Goal: Task Accomplishment & Management: Manage account settings

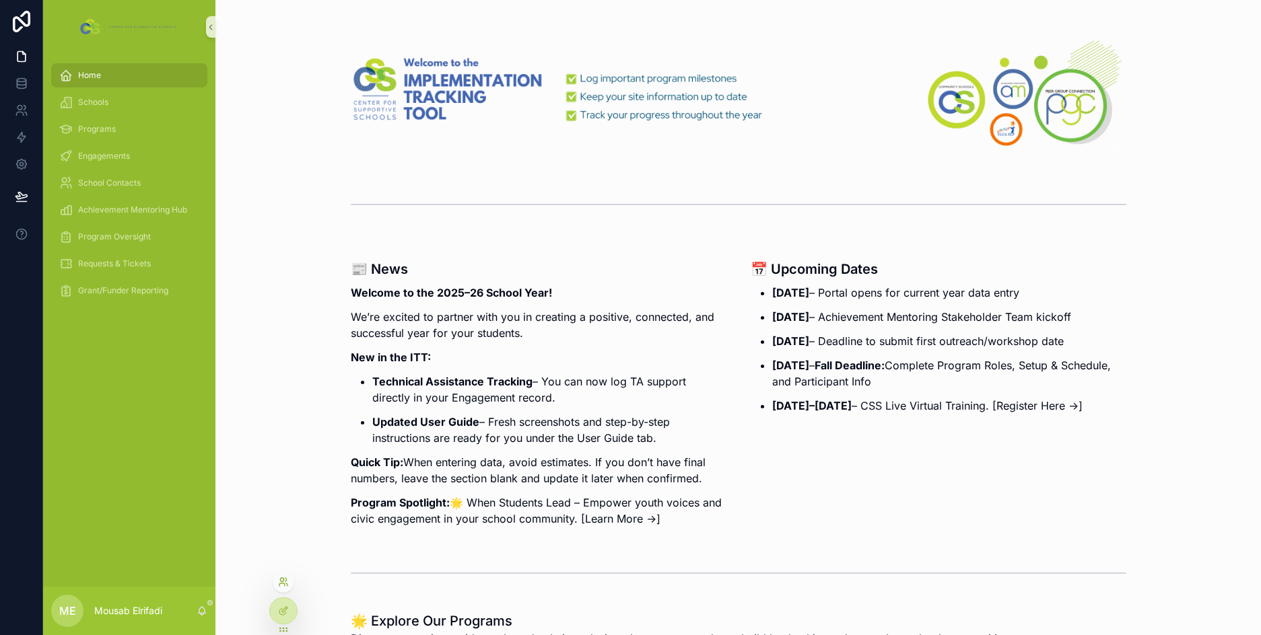
click at [281, 580] on icon at bounding box center [283, 582] width 11 height 11
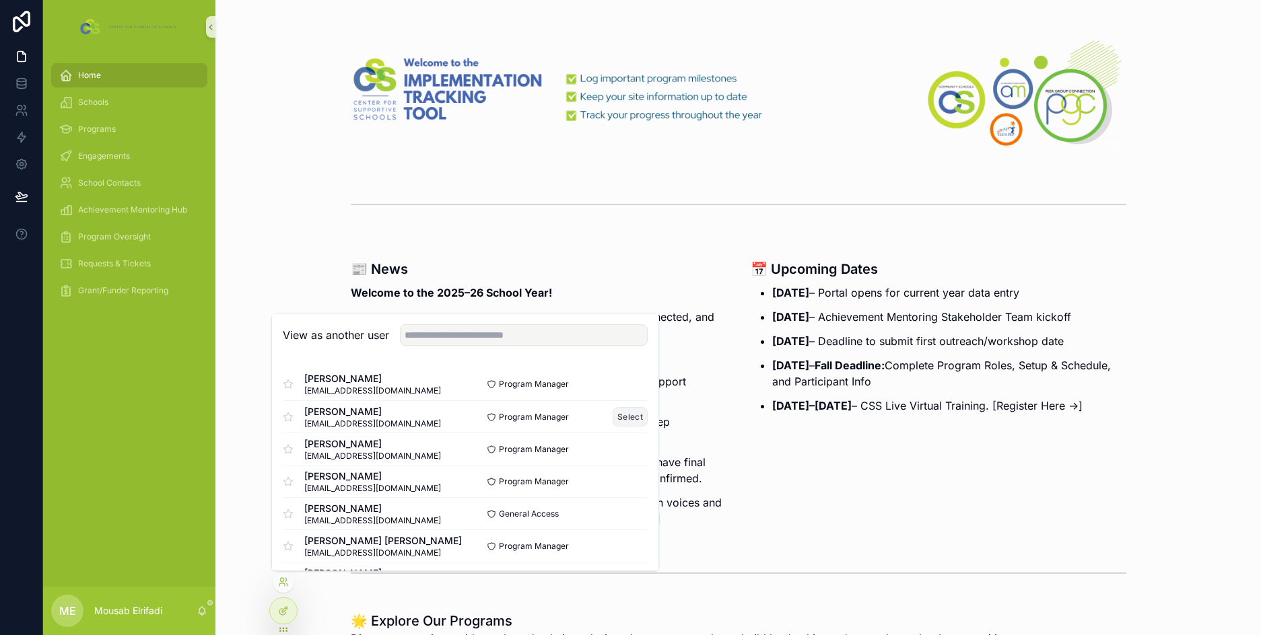
click at [624, 411] on button "Select" at bounding box center [630, 417] width 35 height 20
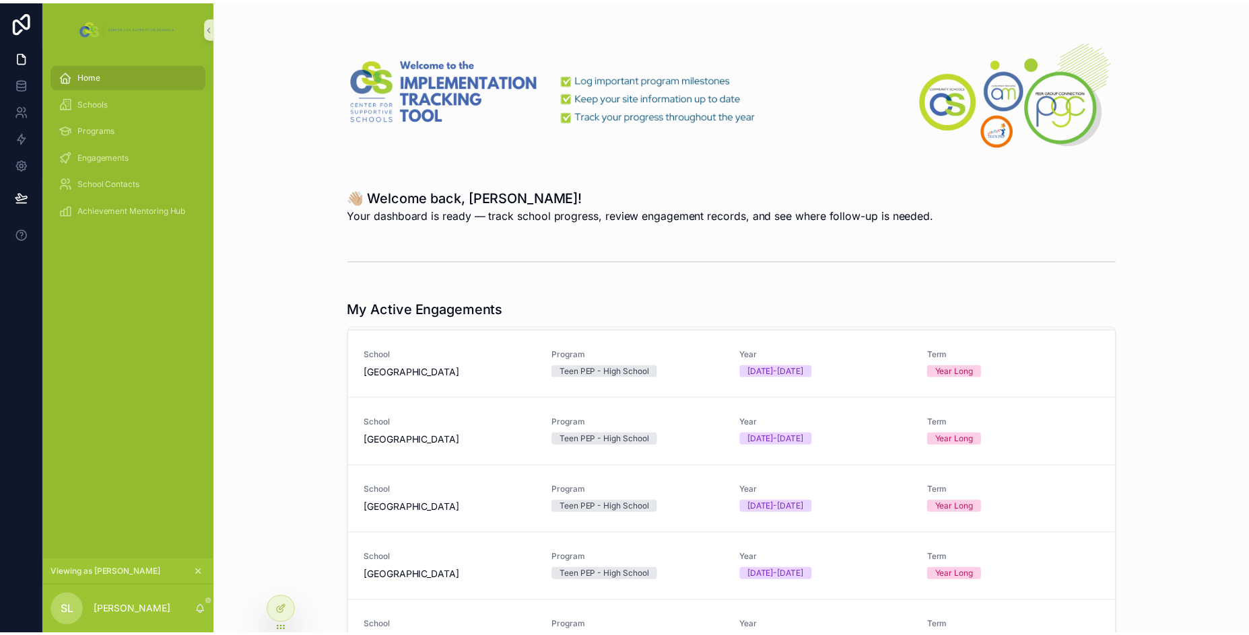
scroll to position [47, 0]
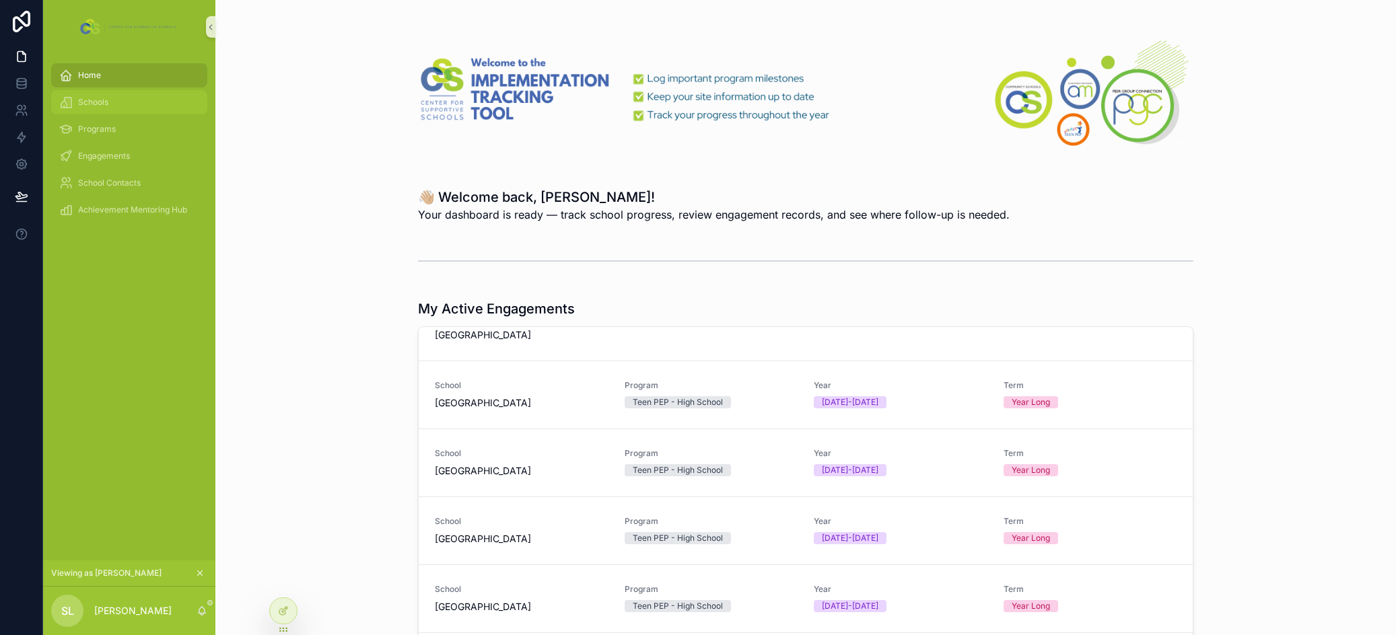
click at [110, 107] on div "Schools" at bounding box center [129, 103] width 140 height 22
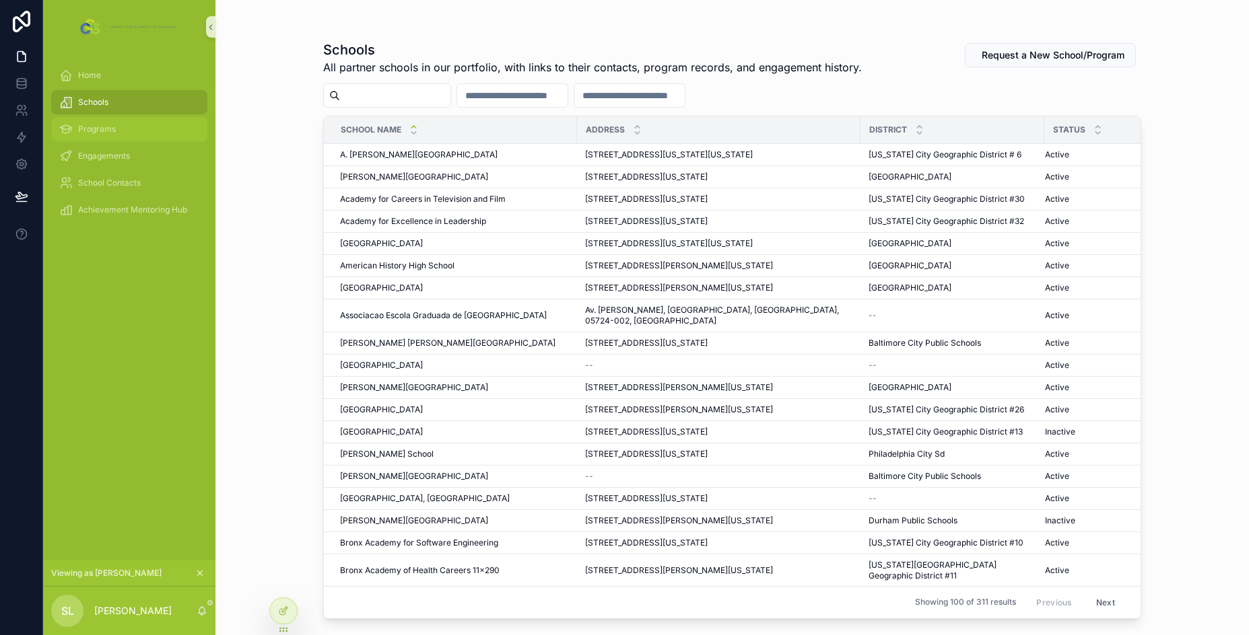
click at [104, 131] on span "Programs" at bounding box center [97, 129] width 38 height 11
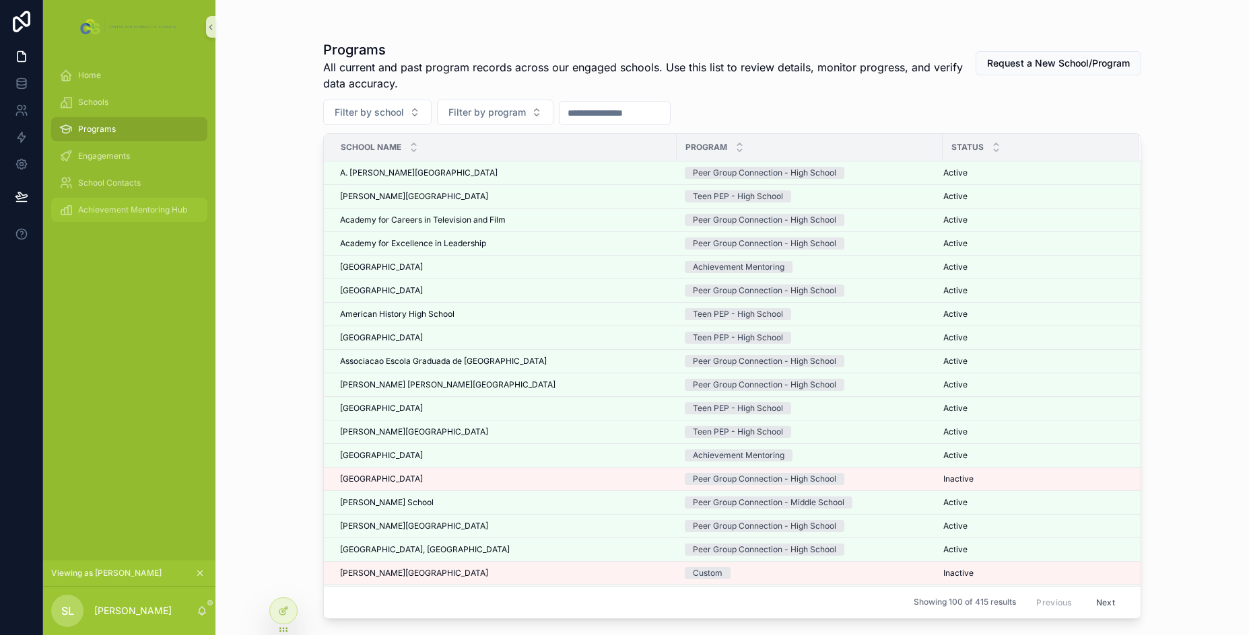
click at [118, 205] on span "Achievement Mentoring Hub" at bounding box center [132, 210] width 109 height 11
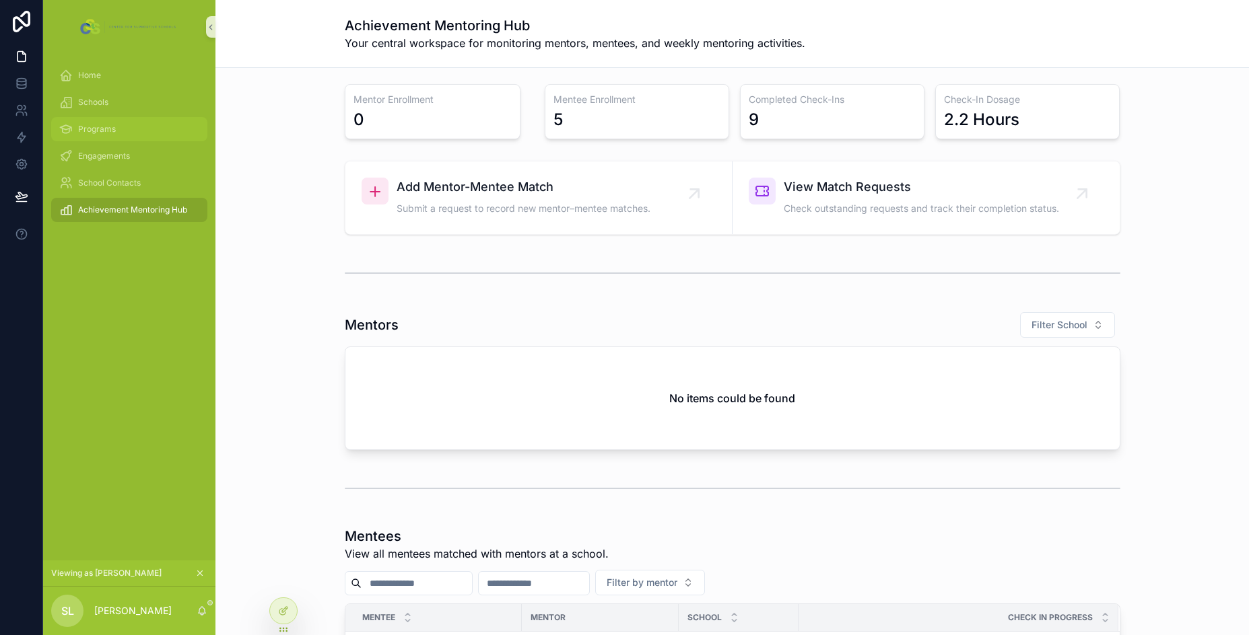
click at [106, 133] on span "Programs" at bounding box center [97, 129] width 38 height 11
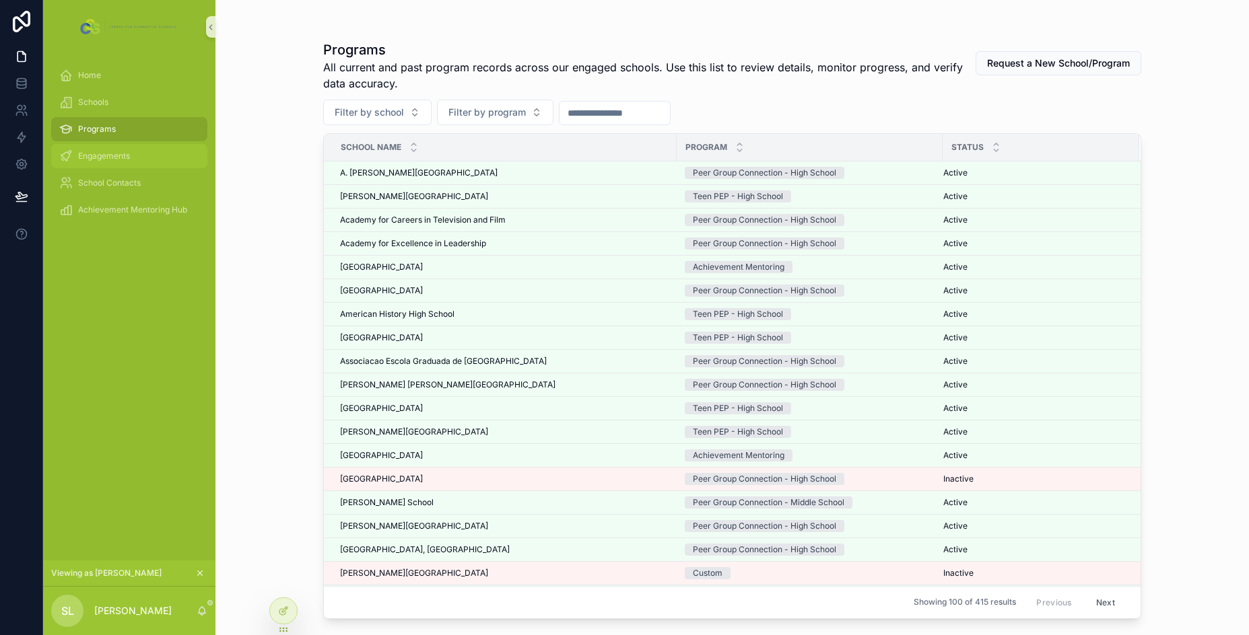
click at [116, 160] on span "Engagements" at bounding box center [104, 156] width 52 height 11
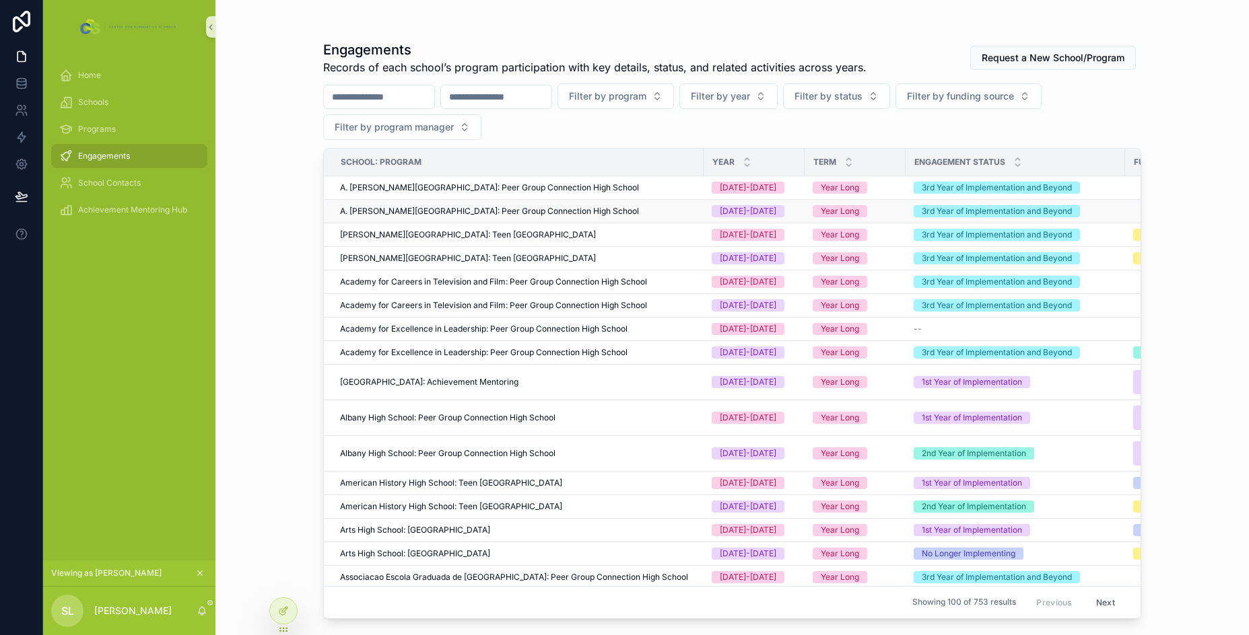
click at [616, 212] on span "A. [PERSON_NAME][GEOGRAPHIC_DATA]: Peer Group Connection High School" at bounding box center [489, 211] width 299 height 11
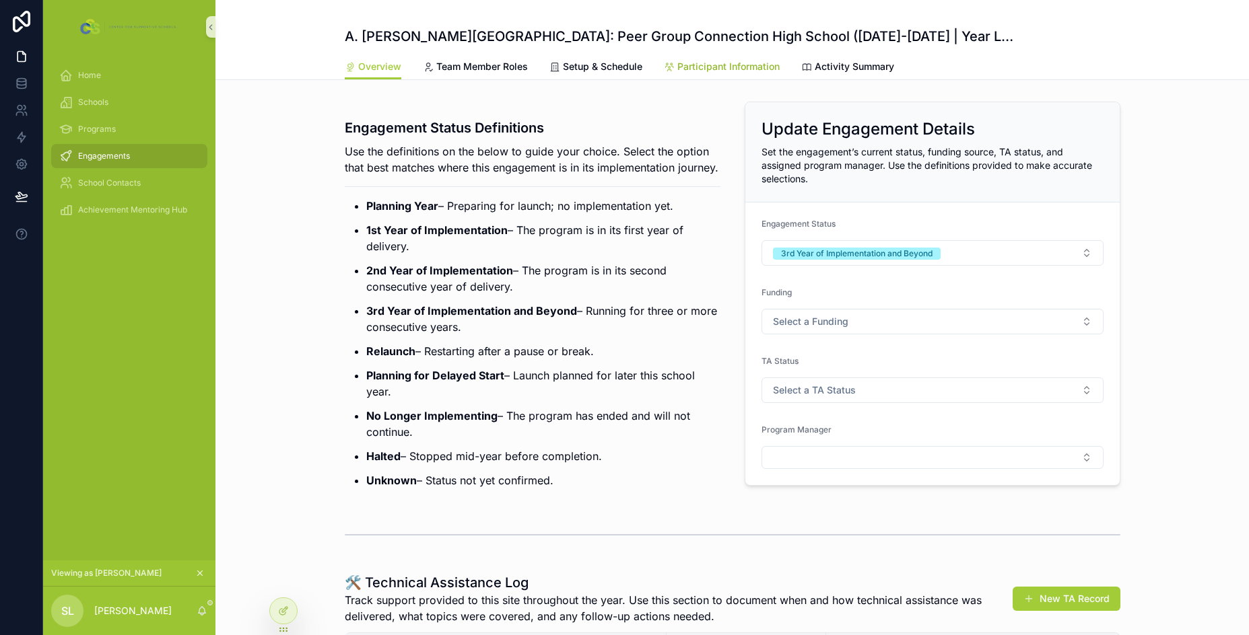
click at [695, 58] on link "Participant Information" at bounding box center [722, 68] width 116 height 27
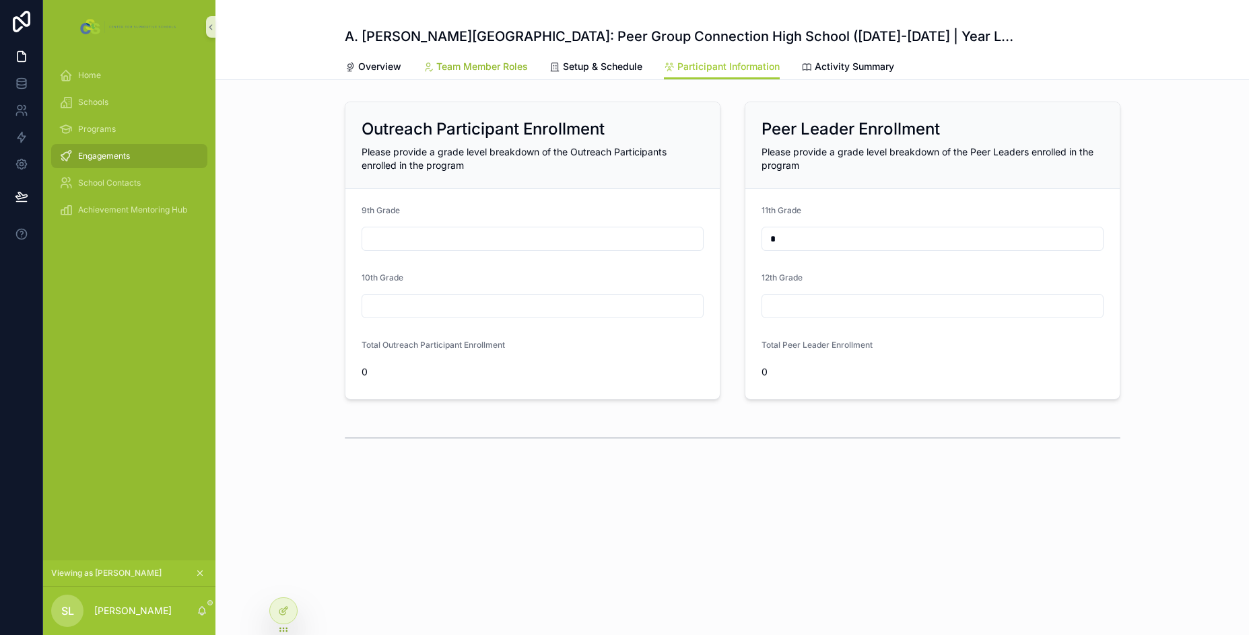
click at [468, 69] on span "Team Member Roles" at bounding box center [482, 66] width 92 height 13
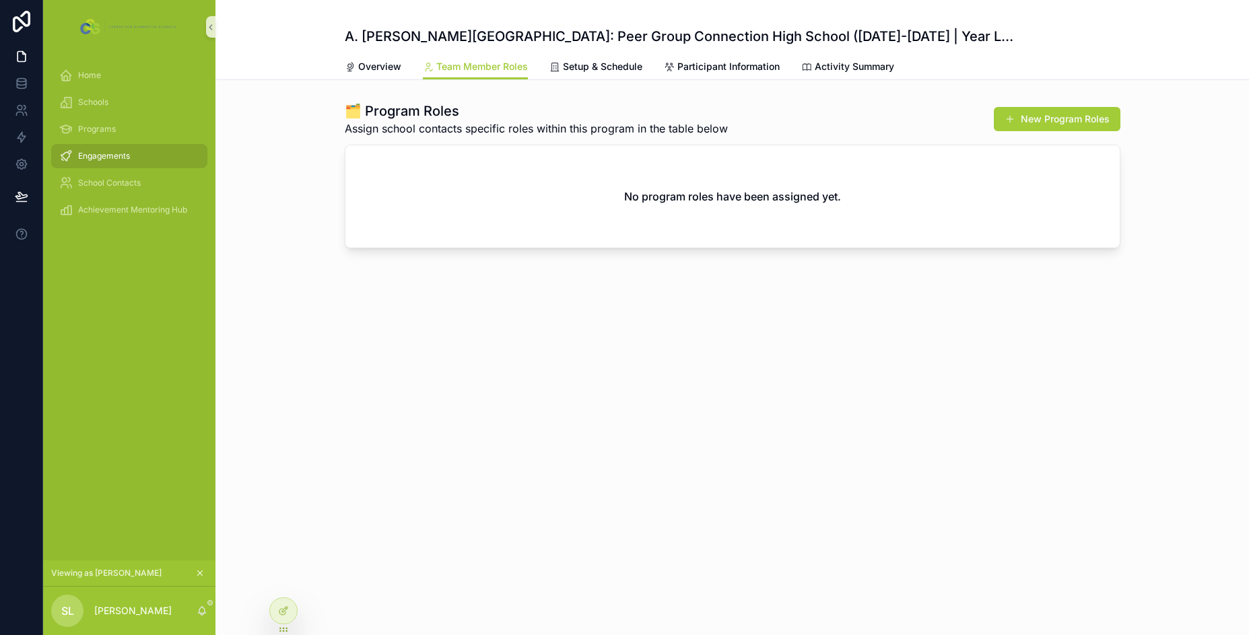
click at [547, 423] on div "A. [PERSON_NAME] Campus High School: Peer Group Connection High School ([DATE]-…" at bounding box center [731, 317] width 1033 height 635
click at [110, 142] on div "Programs" at bounding box center [129, 129] width 172 height 27
click at [114, 151] on span "Engagements" at bounding box center [104, 156] width 52 height 11
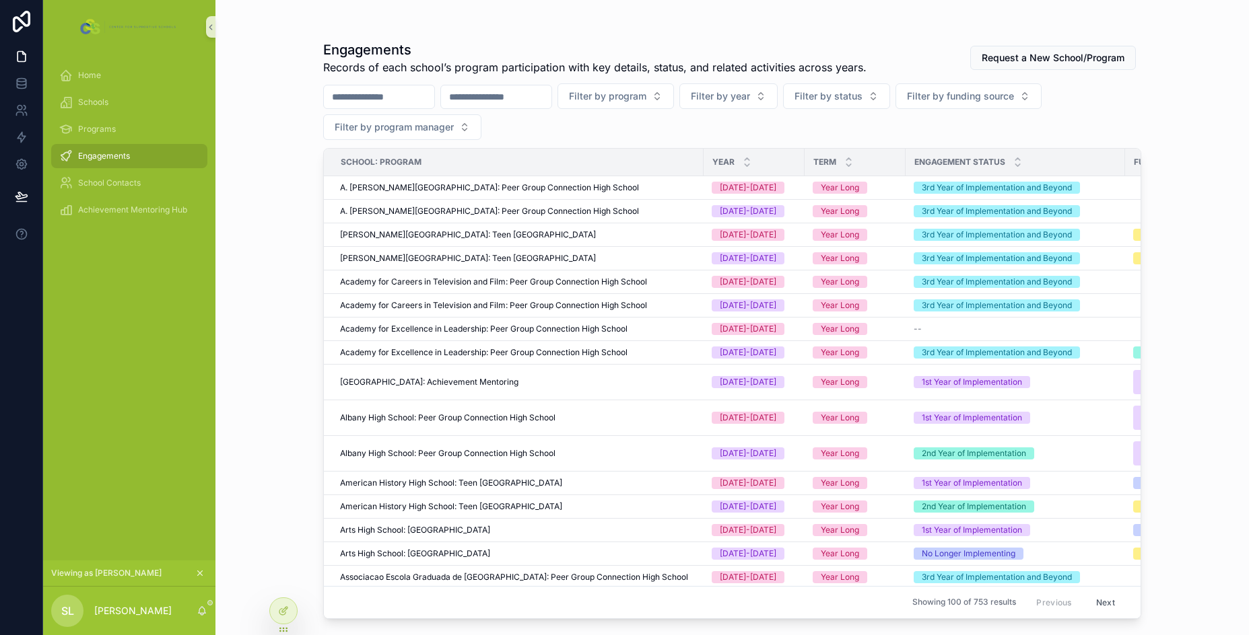
click at [197, 575] on icon "scrollable content" at bounding box center [199, 573] width 9 height 9
click at [504, 96] on input "scrollable content" at bounding box center [496, 97] width 110 height 19
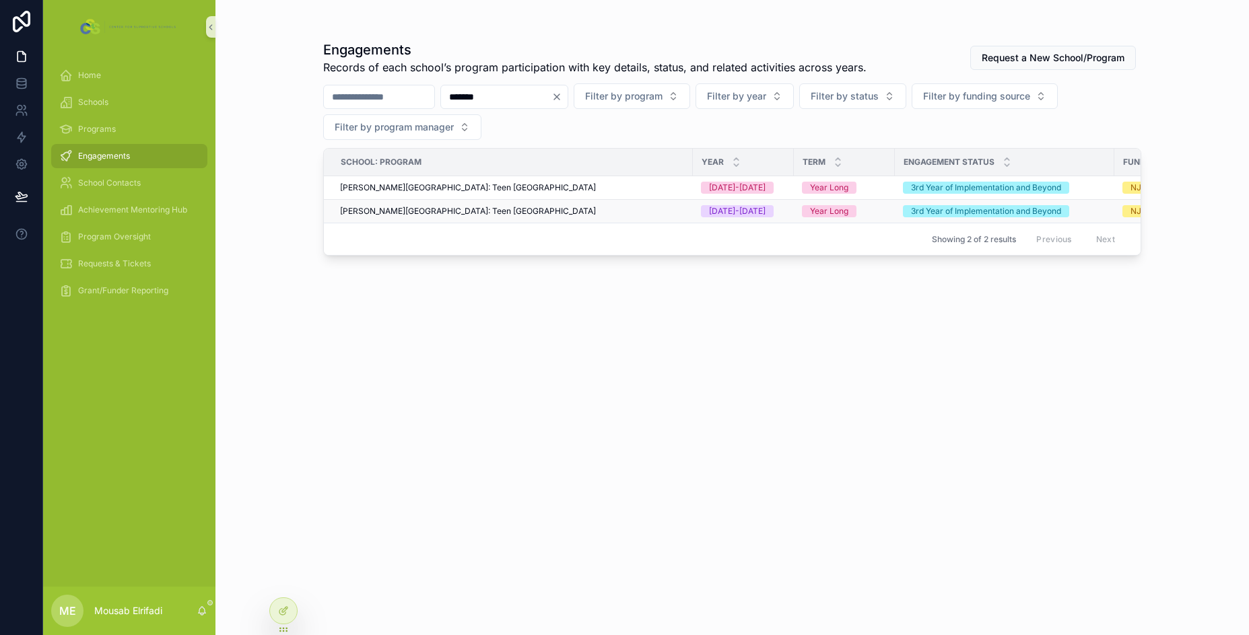
type input "*******"
click at [547, 210] on div "[PERSON_NAME][GEOGRAPHIC_DATA]: Teen [GEOGRAPHIC_DATA]" at bounding box center [512, 211] width 345 height 11
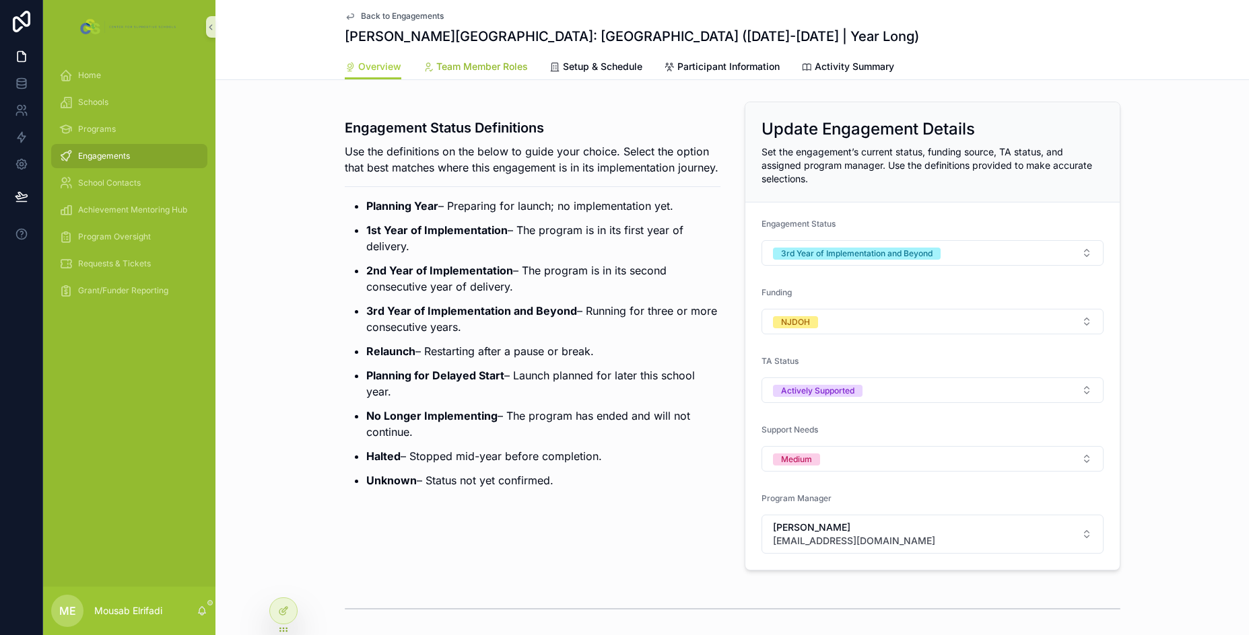
click at [458, 72] on span "Team Member Roles" at bounding box center [482, 66] width 92 height 13
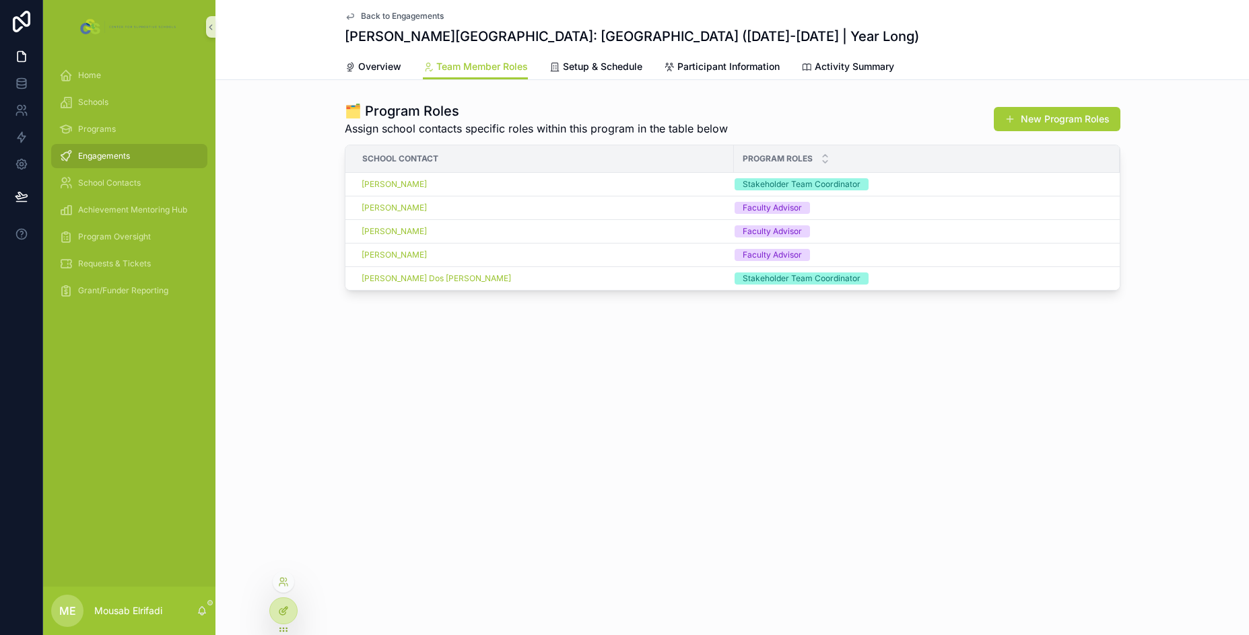
click at [284, 607] on icon at bounding box center [283, 611] width 11 height 11
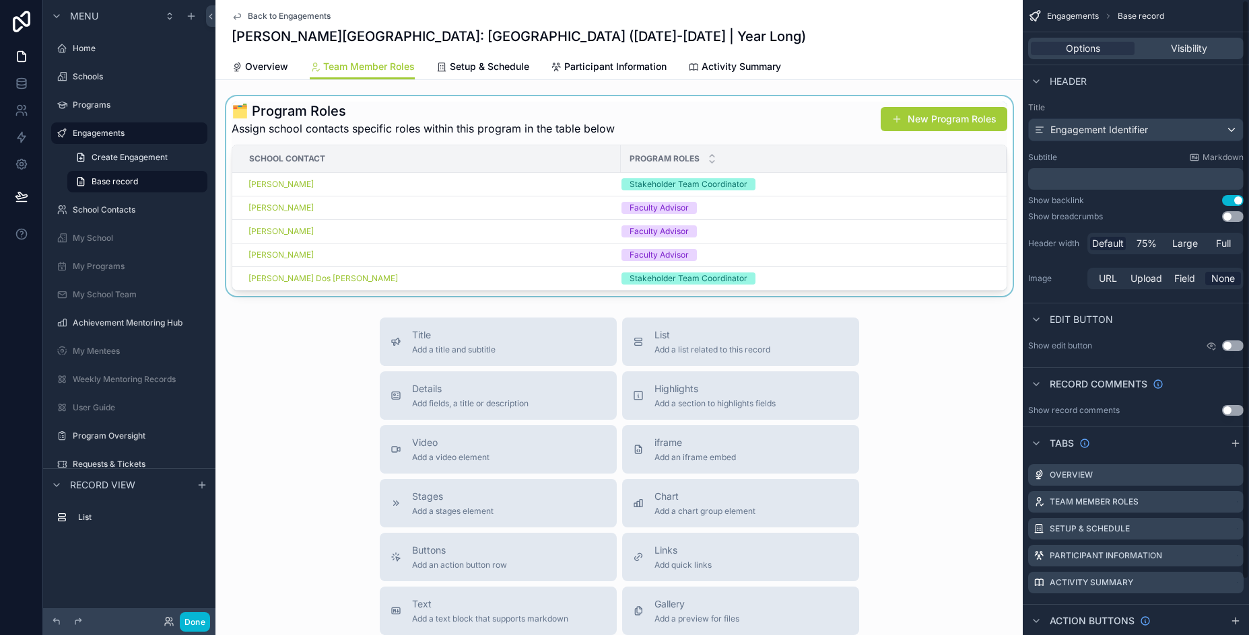
click at [825, 126] on div "scrollable content" at bounding box center [618, 196] width 807 height 200
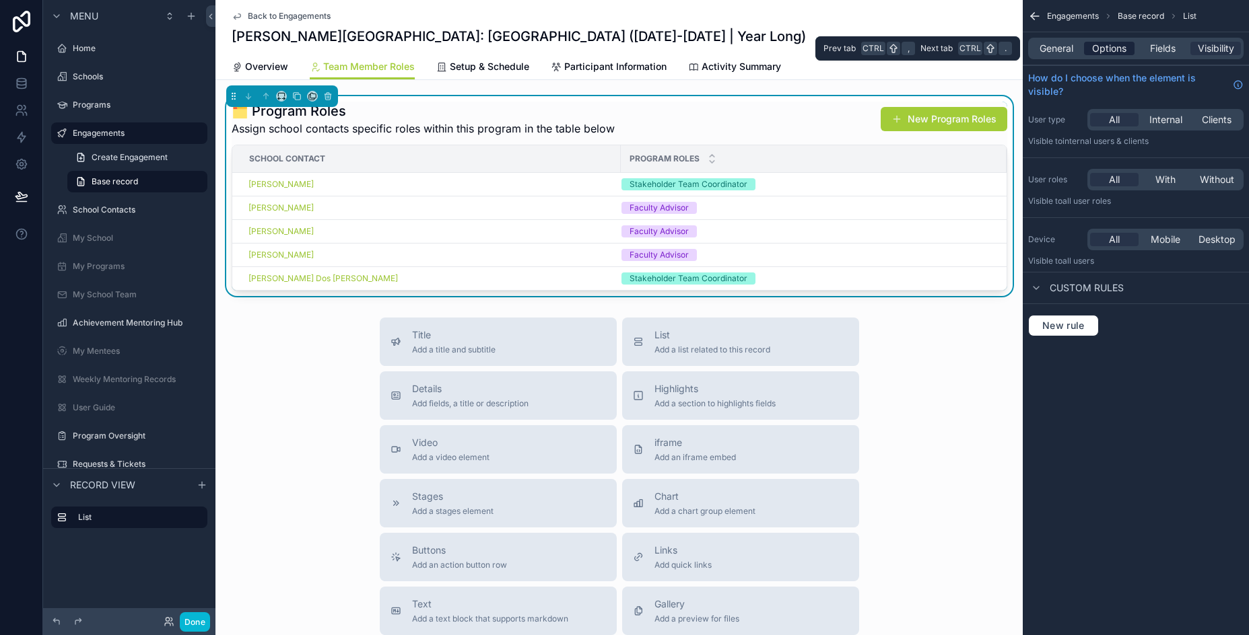
click at [1099, 48] on span "Options" at bounding box center [1109, 48] width 34 height 13
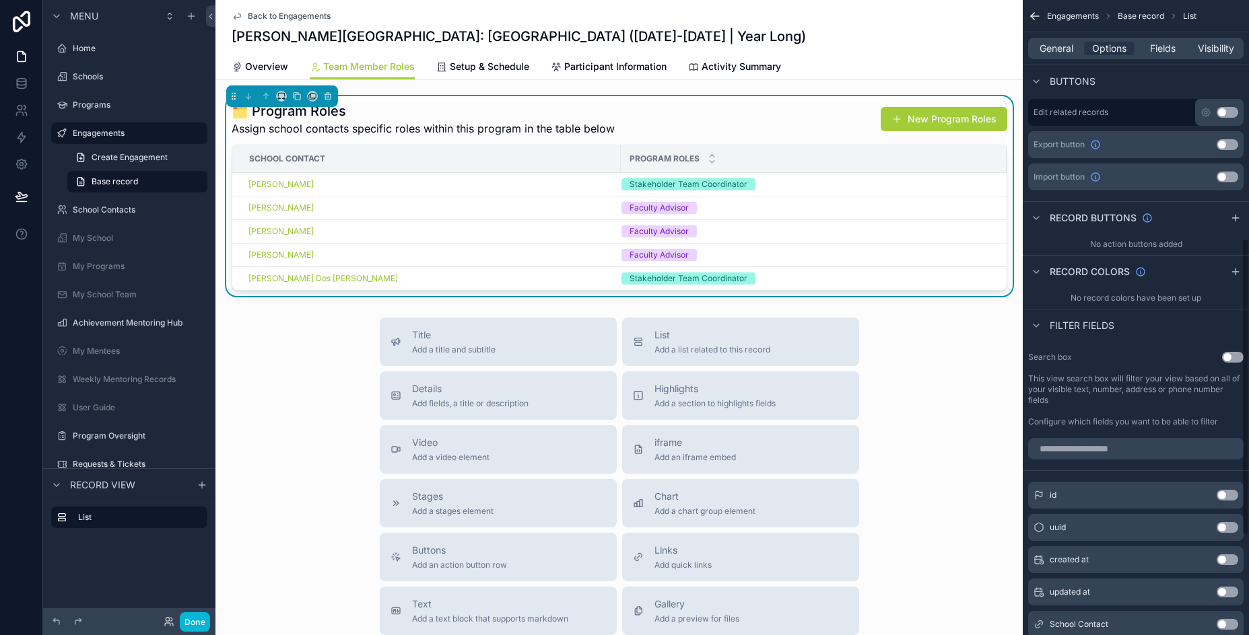
scroll to position [451, 0]
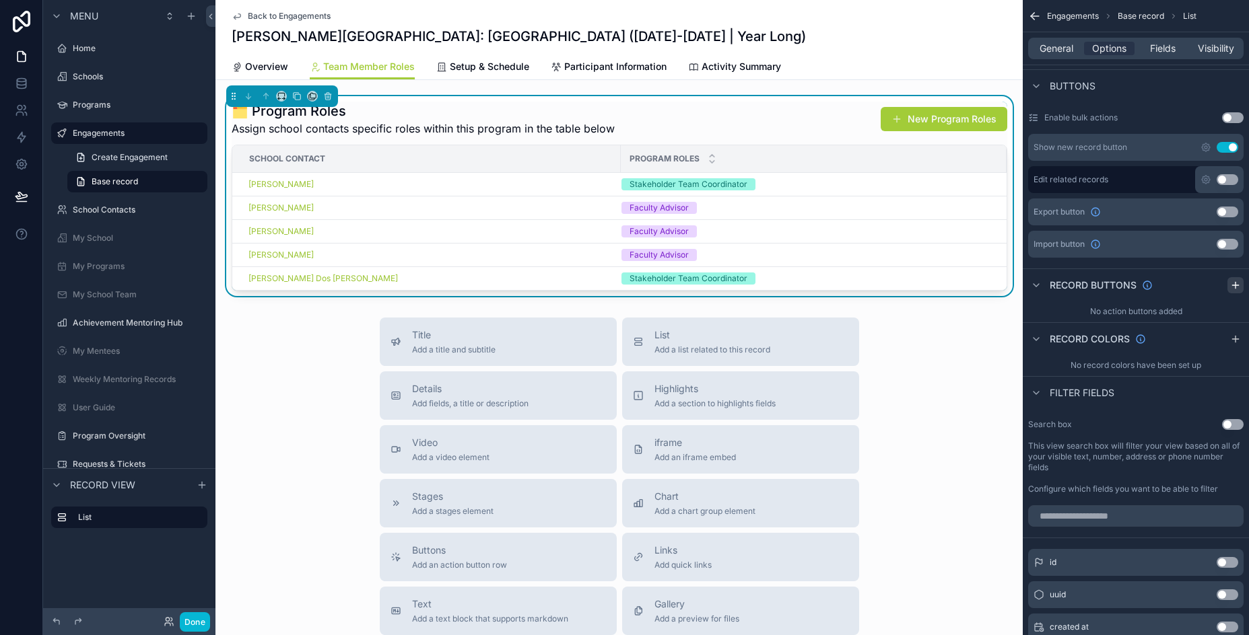
click at [1232, 288] on icon "scrollable content" at bounding box center [1235, 285] width 11 height 11
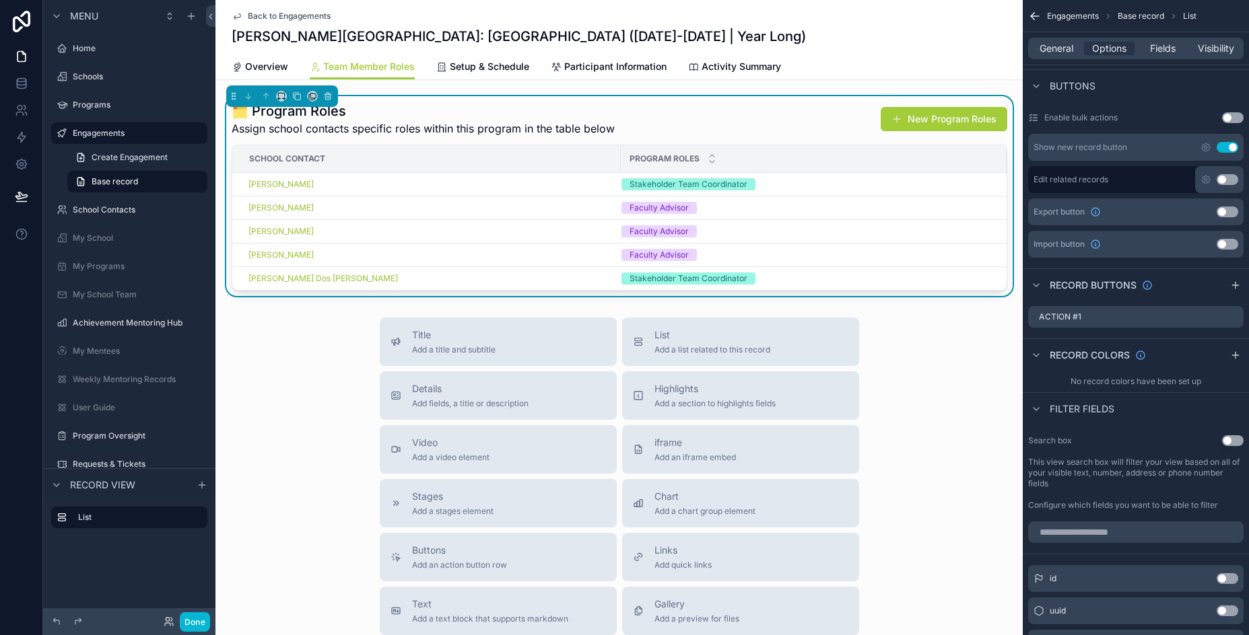
click at [1140, 310] on div "Action #1" at bounding box center [1135, 317] width 215 height 22
click at [1232, 316] on icon "scrollable content" at bounding box center [1232, 317] width 11 height 11
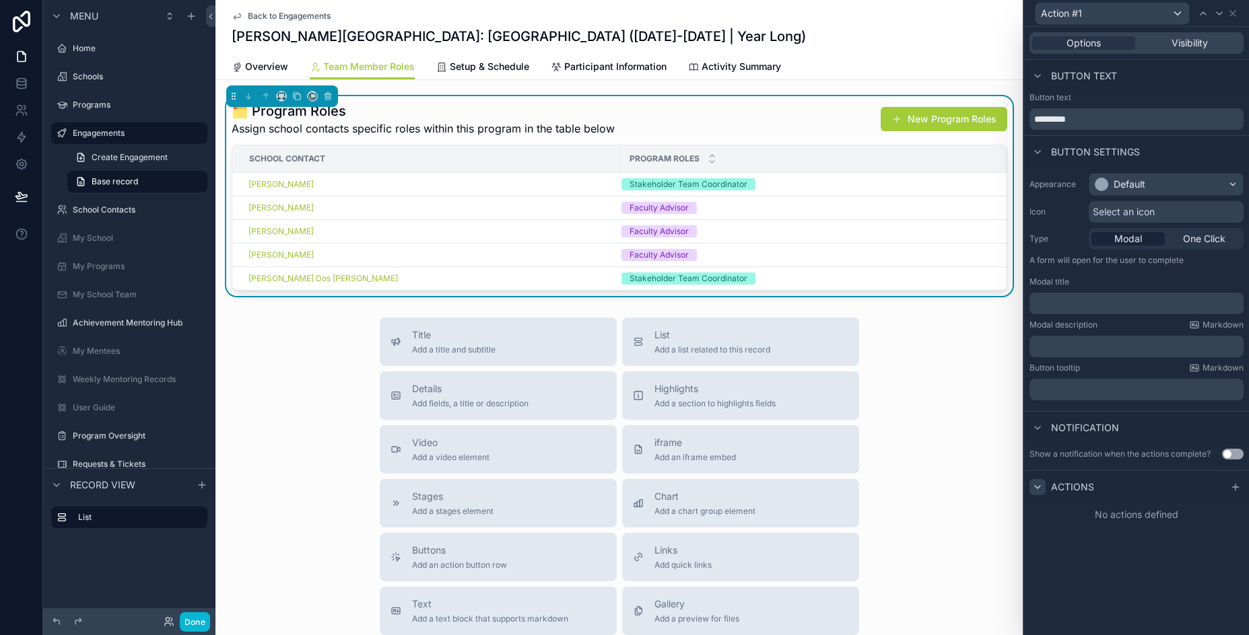
click at [1041, 483] on icon at bounding box center [1037, 487] width 11 height 11
click at [1037, 482] on icon at bounding box center [1037, 487] width 11 height 11
click at [1236, 492] on icon at bounding box center [1235, 487] width 11 height 11
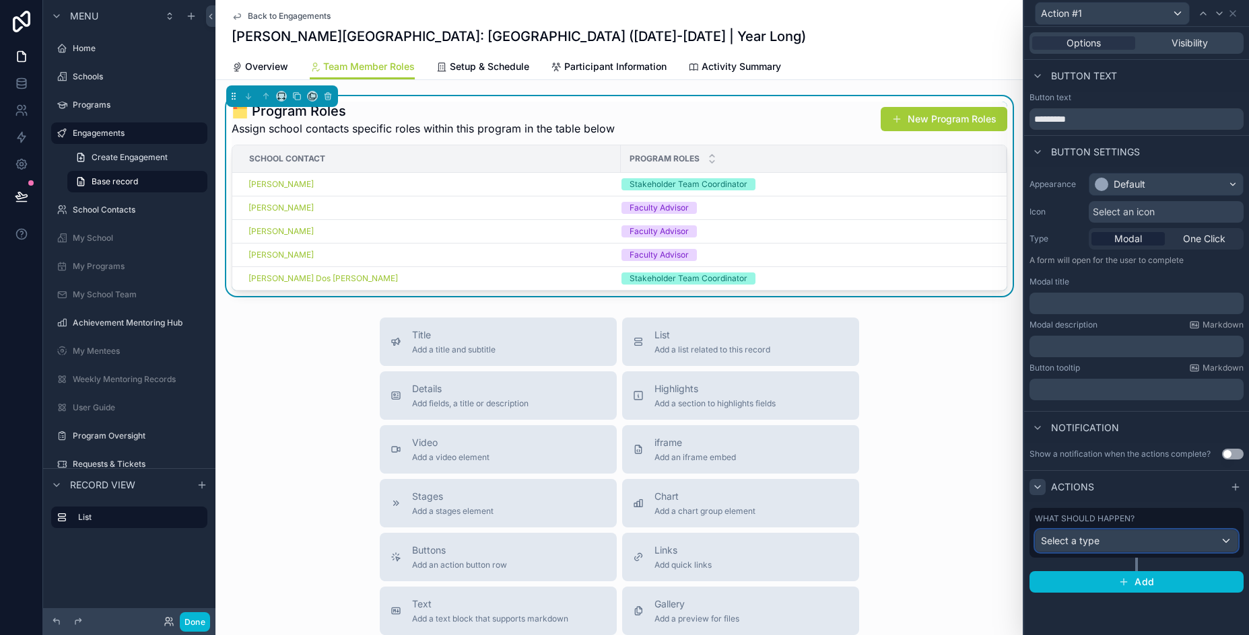
click at [1110, 543] on div "Select a type" at bounding box center [1136, 541] width 202 height 22
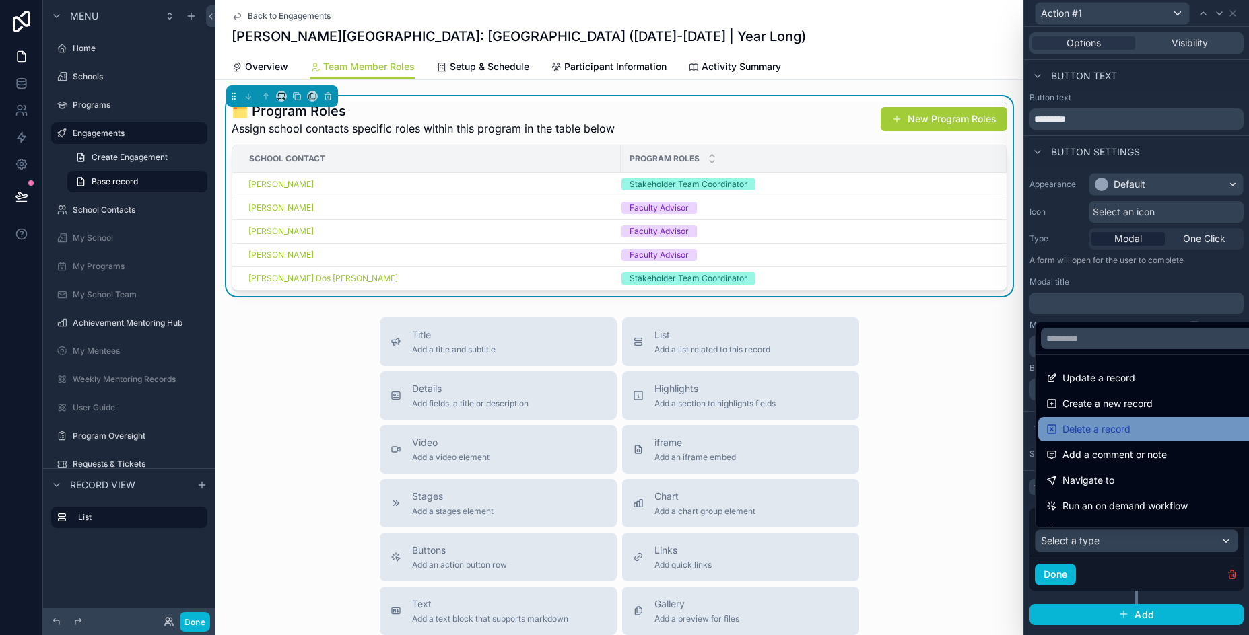
click at [1148, 425] on div "Delete a record" at bounding box center [1151, 429] width 211 height 16
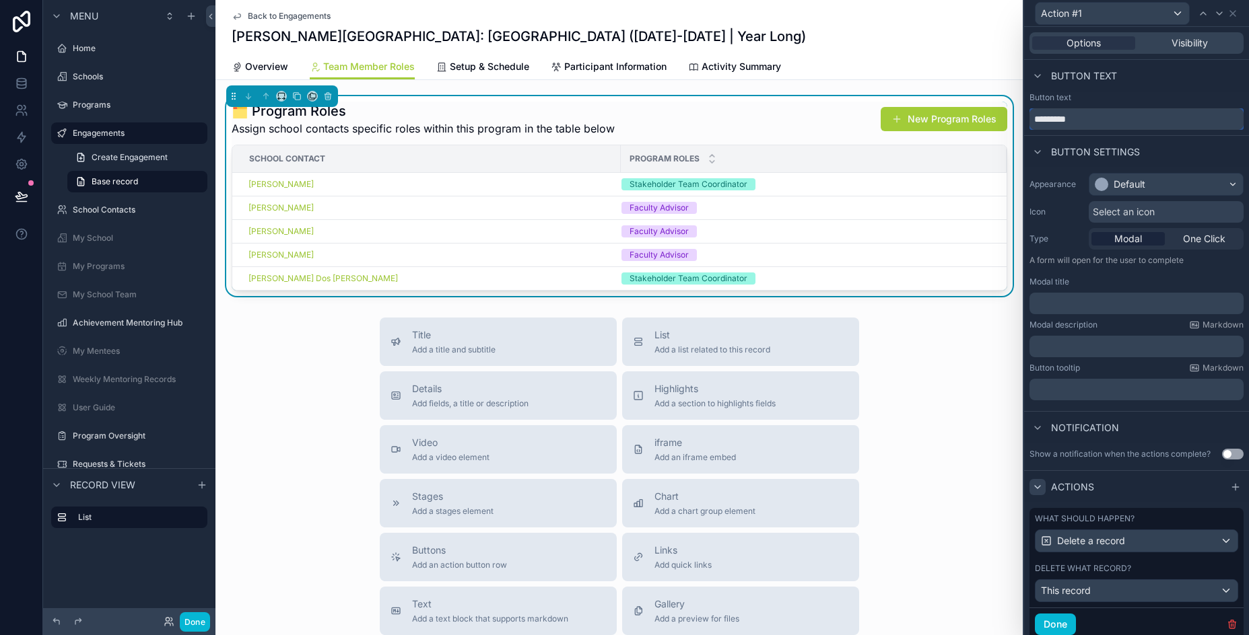
click at [1065, 115] on input "*********" at bounding box center [1136, 119] width 214 height 22
type input "**********"
click at [1072, 623] on button "Done" at bounding box center [1055, 625] width 41 height 22
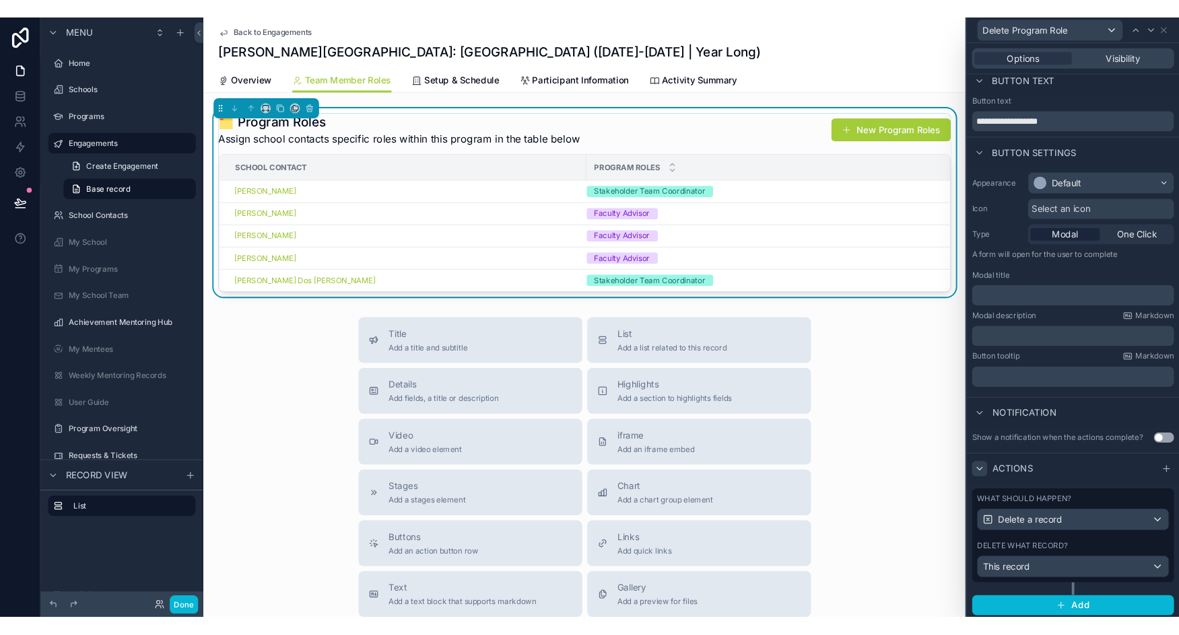
scroll to position [0, 0]
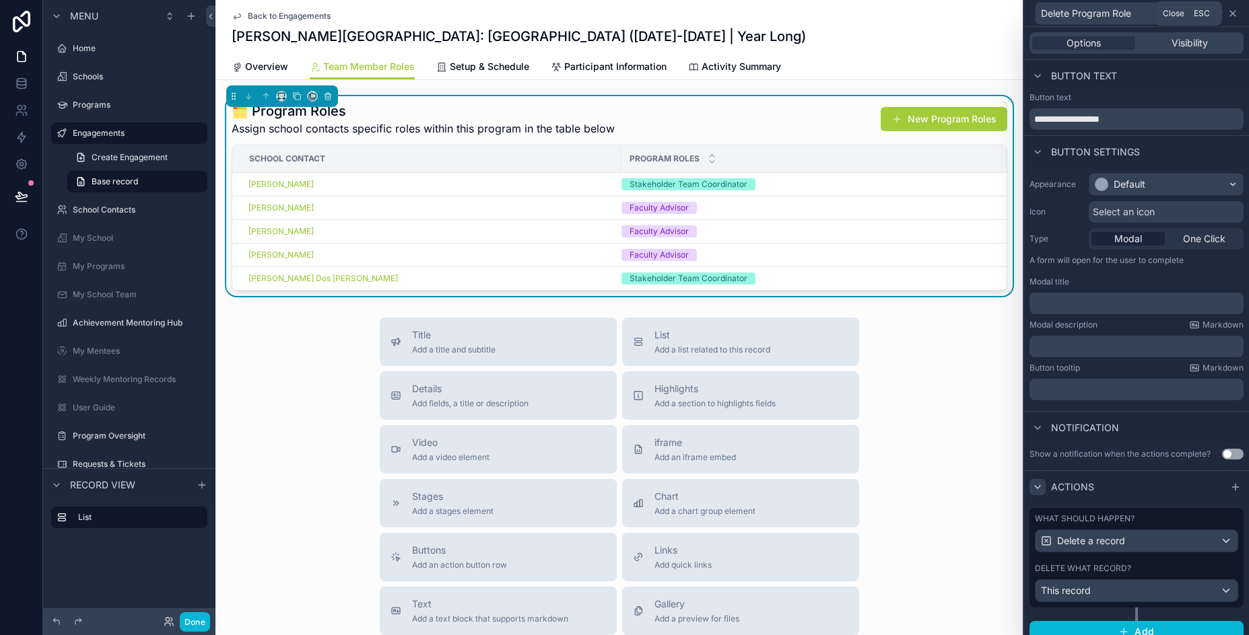
click at [1233, 12] on icon at bounding box center [1232, 13] width 5 height 5
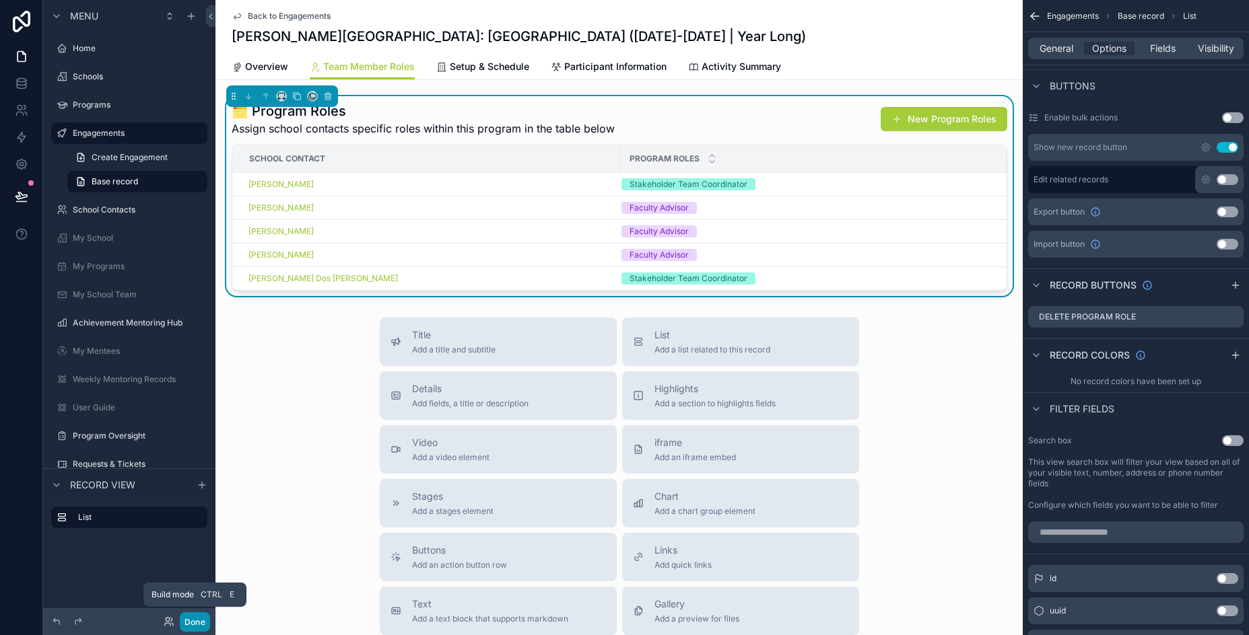
click at [194, 619] on button "Done" at bounding box center [195, 623] width 30 height 20
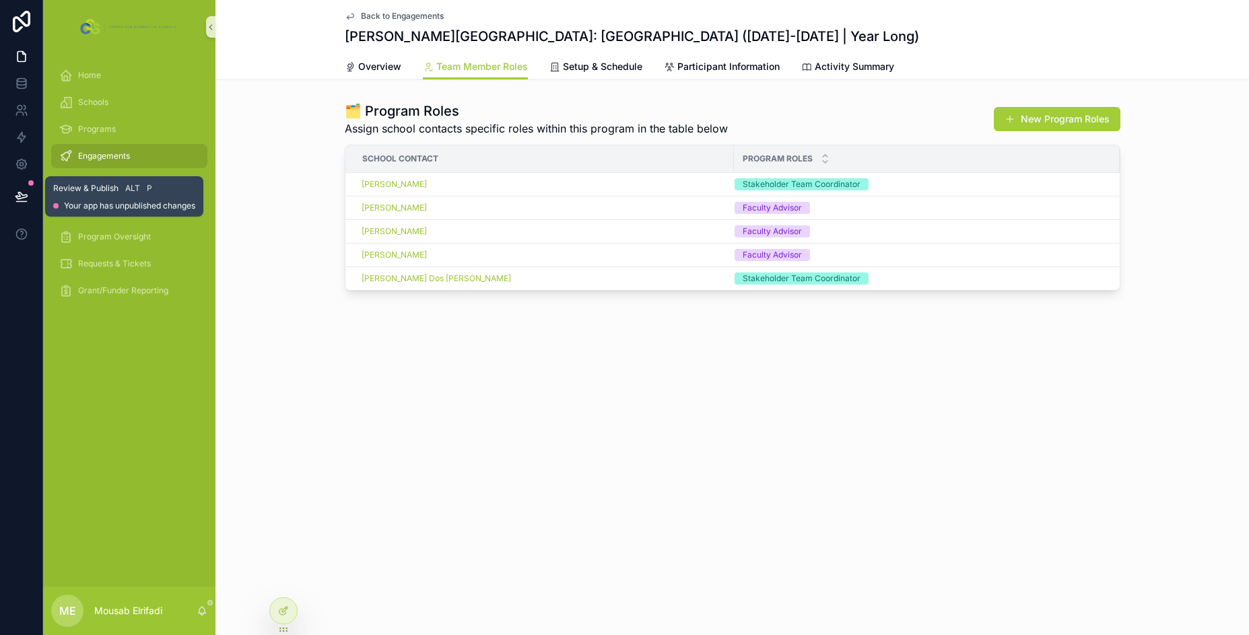
click at [10, 194] on button at bounding box center [22, 197] width 30 height 38
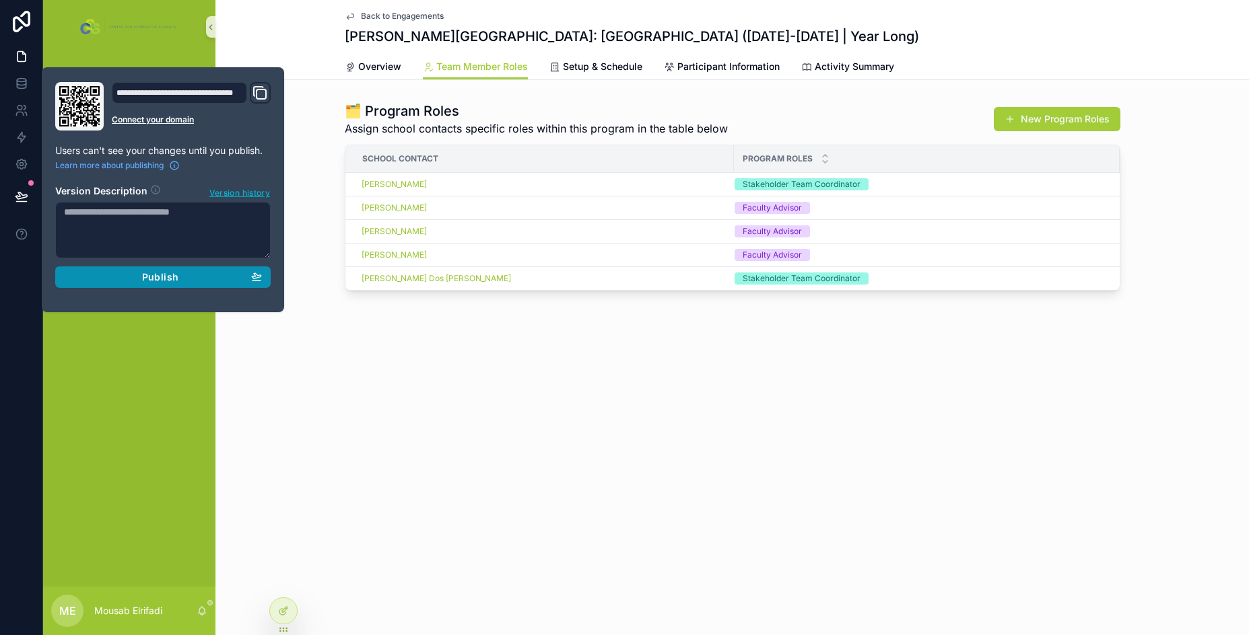
click at [156, 281] on span "Publish" at bounding box center [160, 277] width 36 height 12
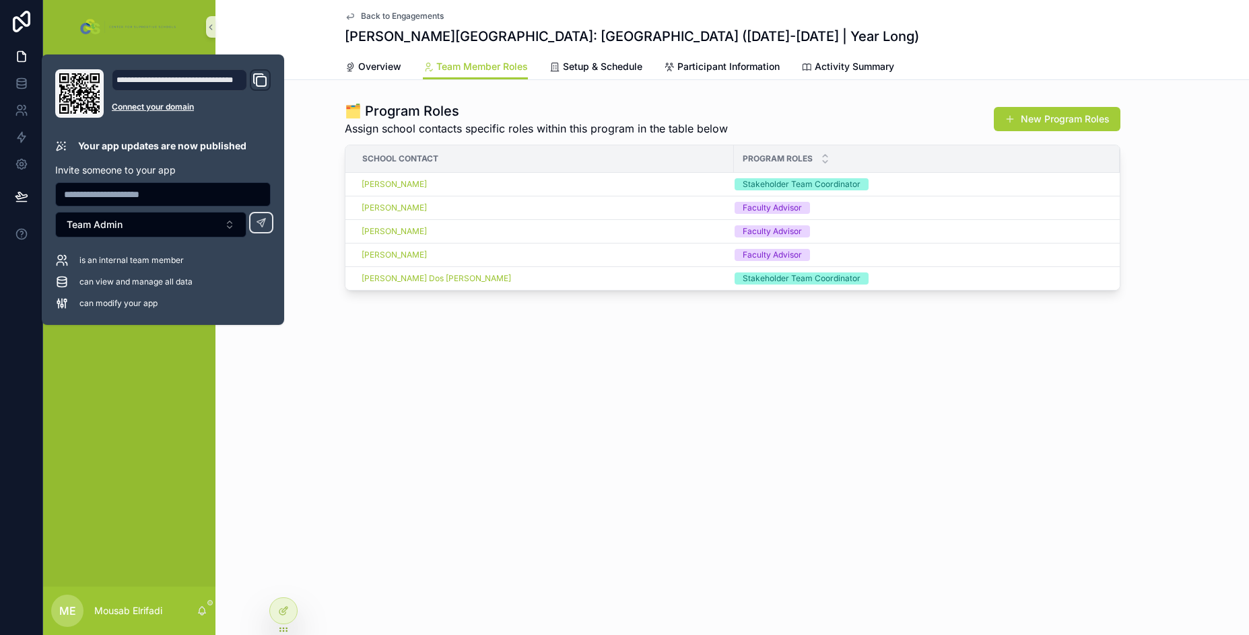
click at [573, 413] on div "Back to Engagements Abraham Clark High School: Teen Pep High School (2025-2026 …" at bounding box center [731, 317] width 1033 height 635
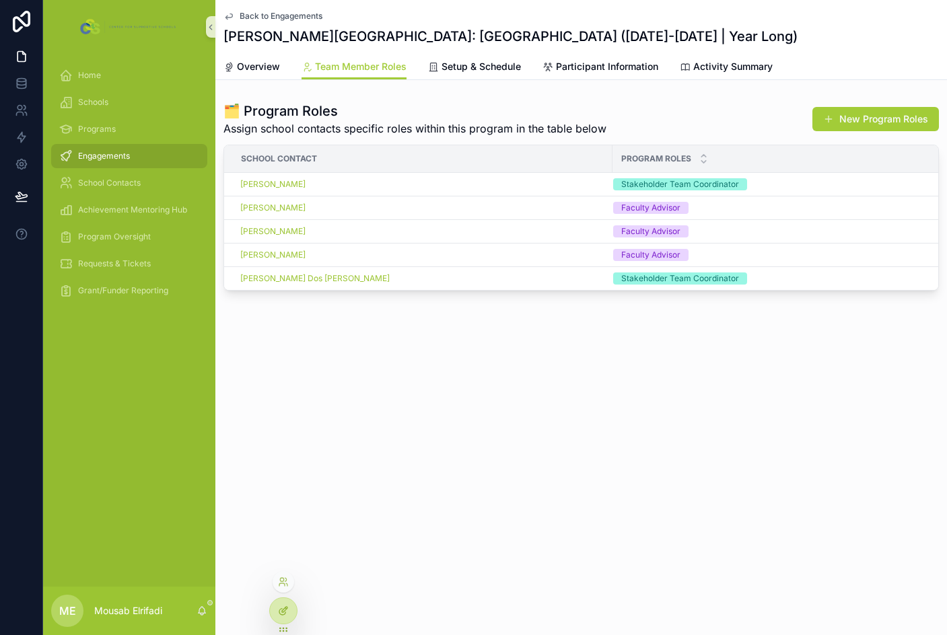
click at [289, 612] on div at bounding box center [283, 611] width 27 height 26
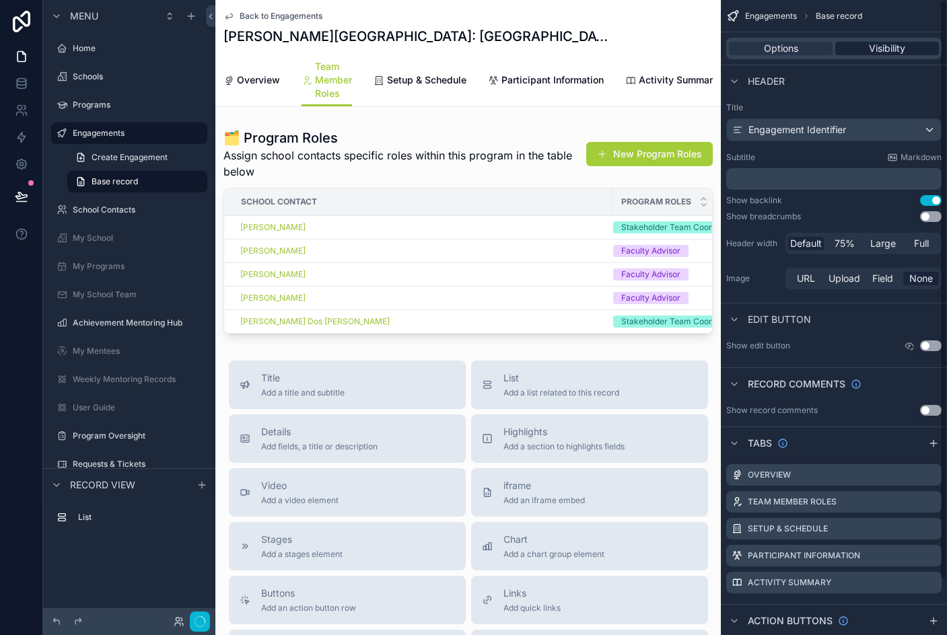
click at [894, 43] on span "Visibility" at bounding box center [887, 48] width 36 height 13
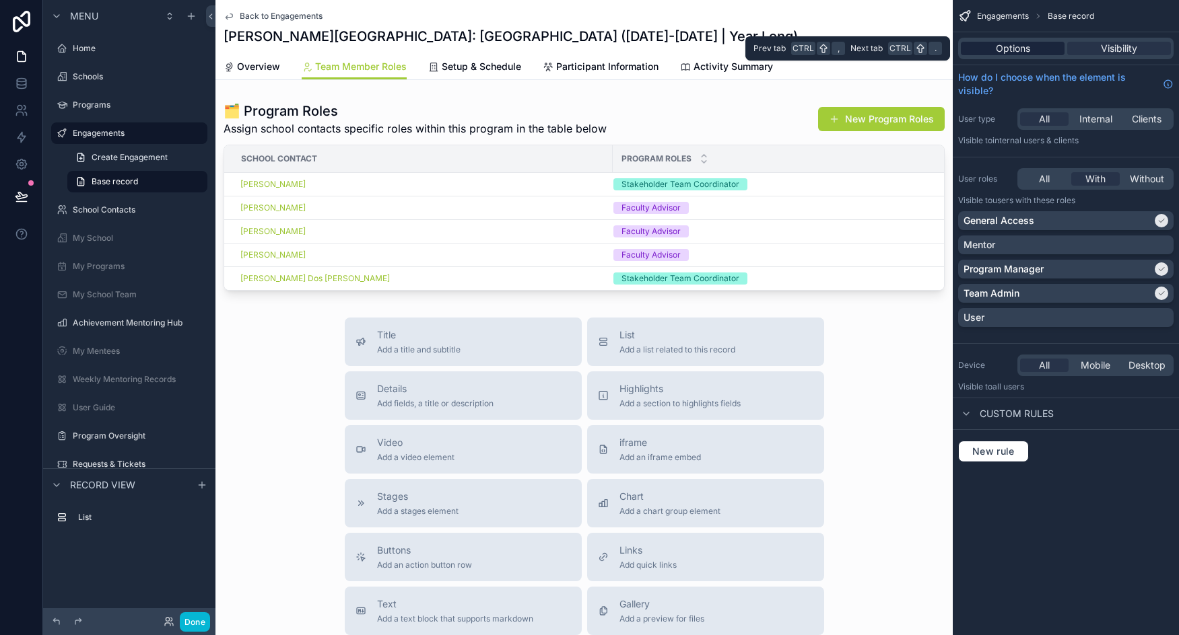
click at [1011, 47] on span "Options" at bounding box center [1012, 48] width 34 height 13
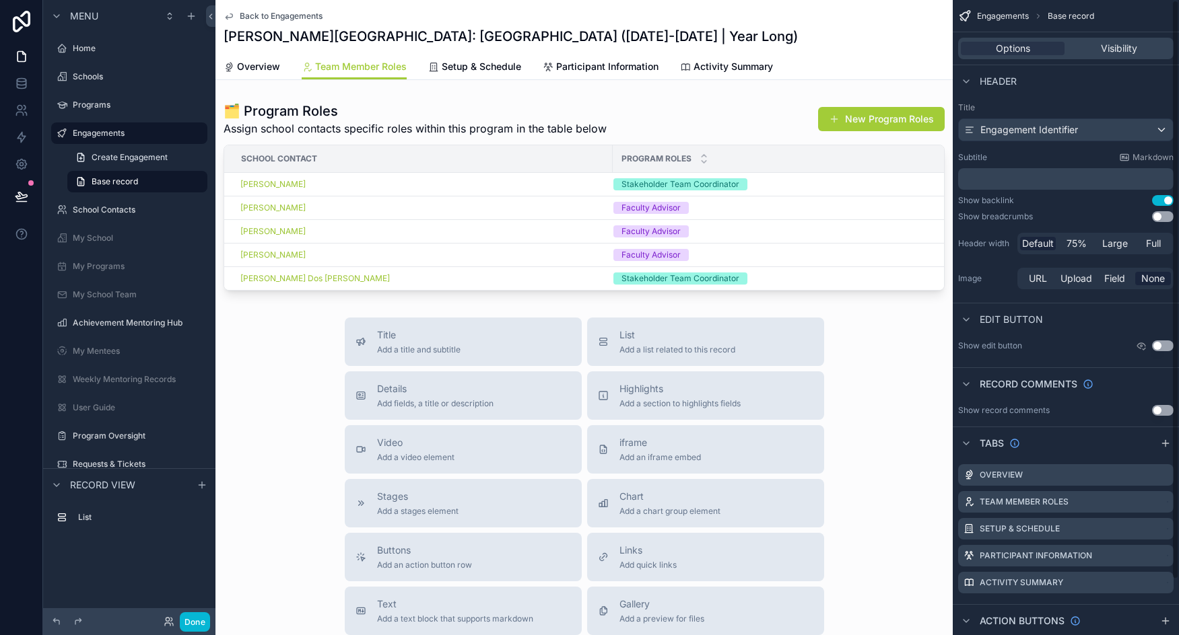
scroll to position [61, 0]
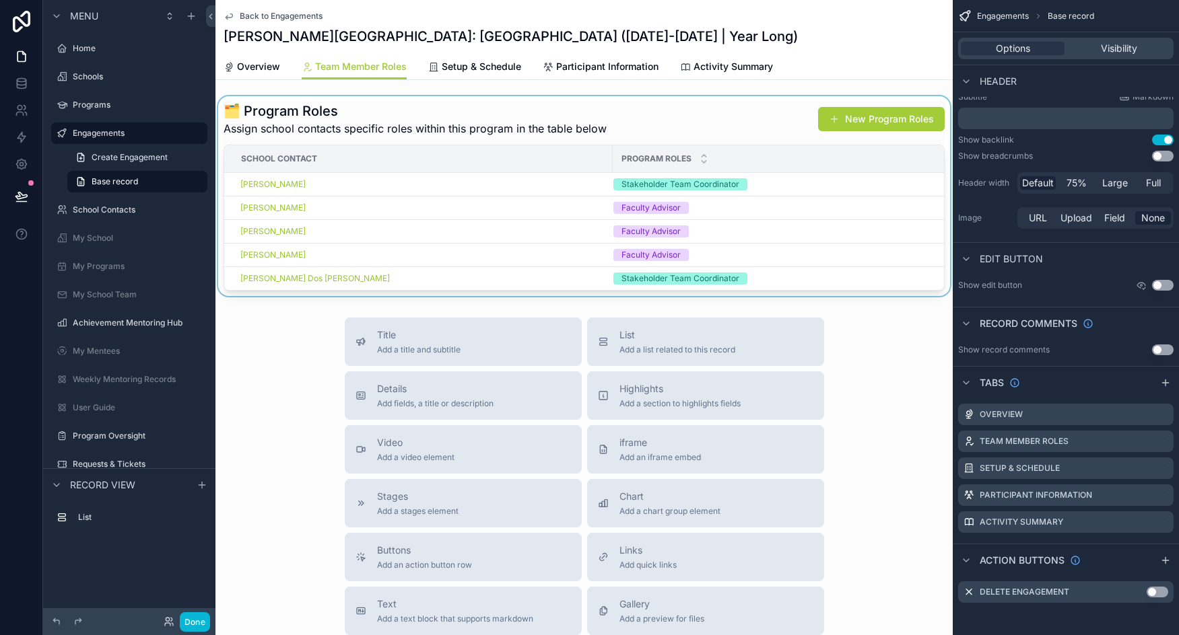
click at [744, 112] on div "scrollable content" at bounding box center [583, 196] width 737 height 200
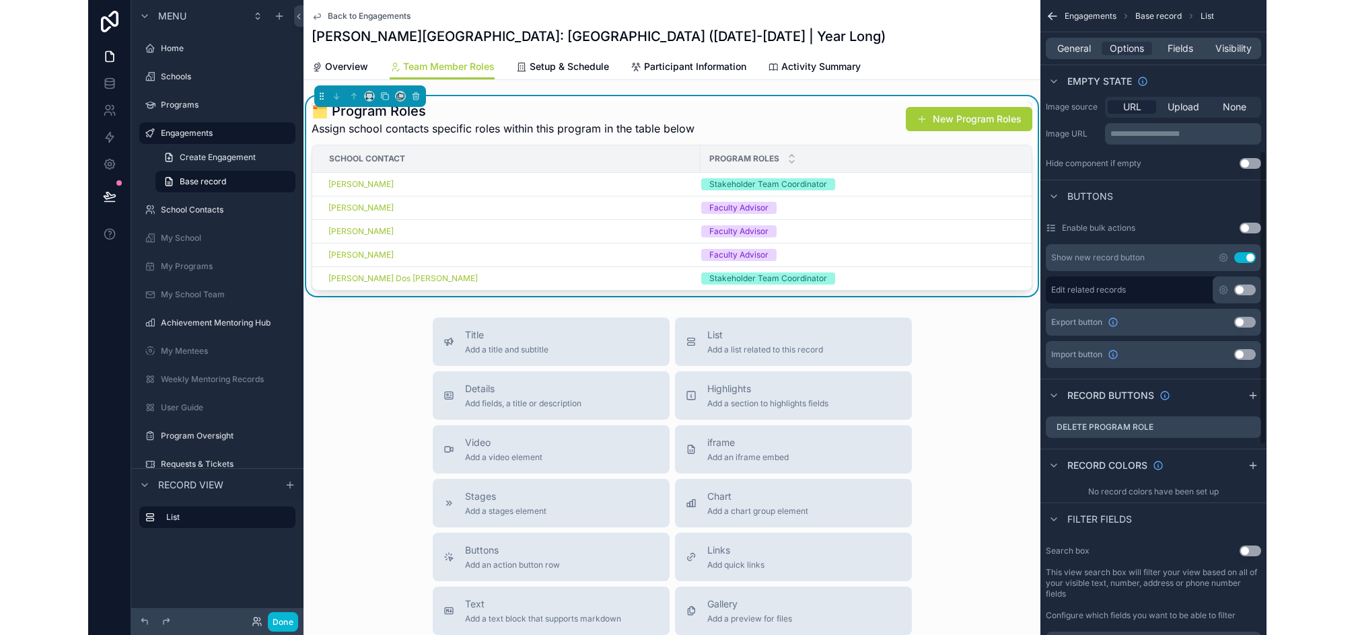
scroll to position [397, 0]
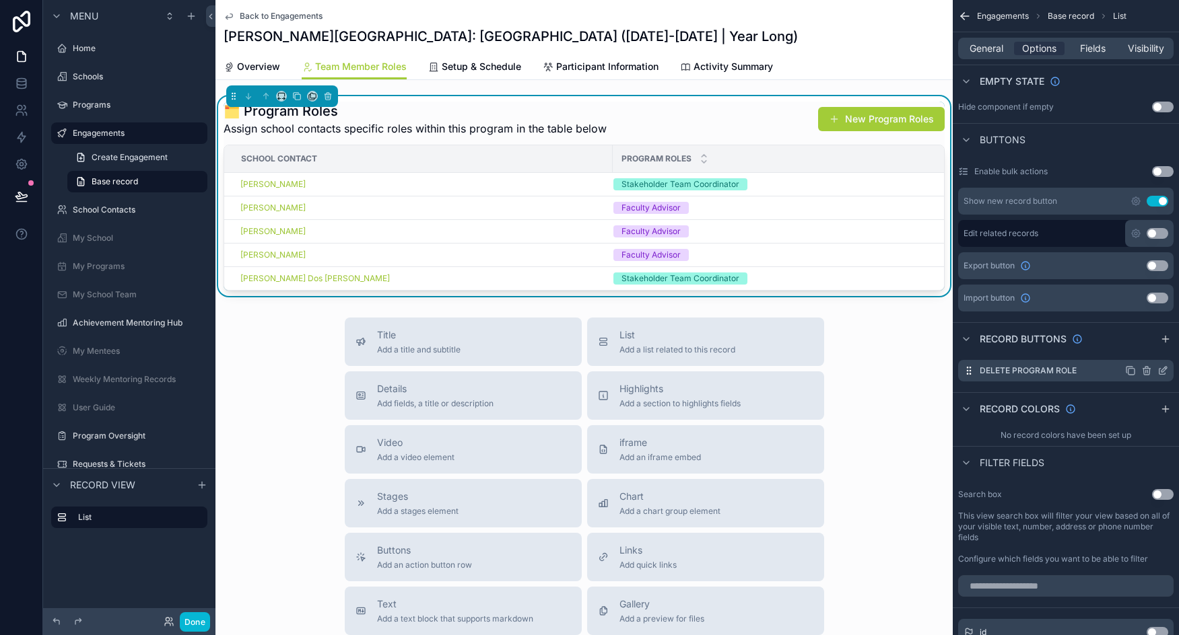
click at [1163, 370] on icon "scrollable content" at bounding box center [1162, 370] width 11 height 11
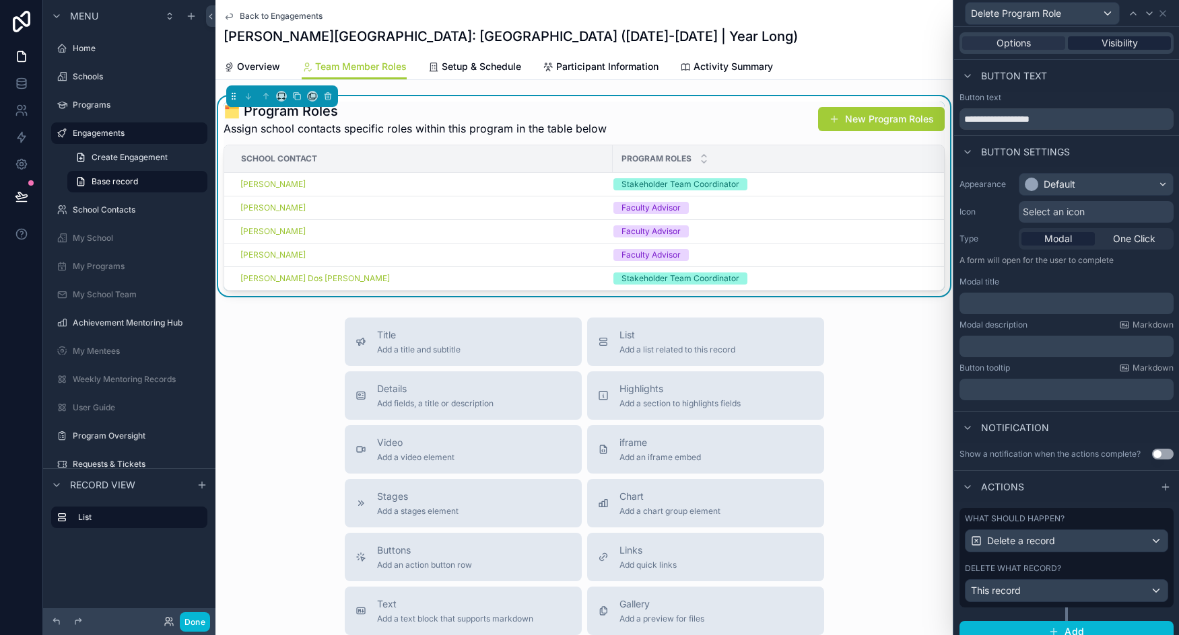
click at [1119, 48] on span "Visibility" at bounding box center [1119, 42] width 36 height 13
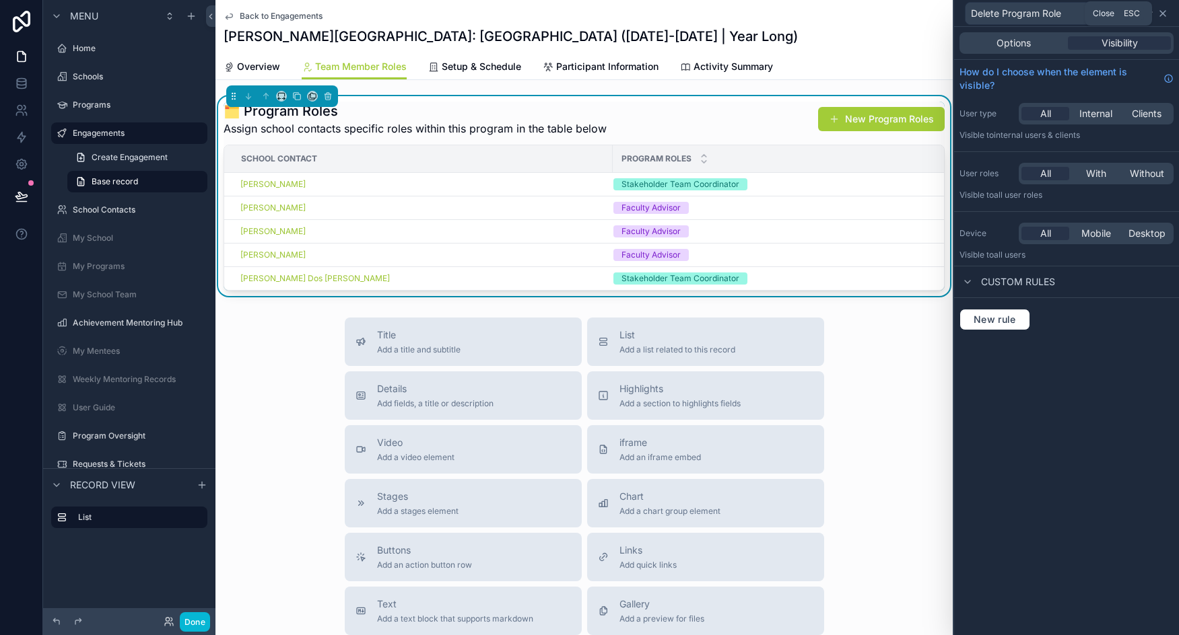
click at [1163, 12] on icon at bounding box center [1162, 13] width 5 height 5
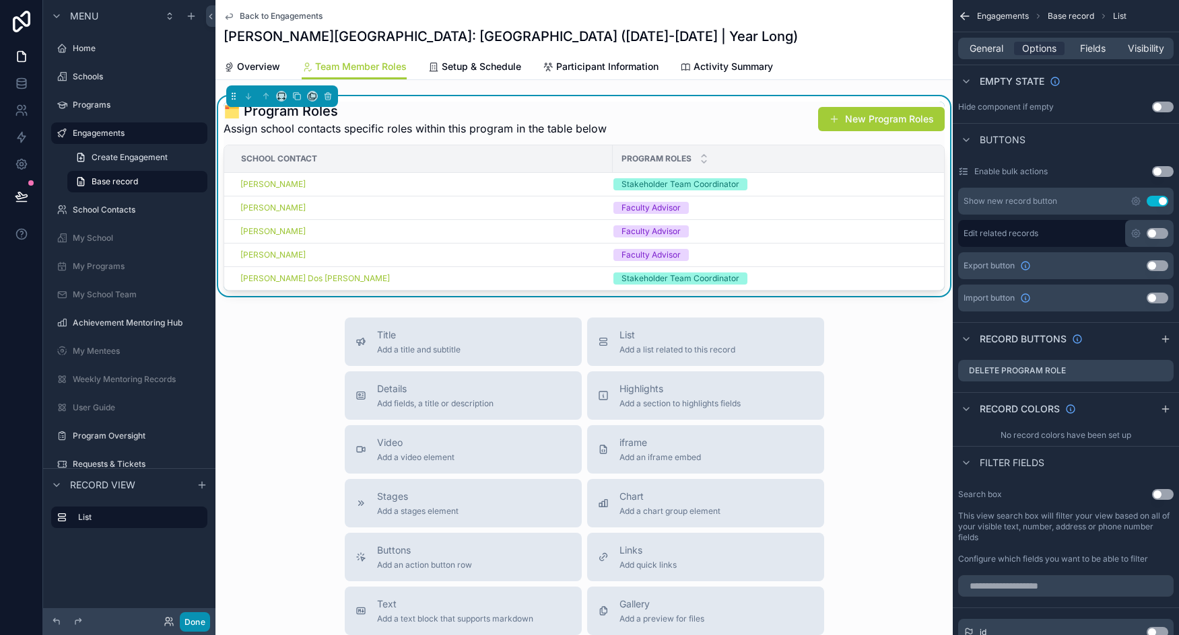
click at [204, 621] on button "Done" at bounding box center [195, 623] width 30 height 20
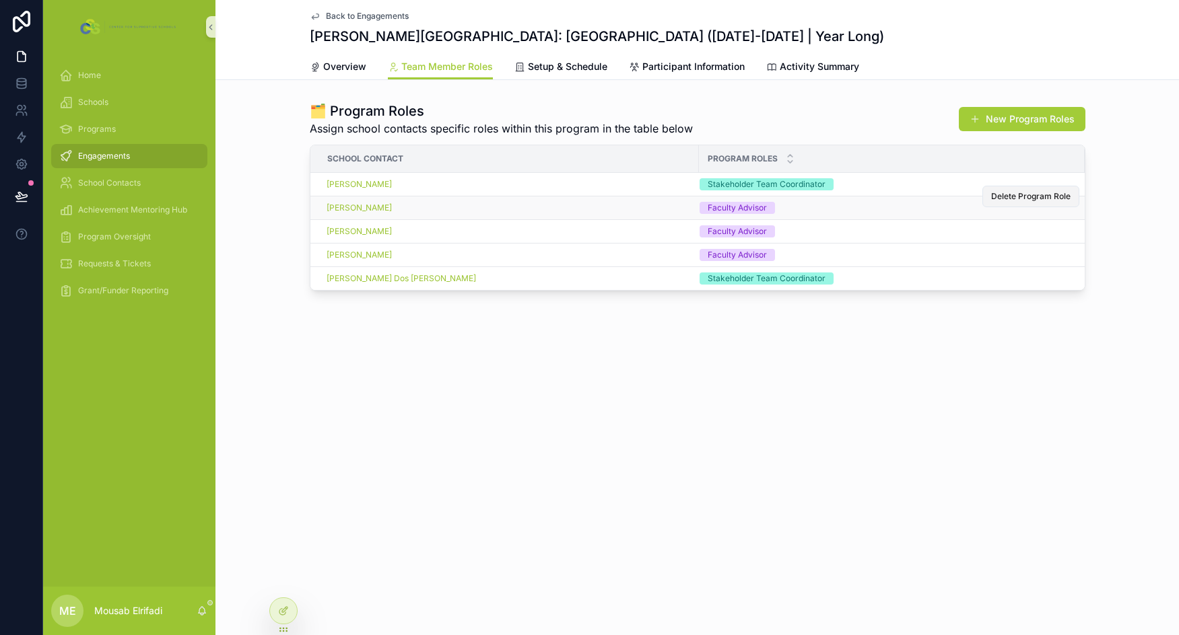
click at [1020, 199] on span "Delete Program Role" at bounding box center [1030, 196] width 79 height 11
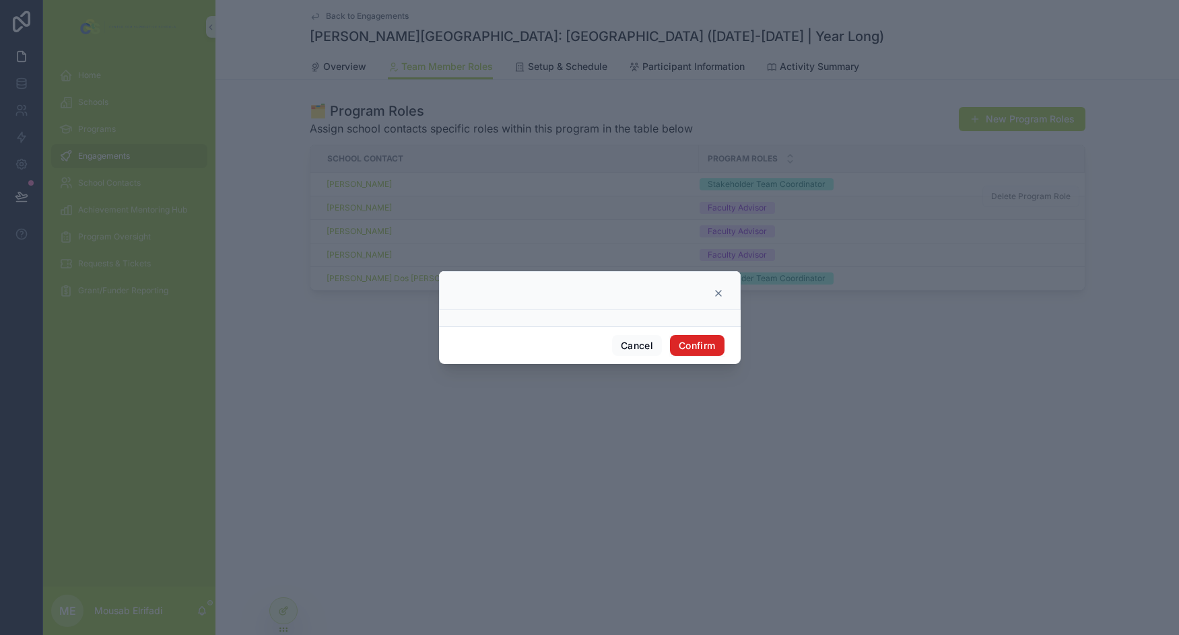
click at [691, 350] on button "Confirm" at bounding box center [697, 346] width 54 height 22
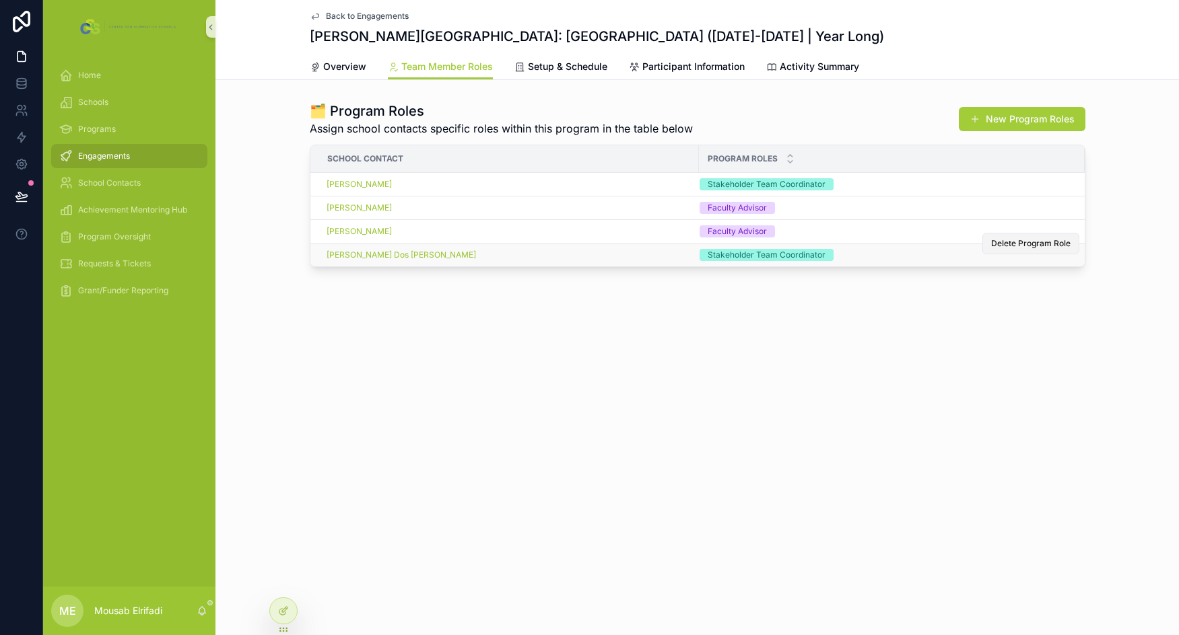
click at [1028, 248] on span "Delete Program Role" at bounding box center [1030, 243] width 79 height 11
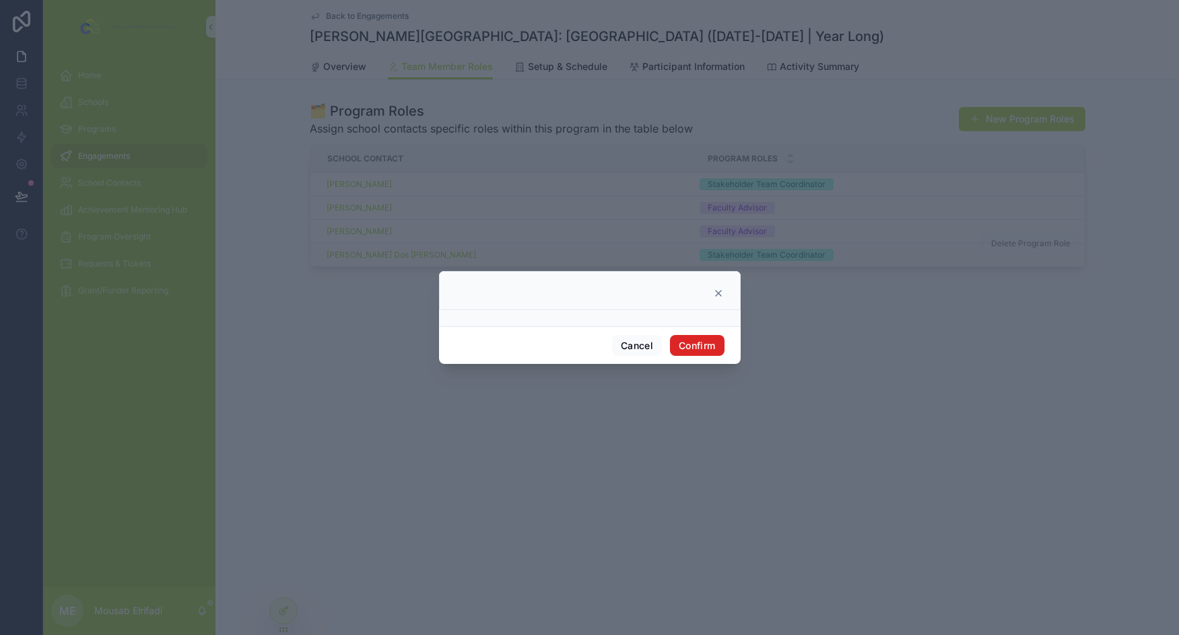
click at [692, 343] on button "Confirm" at bounding box center [697, 346] width 54 height 22
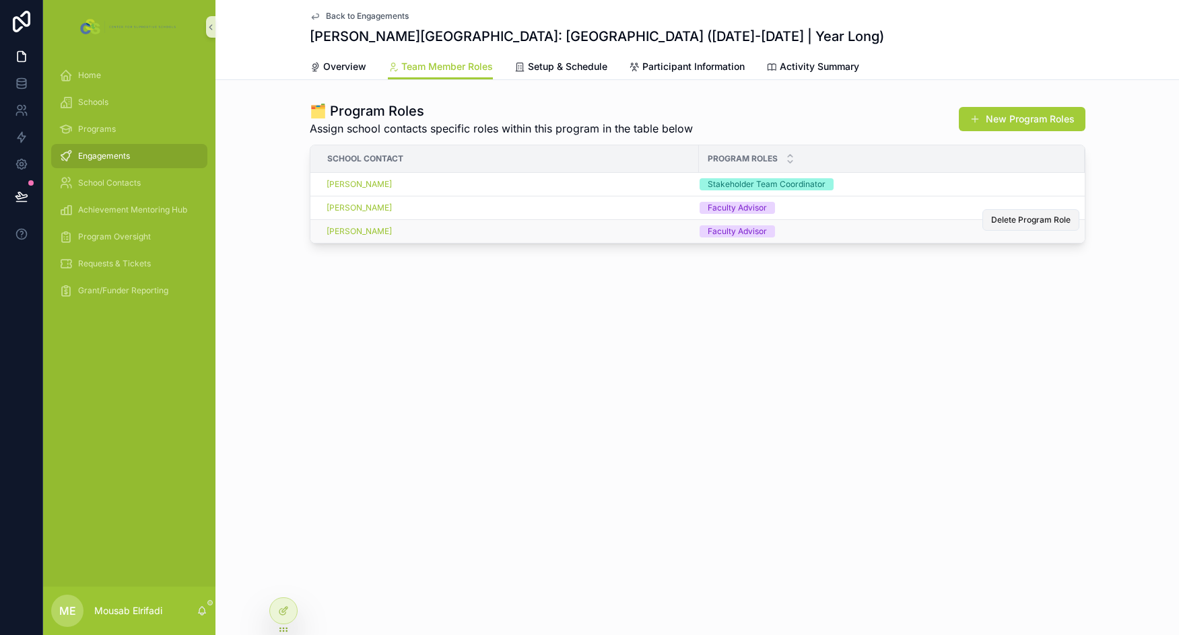
click at [1041, 223] on span "Delete Program Role" at bounding box center [1030, 220] width 79 height 11
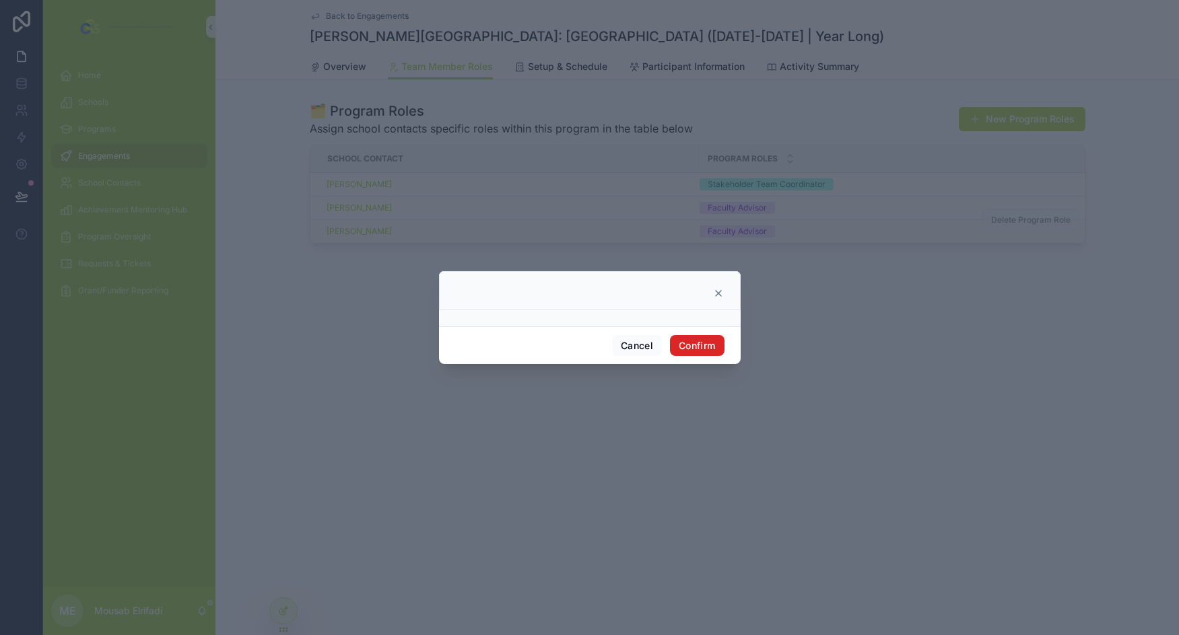
click at [689, 346] on button "Confirm" at bounding box center [697, 346] width 54 height 22
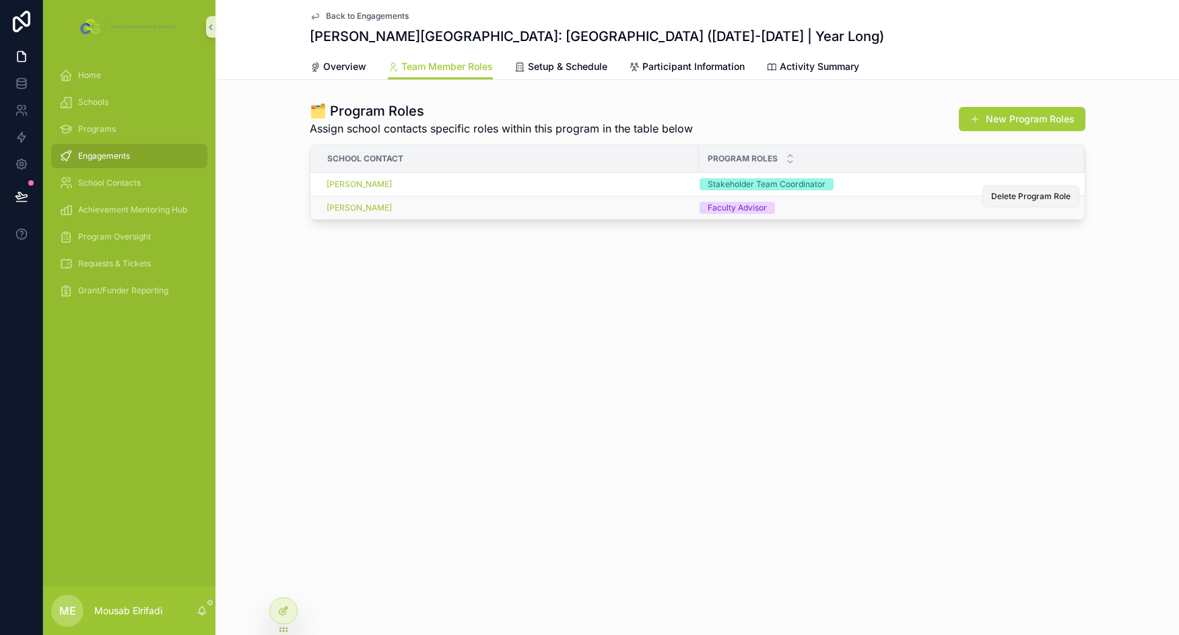
click at [1040, 201] on span "Delete Program Role" at bounding box center [1030, 196] width 79 height 11
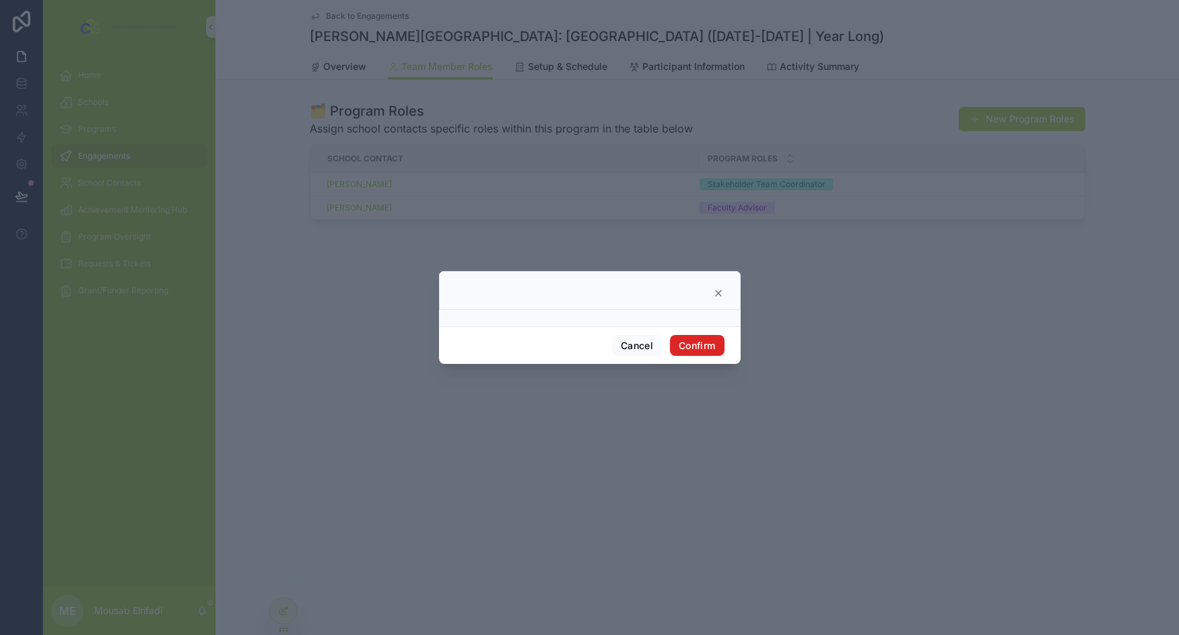
click at [691, 349] on button "Confirm" at bounding box center [697, 346] width 54 height 22
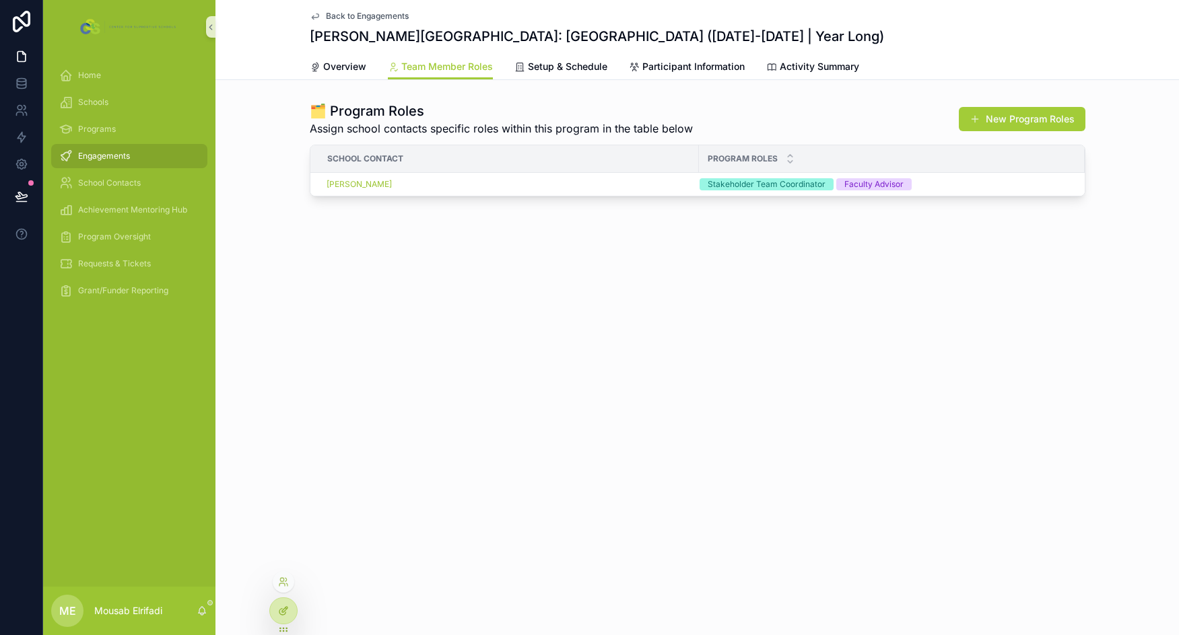
click at [284, 617] on div at bounding box center [283, 611] width 27 height 26
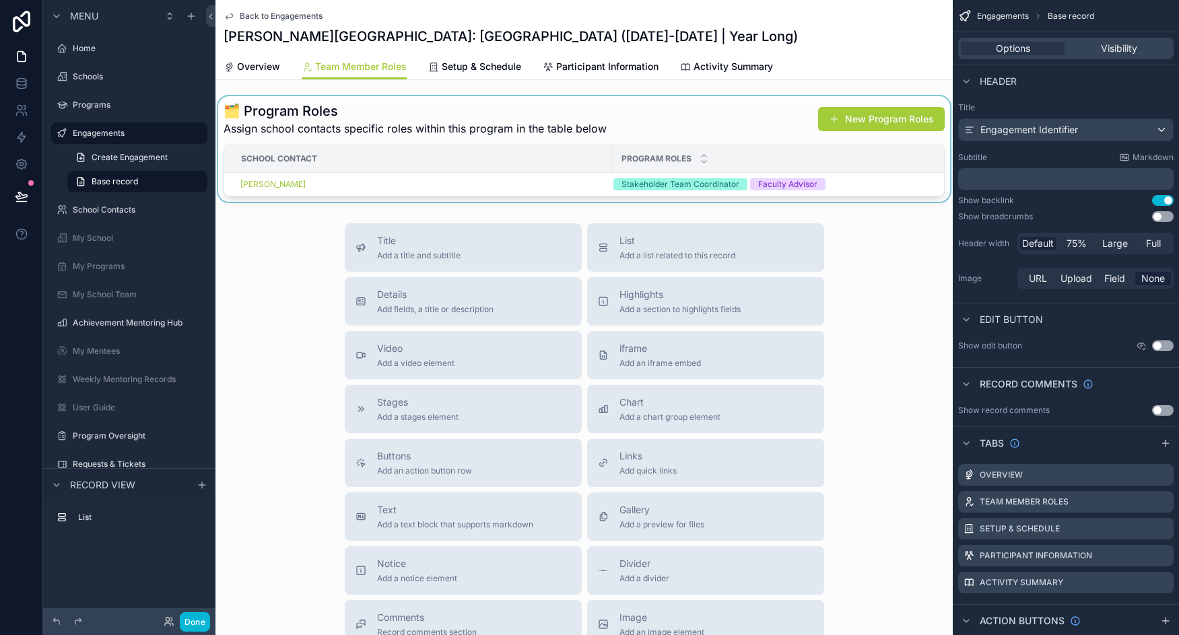
click at [452, 164] on div "School Contact" at bounding box center [418, 159] width 387 height 22
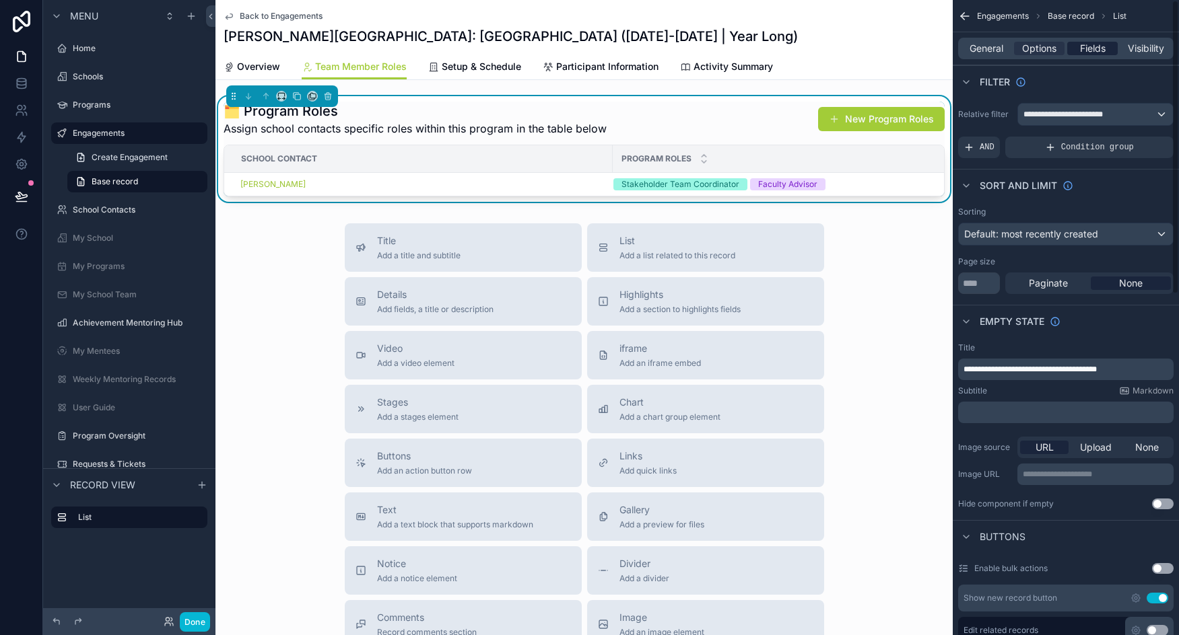
click at [1099, 54] on span "Fields" at bounding box center [1093, 48] width 26 height 13
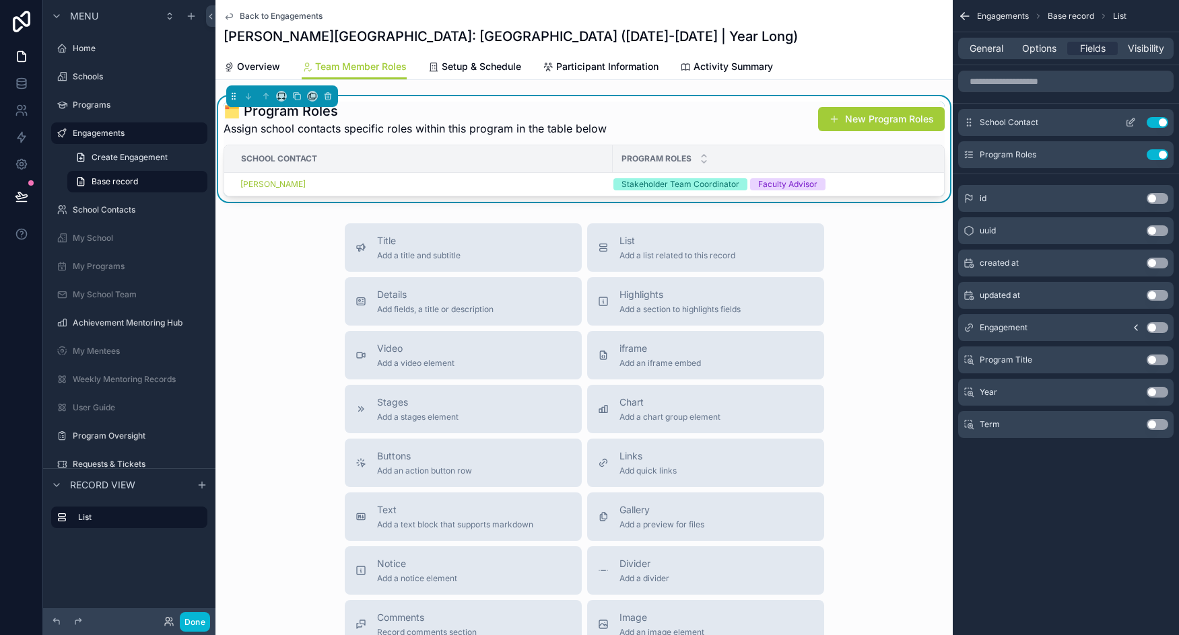
click at [1132, 123] on icon "scrollable content" at bounding box center [1130, 122] width 11 height 11
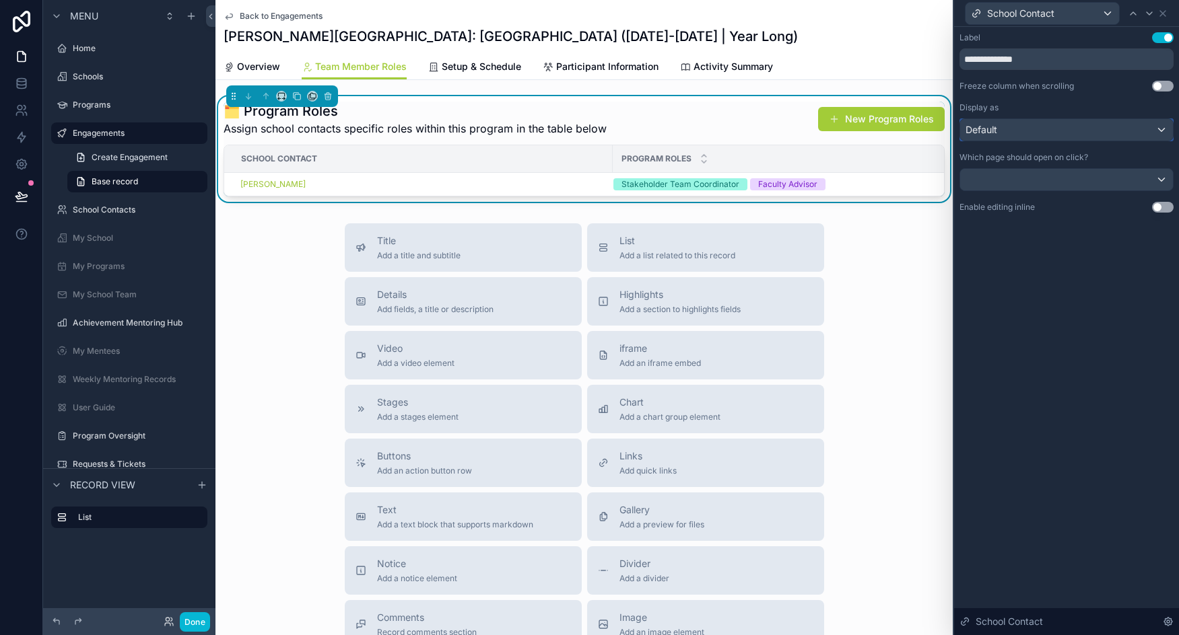
click at [1045, 131] on div "Default" at bounding box center [1066, 130] width 213 height 22
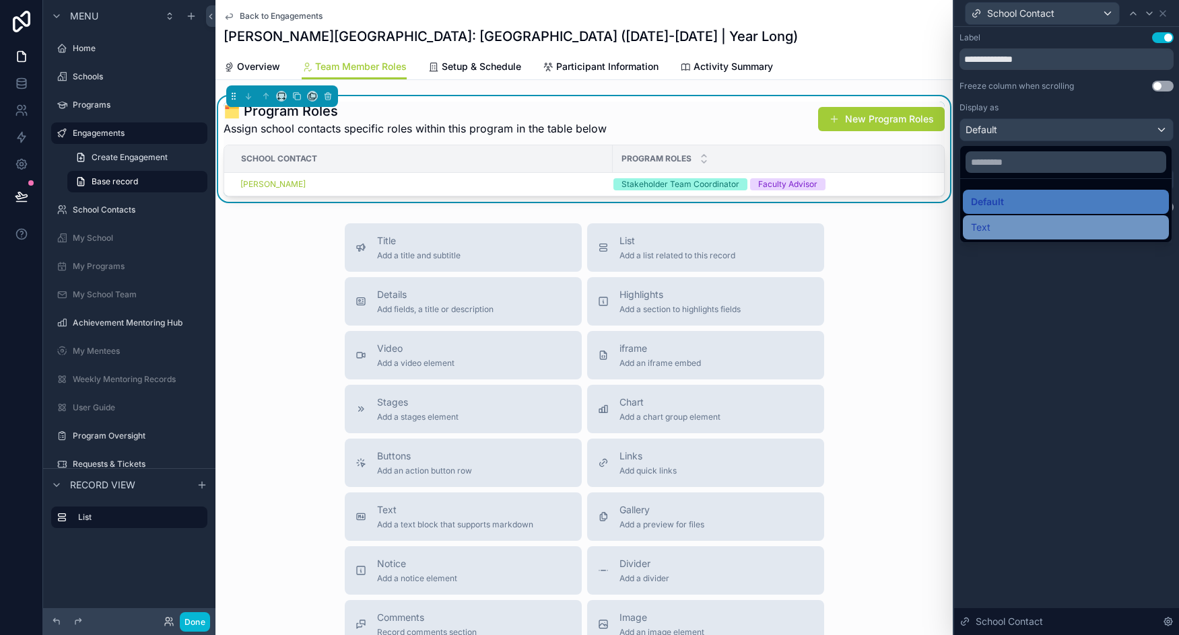
click at [998, 217] on div "Text" at bounding box center [1066, 227] width 206 height 24
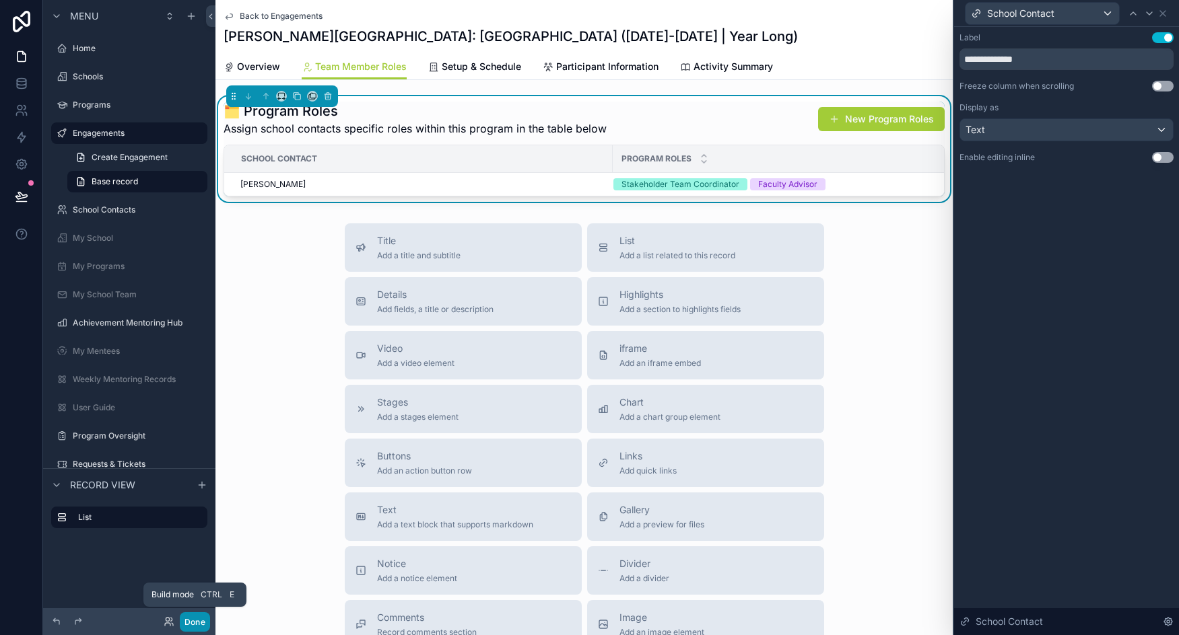
click at [194, 621] on button "Done" at bounding box center [195, 623] width 30 height 20
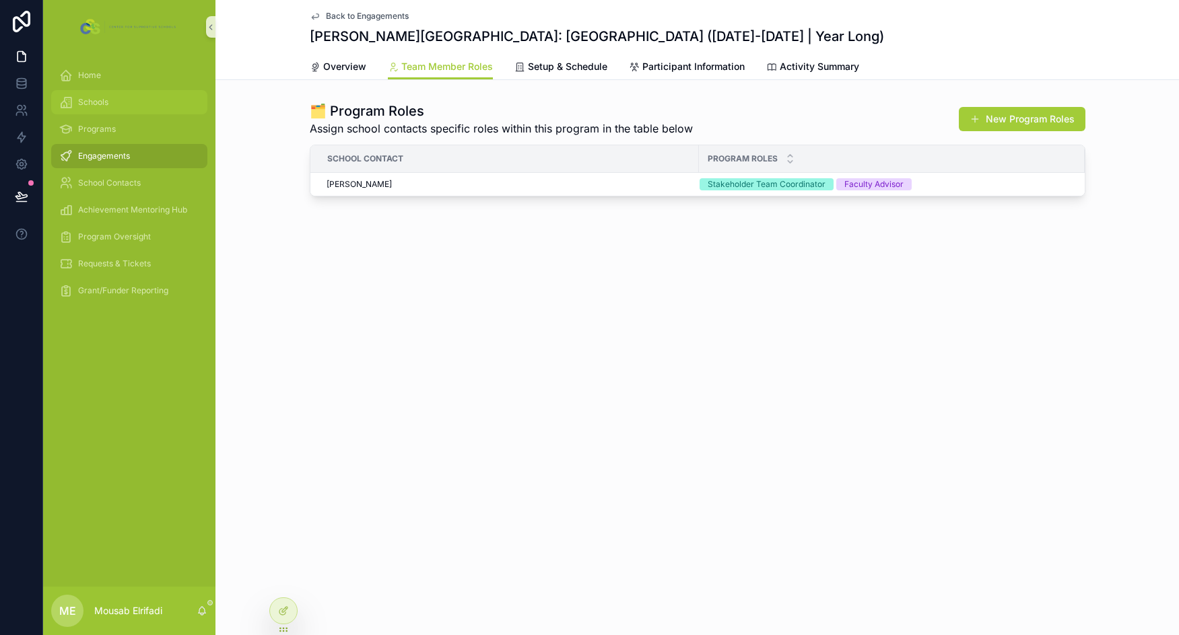
click at [93, 95] on div "Schools" at bounding box center [129, 103] width 140 height 22
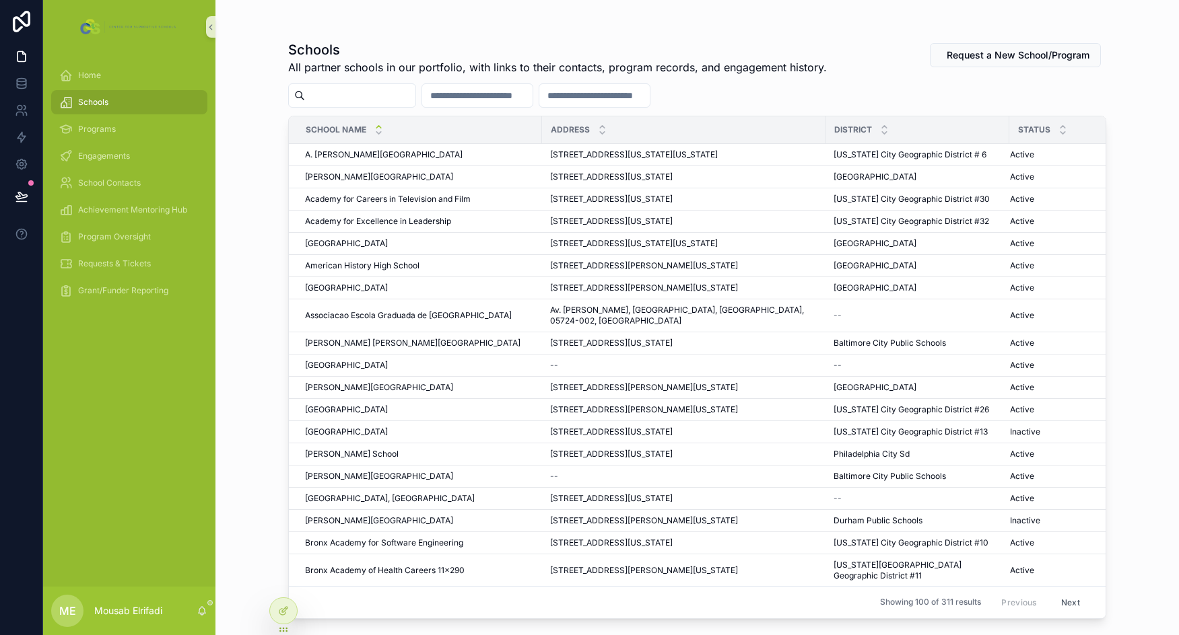
click at [406, 99] on input "scrollable content" at bounding box center [360, 95] width 110 height 19
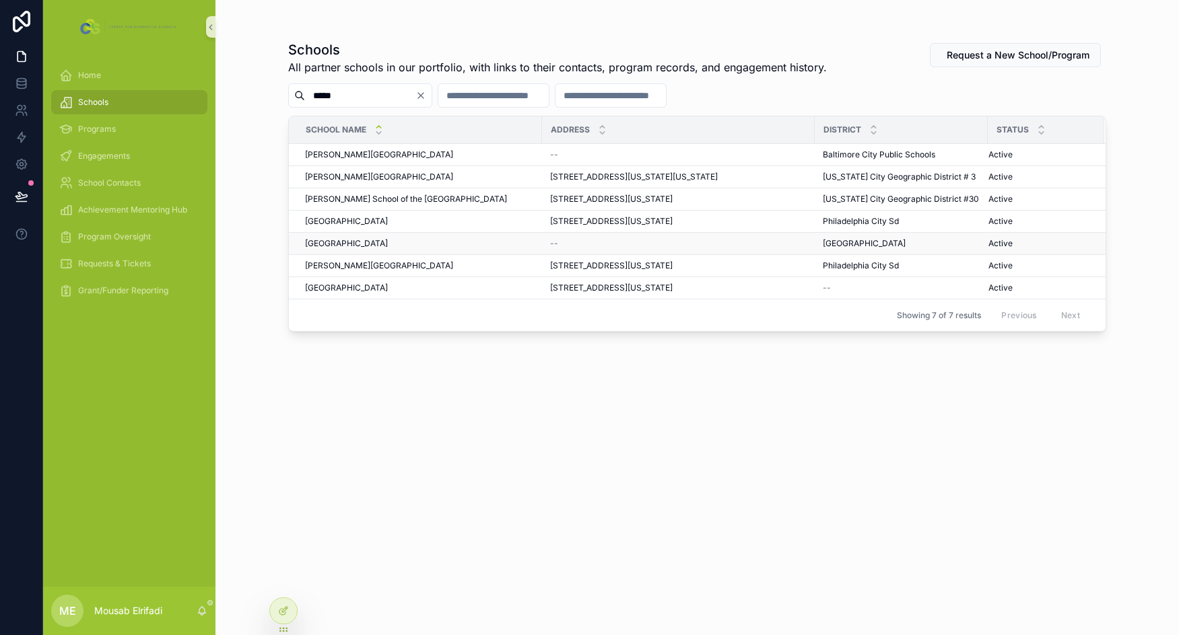
type input "*****"
click at [472, 238] on td "Franklin High School Franklin High School" at bounding box center [415, 244] width 253 height 22
click at [466, 247] on div "Franklin High School Franklin High School" at bounding box center [419, 243] width 229 height 11
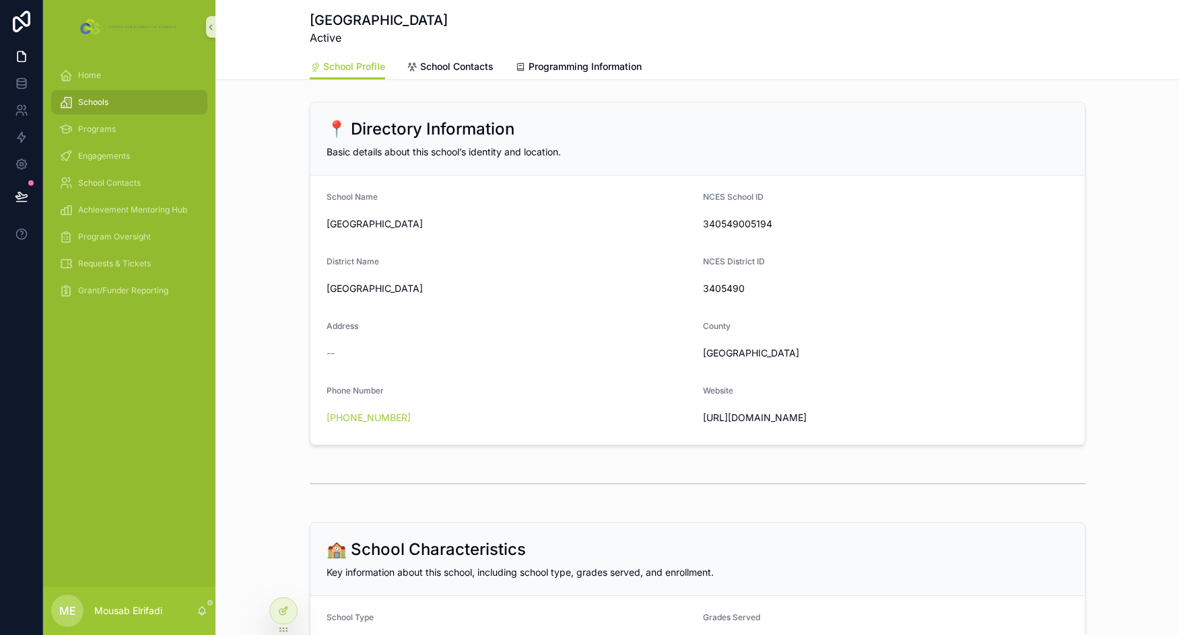
click at [424, 249] on form "School Name Franklin High School NCES School ID 340549005194 District Name Fran…" at bounding box center [697, 310] width 774 height 269
click at [342, 348] on div "--" at bounding box center [508, 353] width 365 height 13
click at [285, 614] on icon at bounding box center [282, 612] width 6 height 6
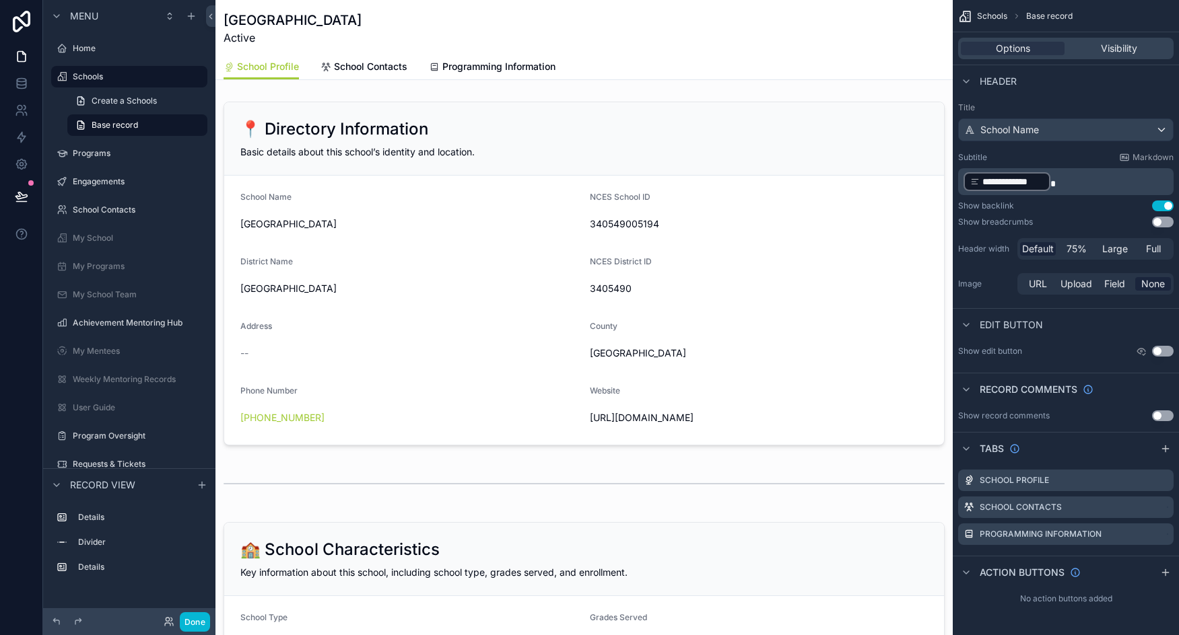
click at [1161, 351] on button "Use setting" at bounding box center [1163, 351] width 22 height 11
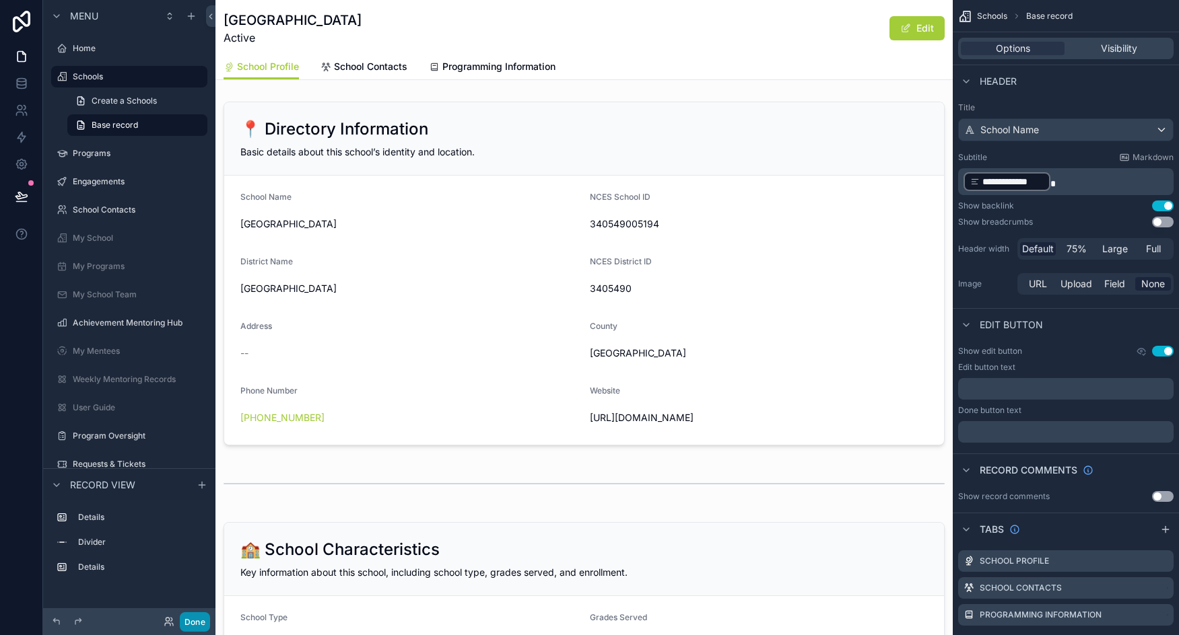
click at [200, 623] on button "Done" at bounding box center [195, 623] width 30 height 20
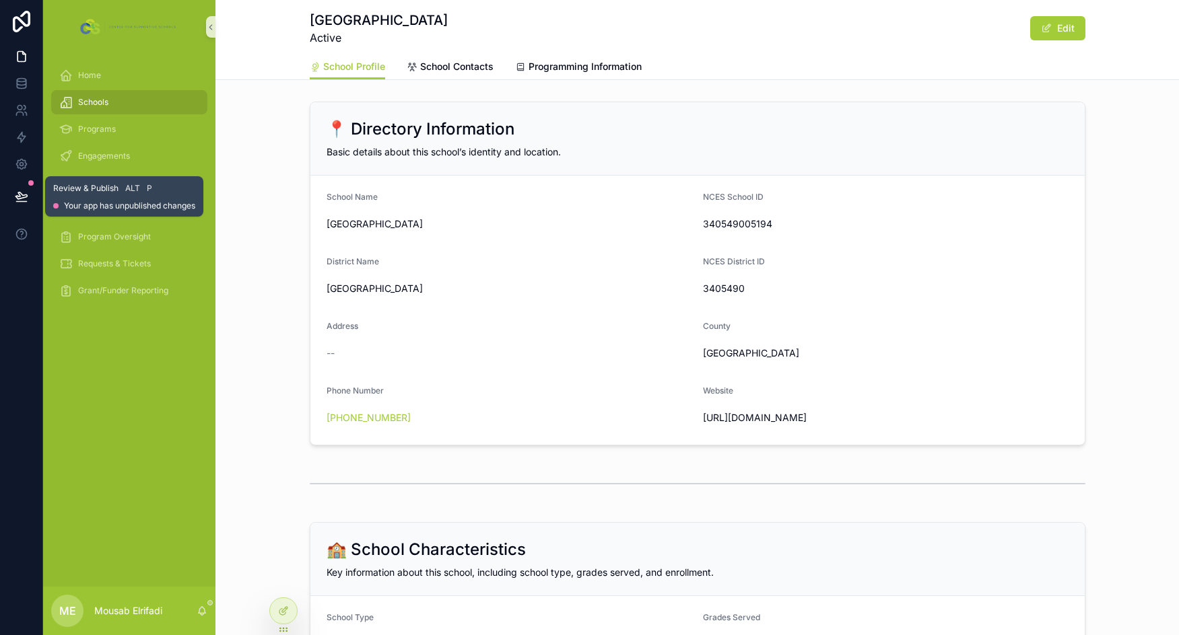
click at [28, 192] on icon at bounding box center [21, 196] width 13 height 13
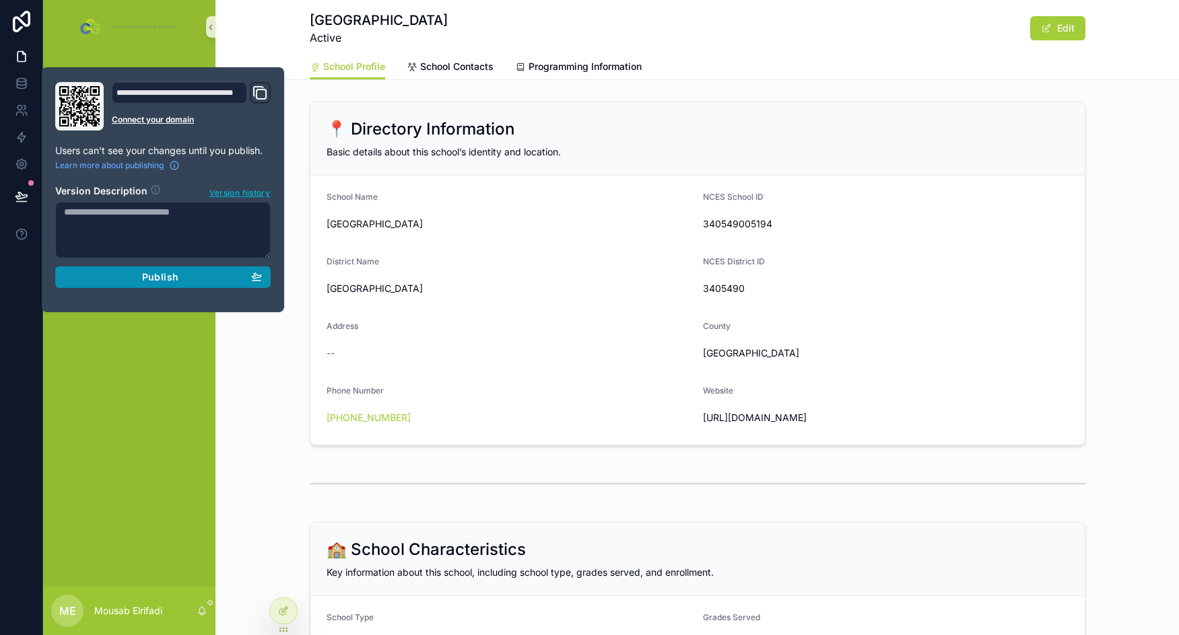
click at [164, 277] on span "Publish" at bounding box center [160, 277] width 36 height 12
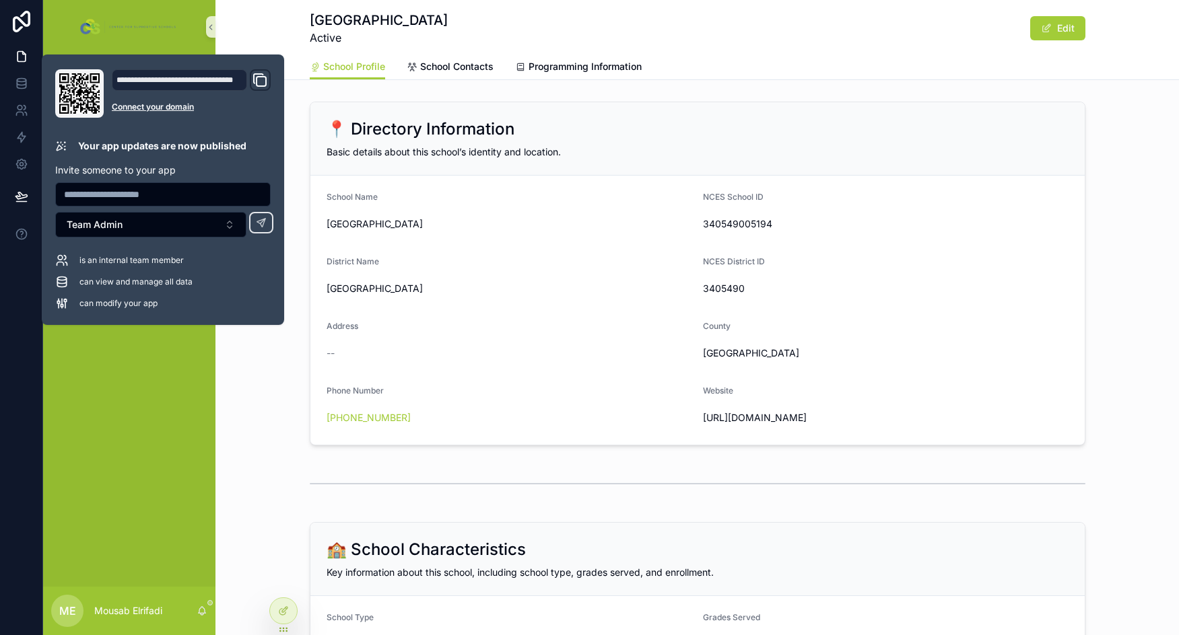
click at [609, 145] on div "Basic details about this school’s identity and location." at bounding box center [697, 151] width 742 height 13
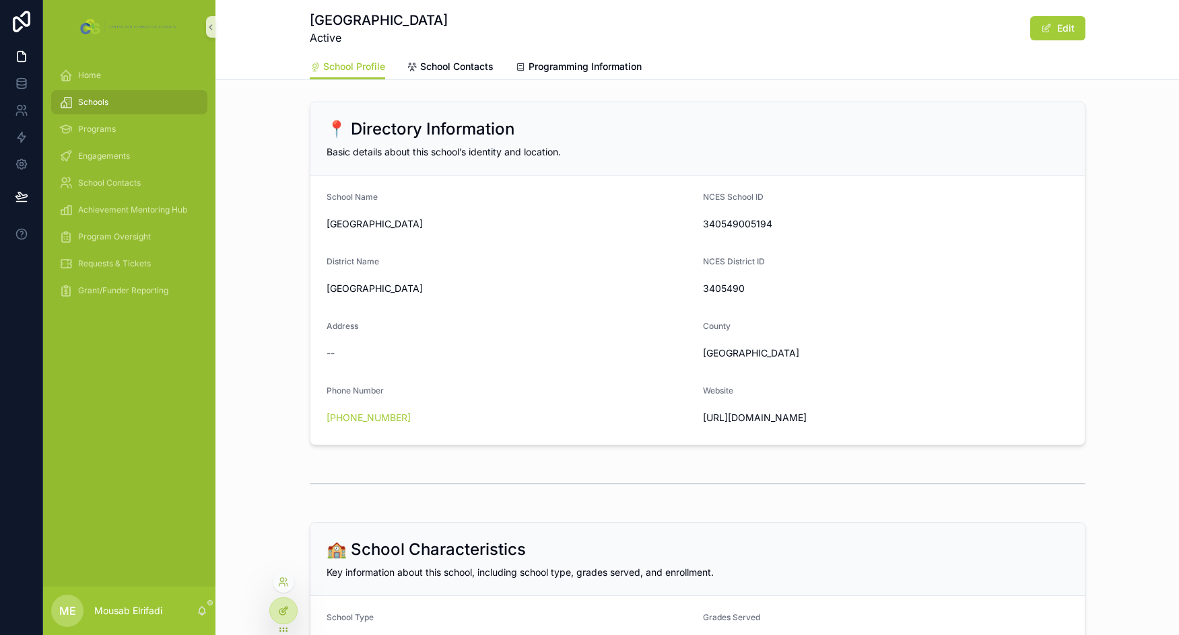
click at [280, 610] on icon at bounding box center [282, 612] width 6 height 6
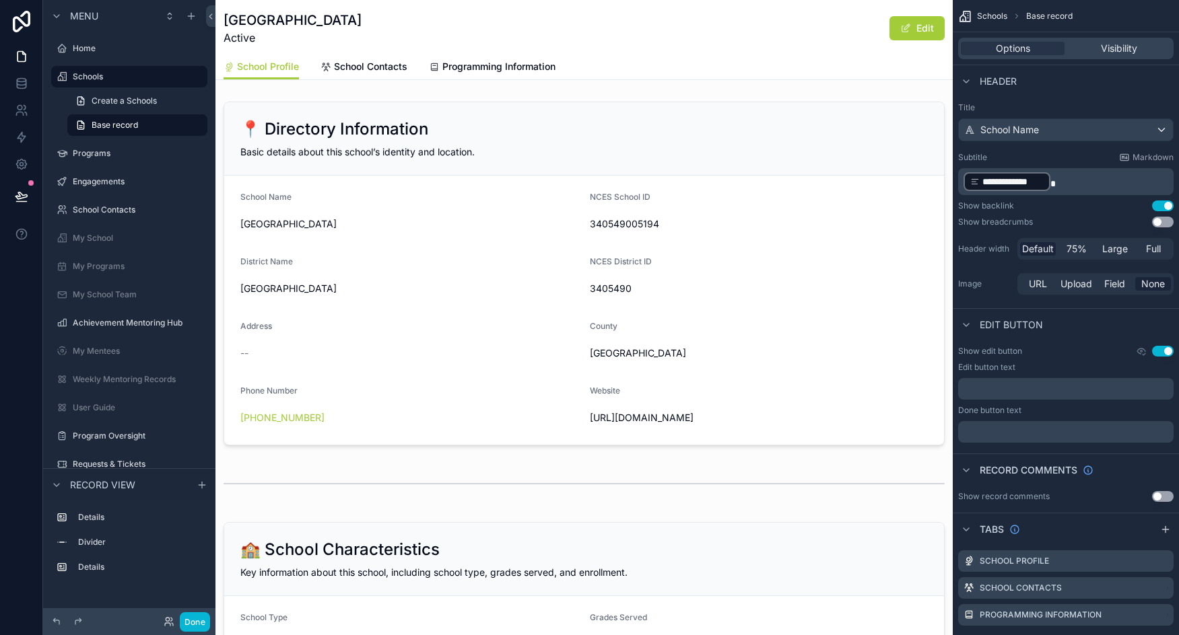
click at [1158, 349] on button "Use setting" at bounding box center [1163, 351] width 22 height 11
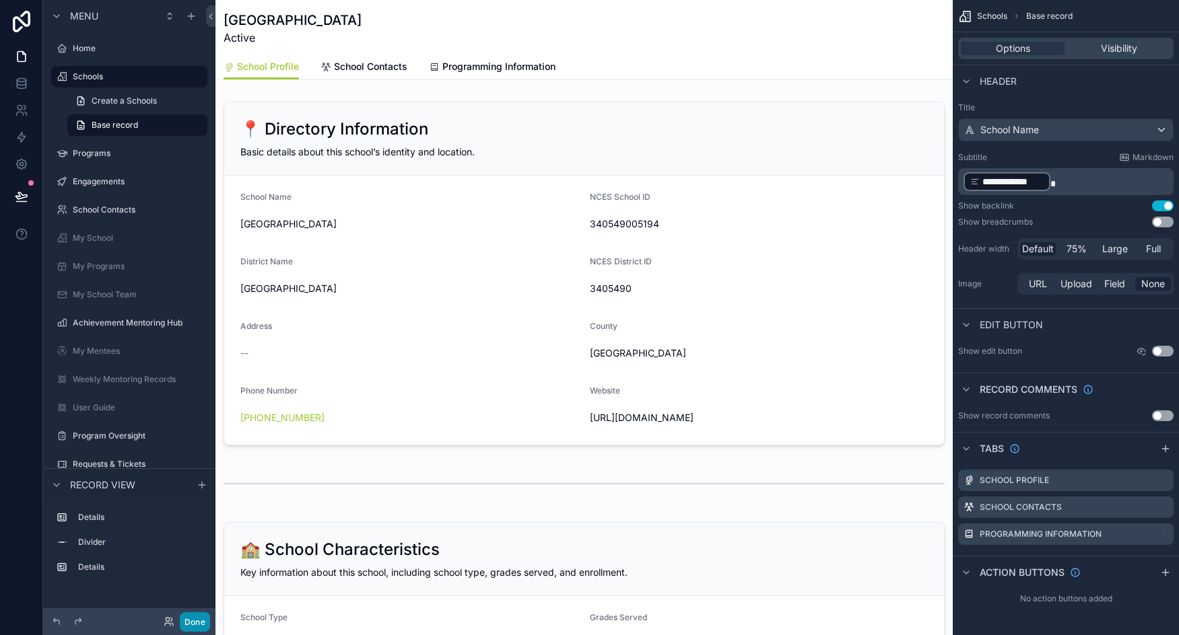
click at [188, 615] on button "Done" at bounding box center [195, 623] width 30 height 20
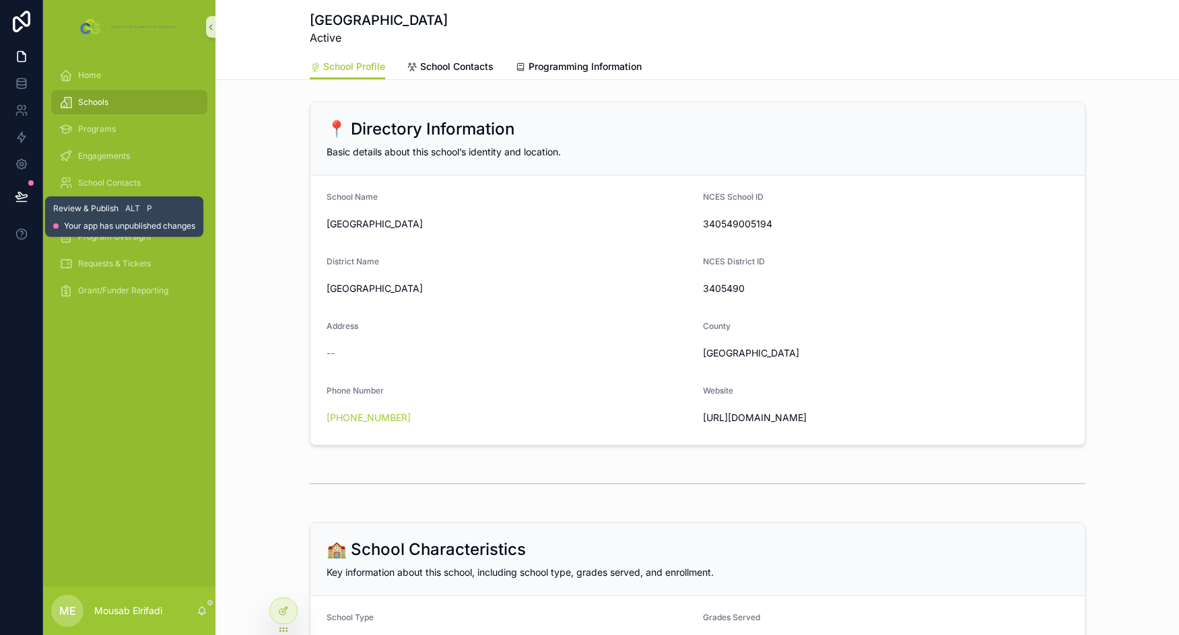
click at [17, 199] on icon at bounding box center [21, 196] width 13 height 13
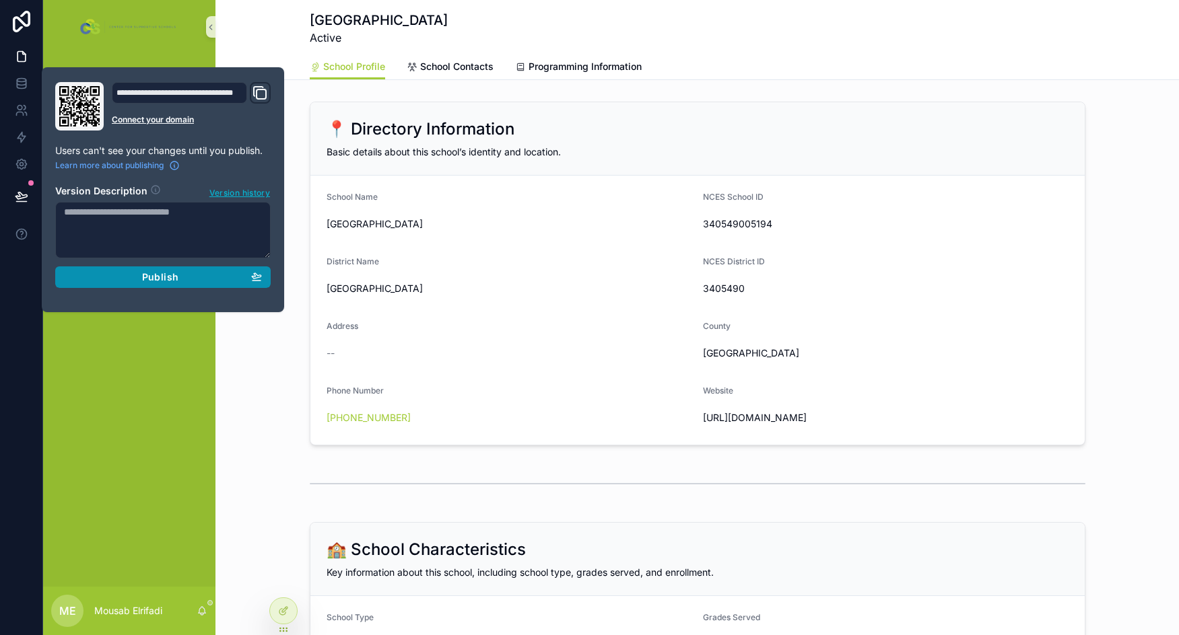
click at [152, 274] on span "Publish" at bounding box center [160, 277] width 36 height 12
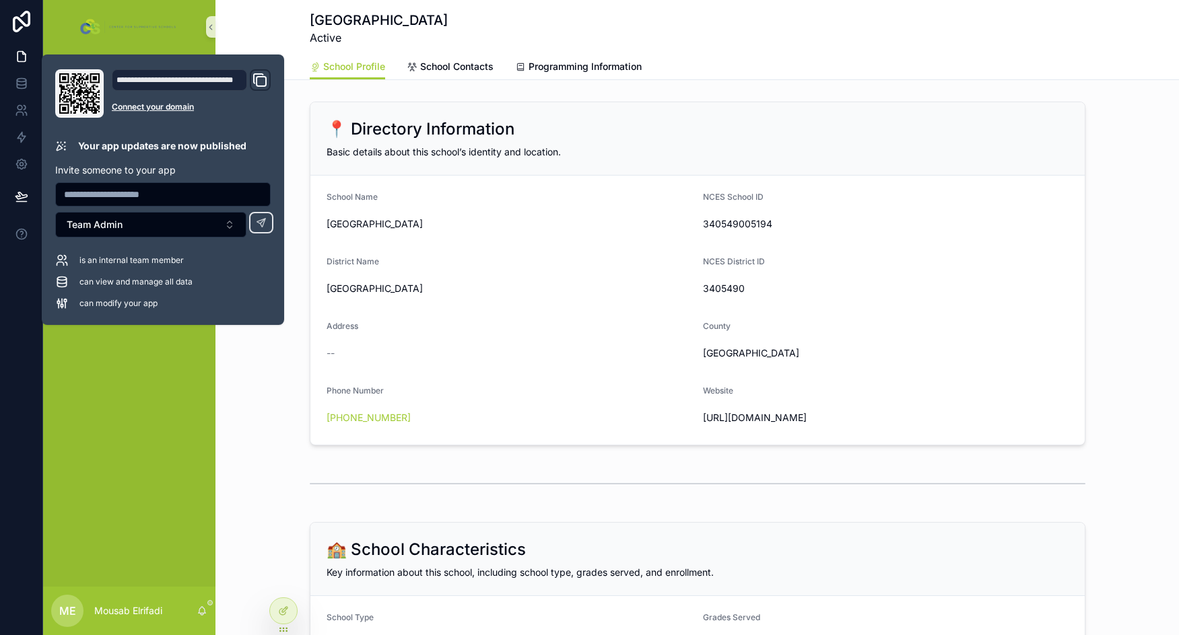
click at [683, 155] on div "Basic details about this school’s identity and location." at bounding box center [697, 151] width 742 height 13
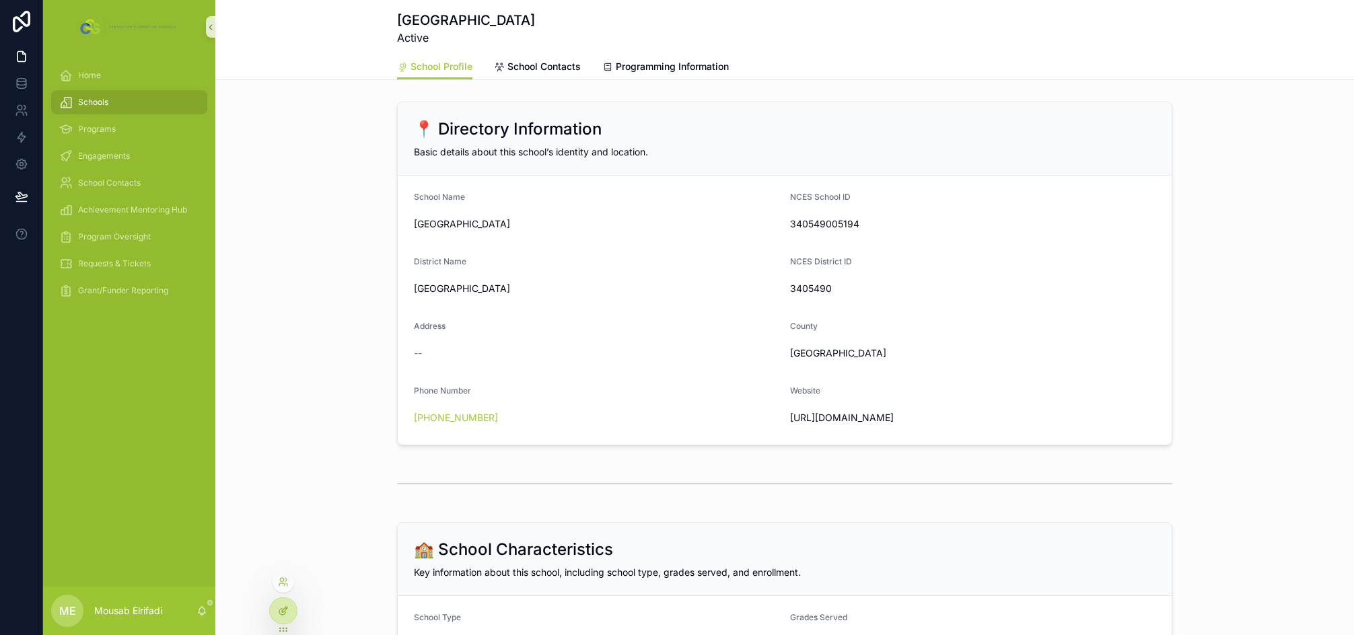
click at [283, 610] on icon at bounding box center [283, 611] width 11 height 11
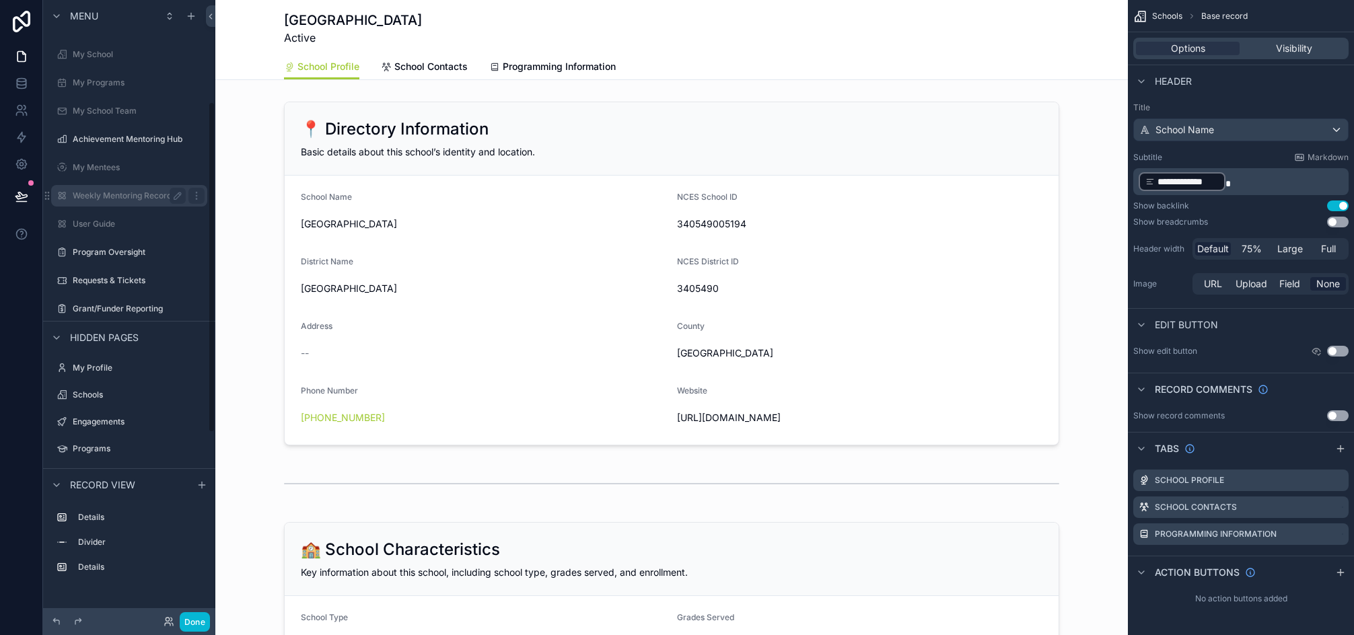
scroll to position [202, 0]
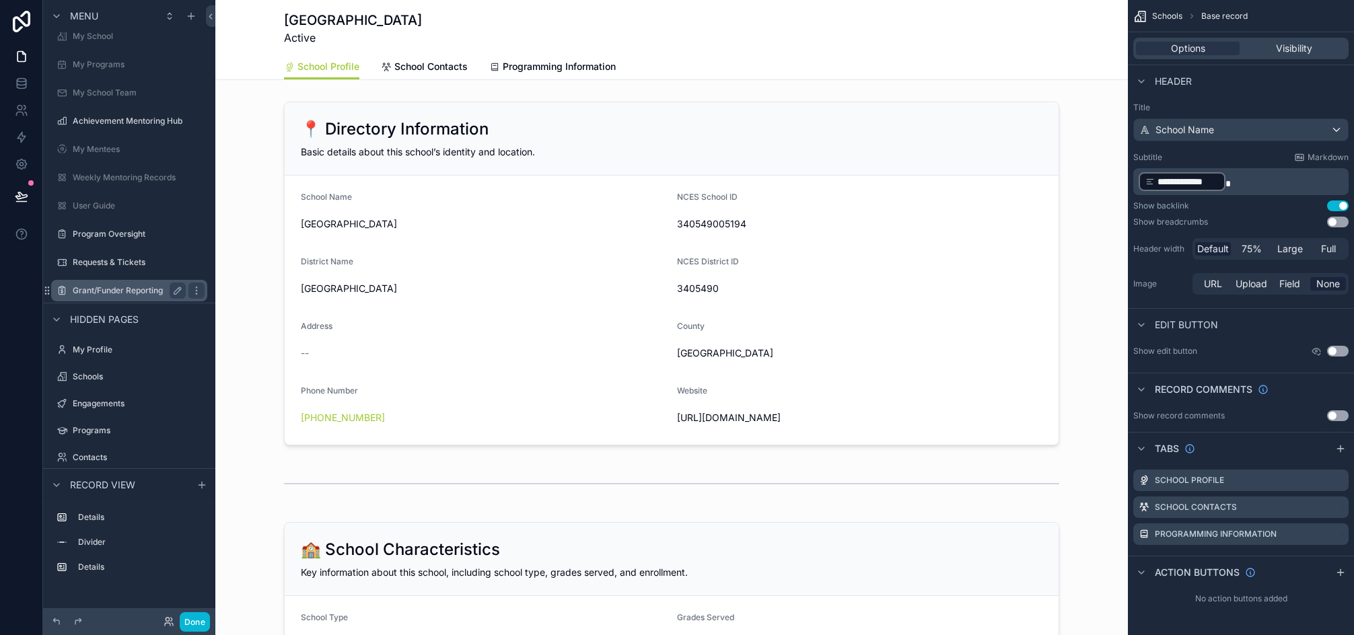
click at [113, 291] on label "Grant/Funder Reporting" at bounding box center [127, 290] width 108 height 11
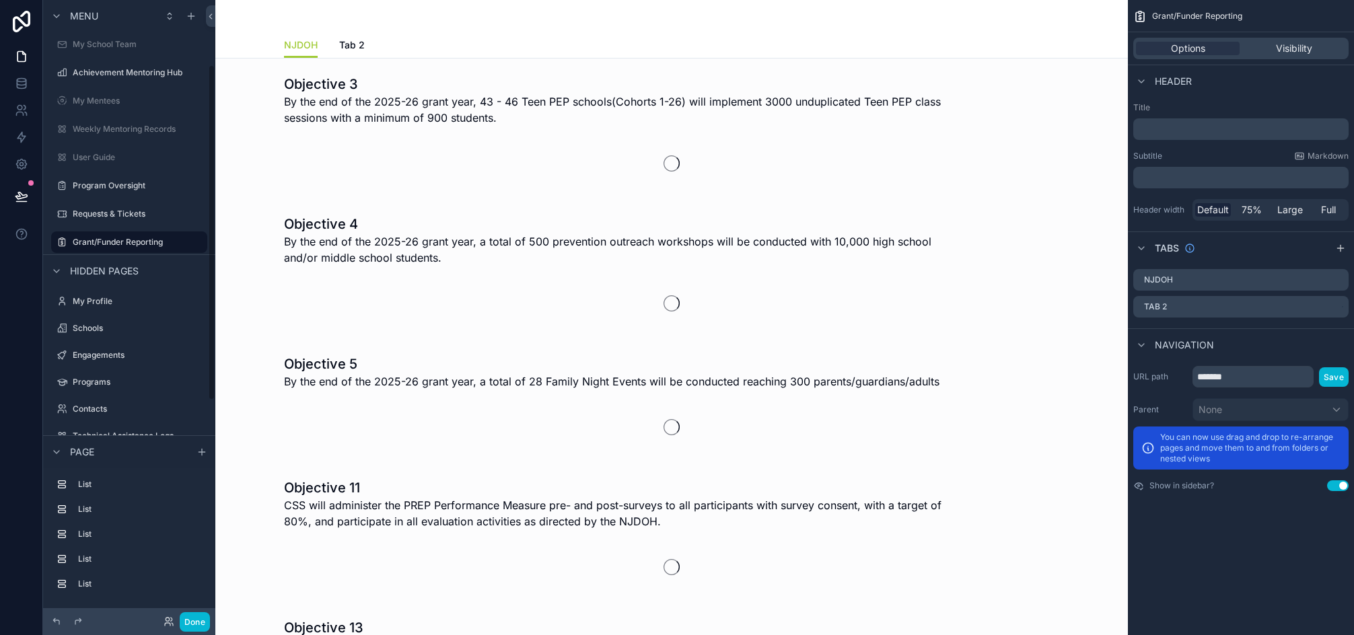
scroll to position [120, 0]
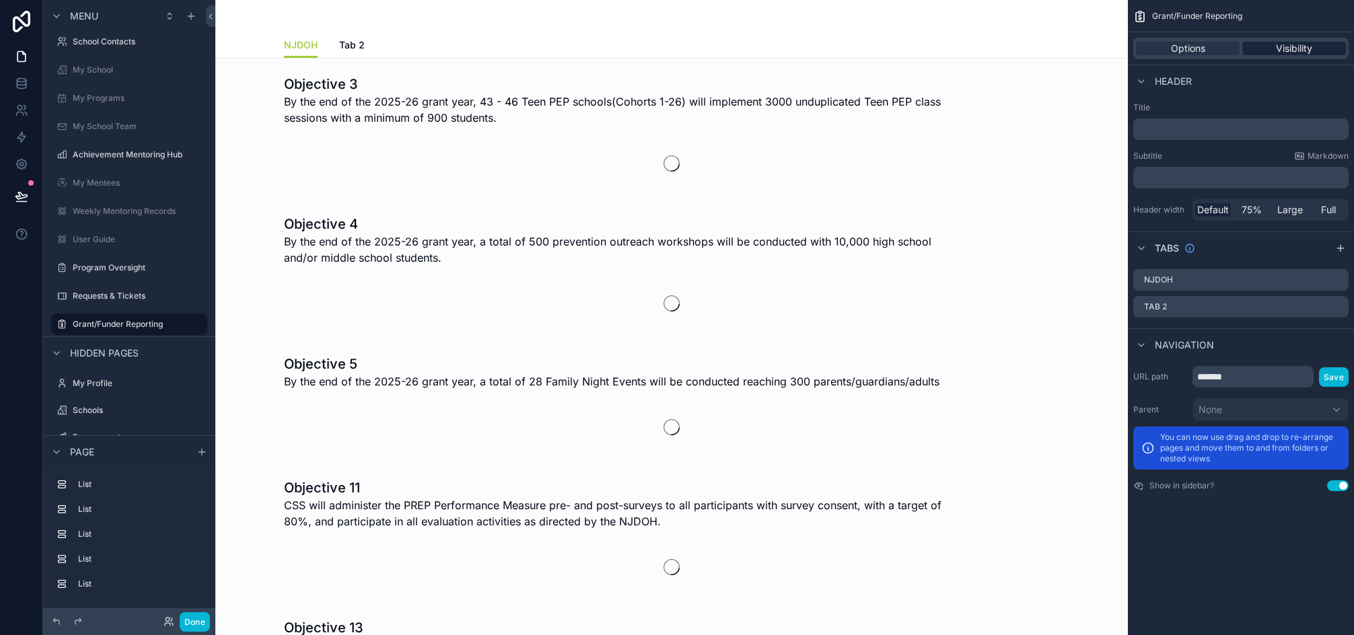
click at [1248, 47] on span "Visibility" at bounding box center [1294, 48] width 36 height 13
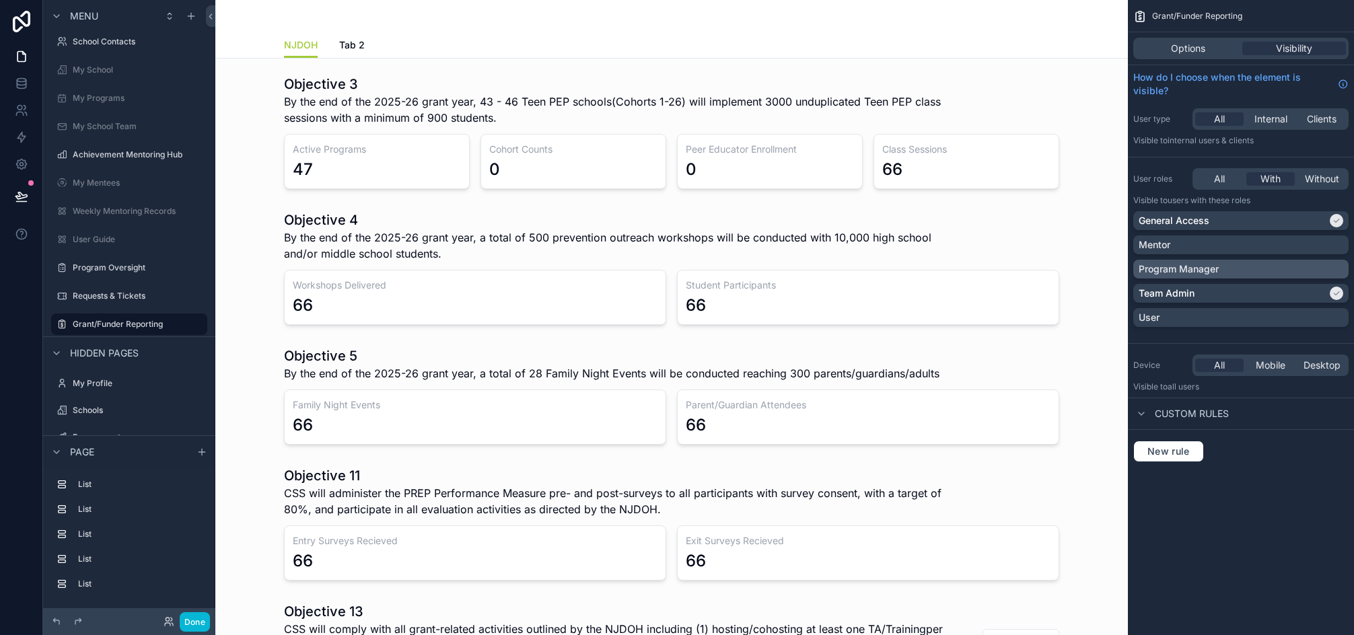
click at [1235, 270] on div "Program Manager" at bounding box center [1241, 269] width 205 height 13
click at [195, 623] on button "Done" at bounding box center [195, 623] width 30 height 20
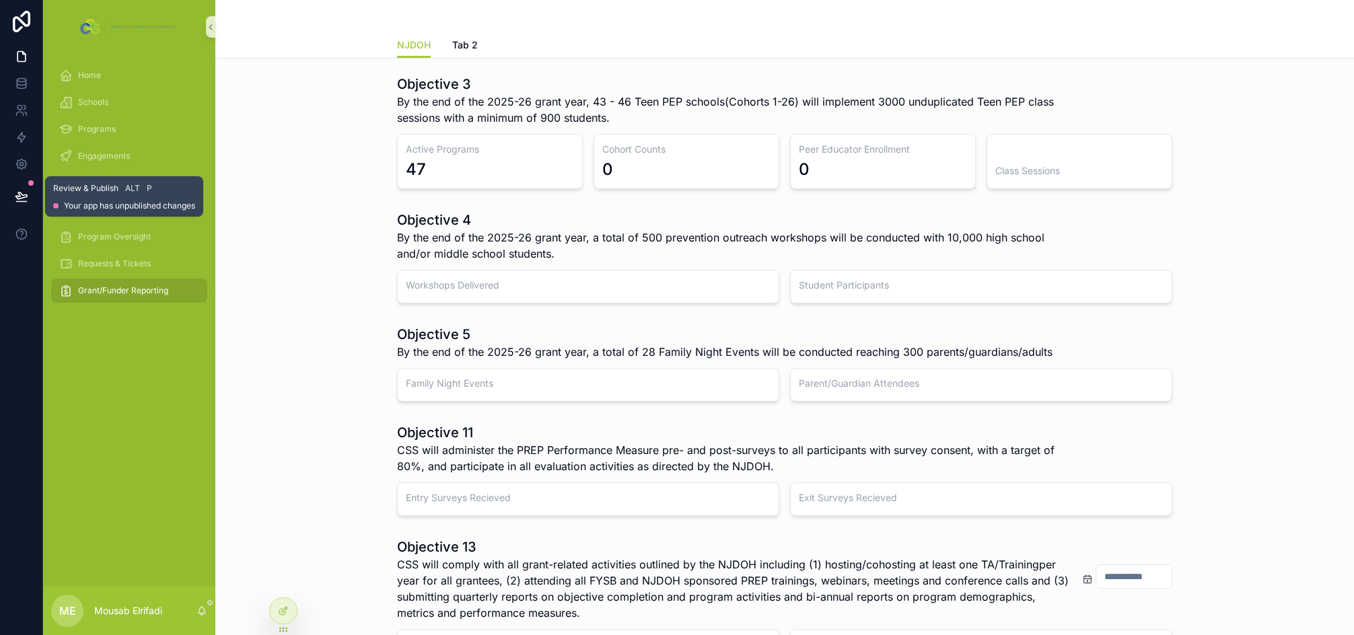
click at [18, 202] on icon at bounding box center [21, 202] width 10 height 0
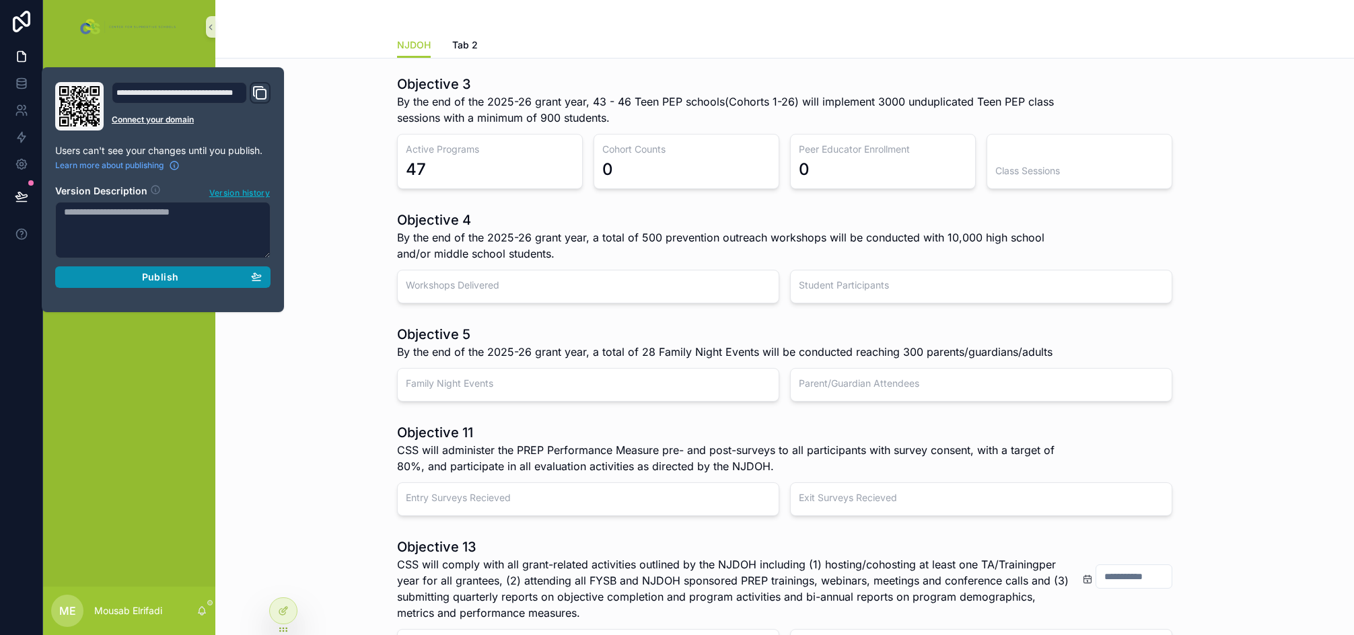
click at [167, 280] on span "Publish" at bounding box center [160, 277] width 36 height 12
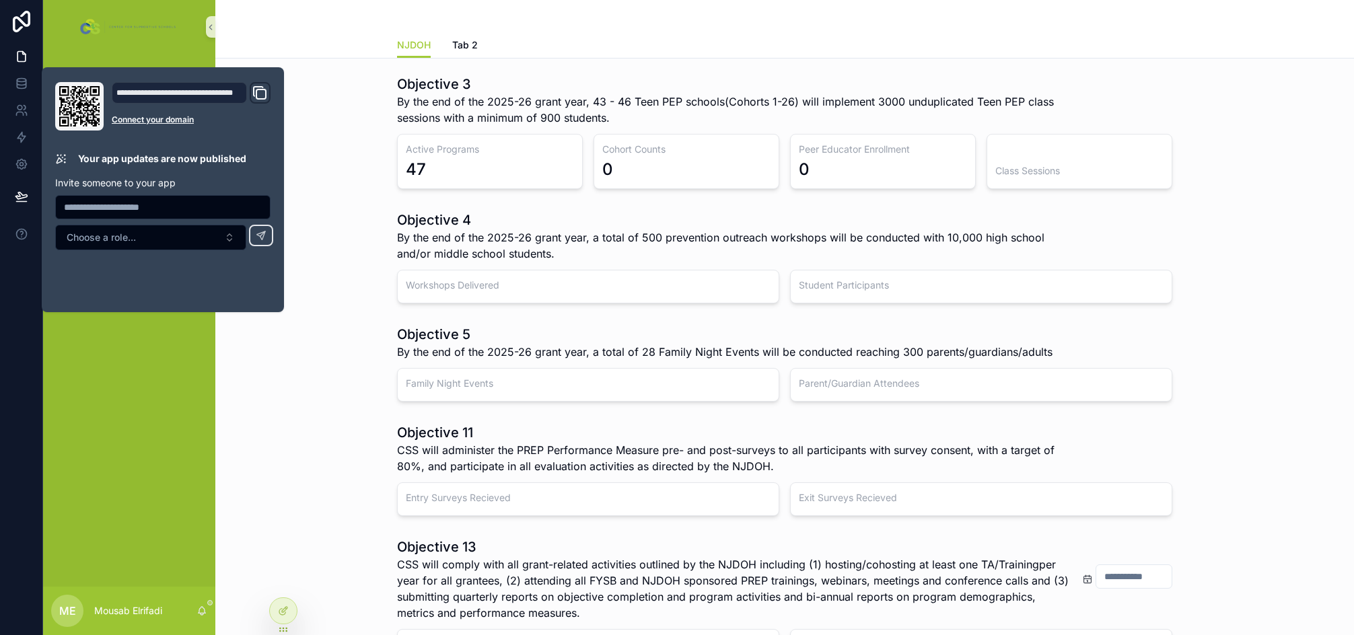
click at [364, 250] on div "Objective 4 By the end of the 2025-26 grant year, a total of 500 prevention out…" at bounding box center [784, 257] width 1117 height 104
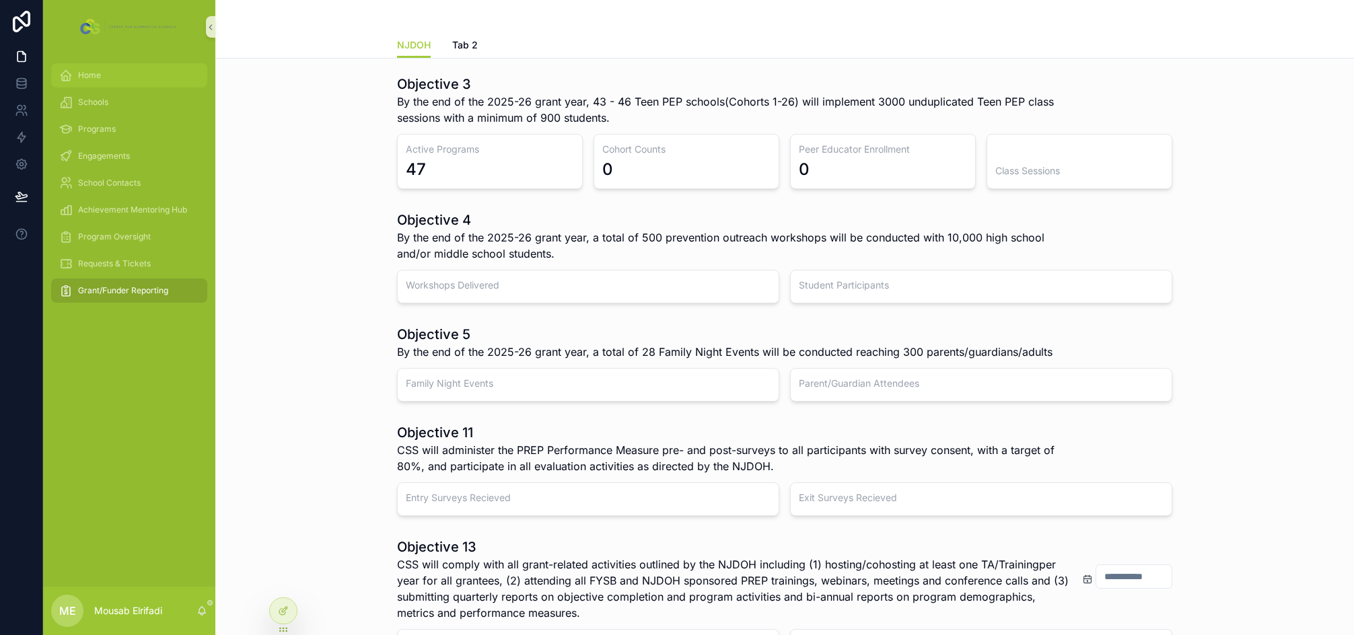
click at [94, 81] on div "Home" at bounding box center [129, 76] width 140 height 22
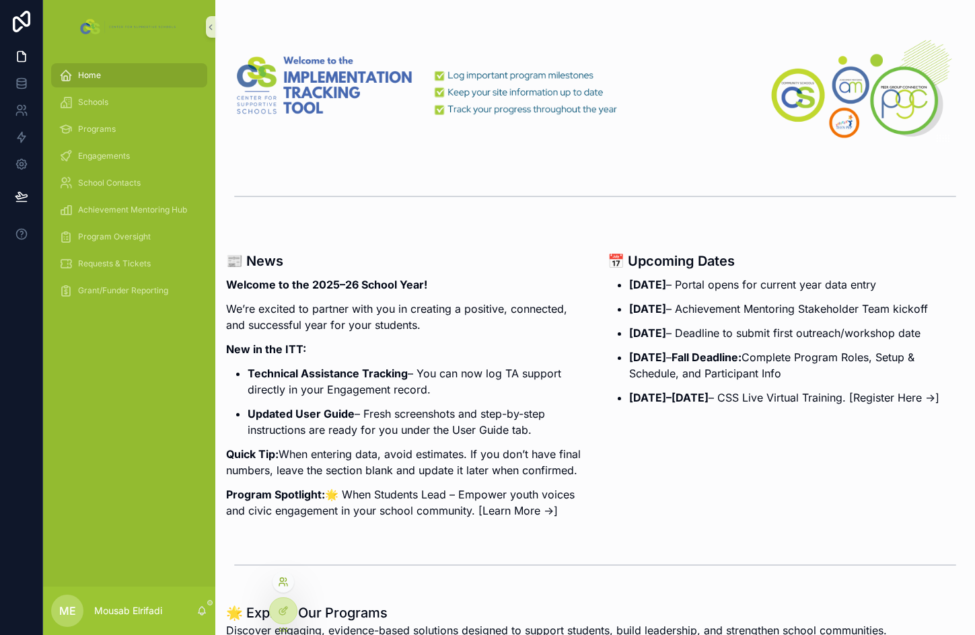
click at [285, 580] on icon at bounding box center [283, 582] width 11 height 11
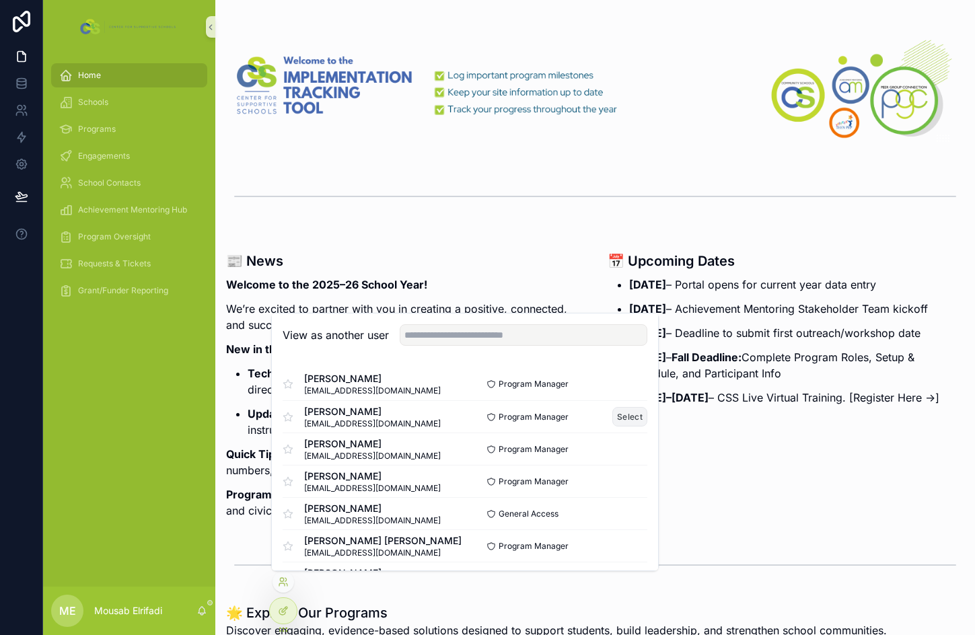
click at [616, 415] on button "Select" at bounding box center [630, 417] width 35 height 20
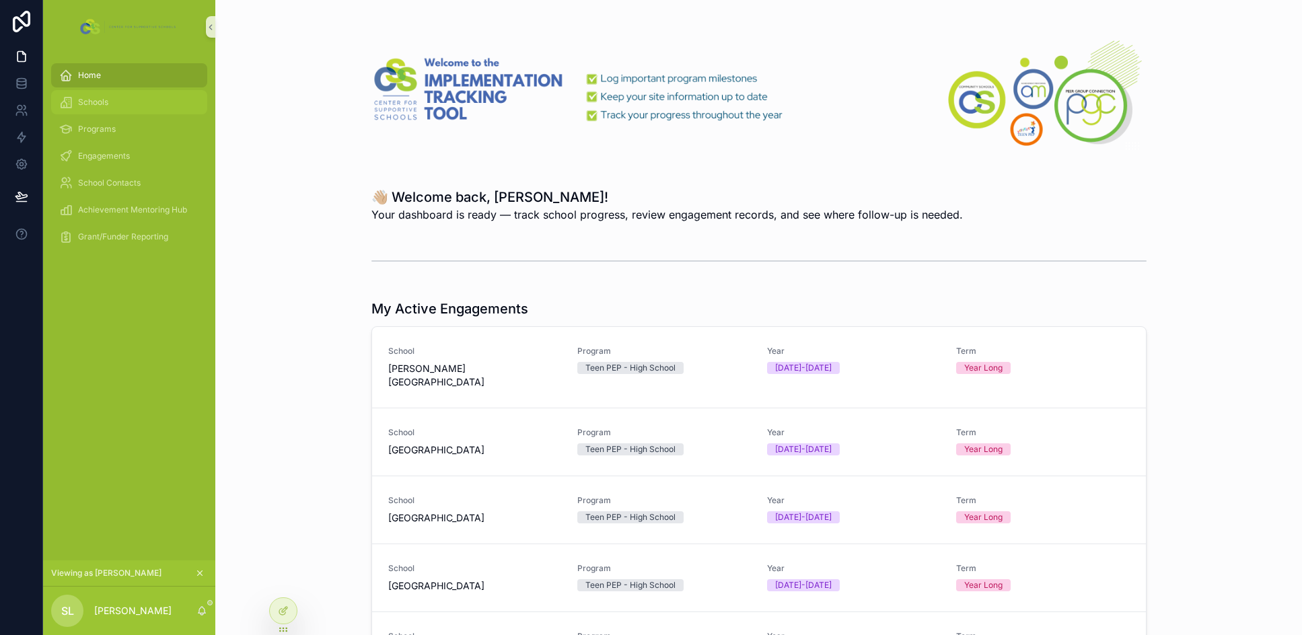
click at [108, 97] on span "Schools" at bounding box center [93, 102] width 30 height 11
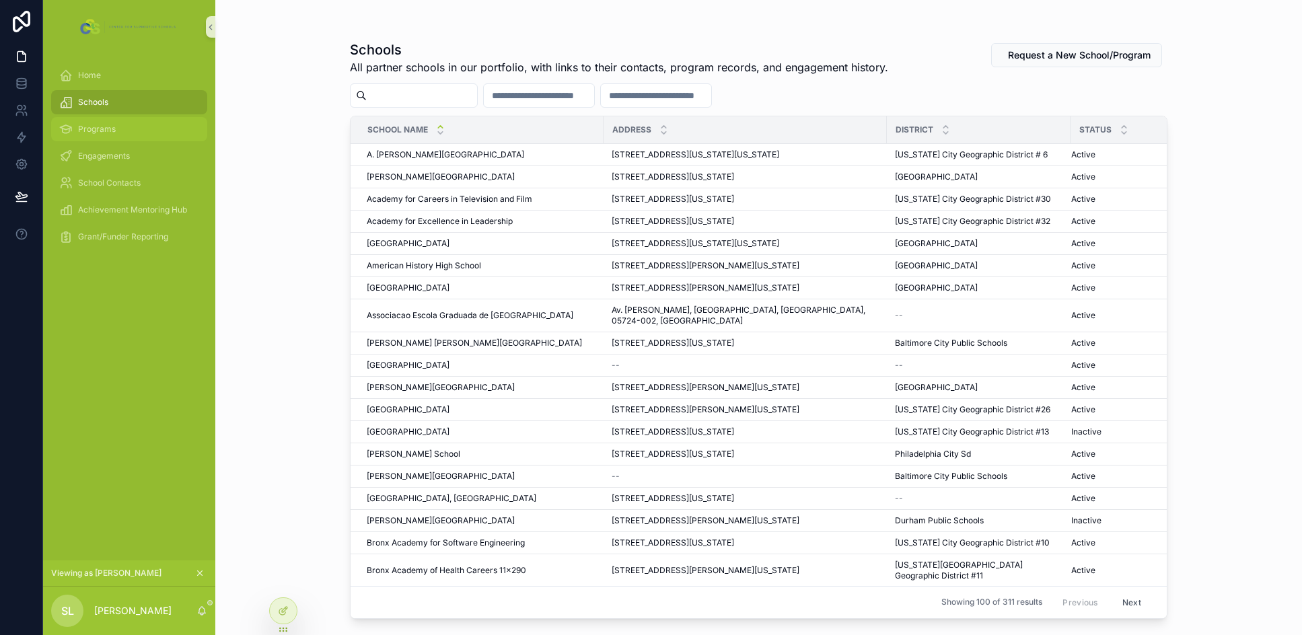
click at [115, 130] on div "Programs" at bounding box center [129, 129] width 140 height 22
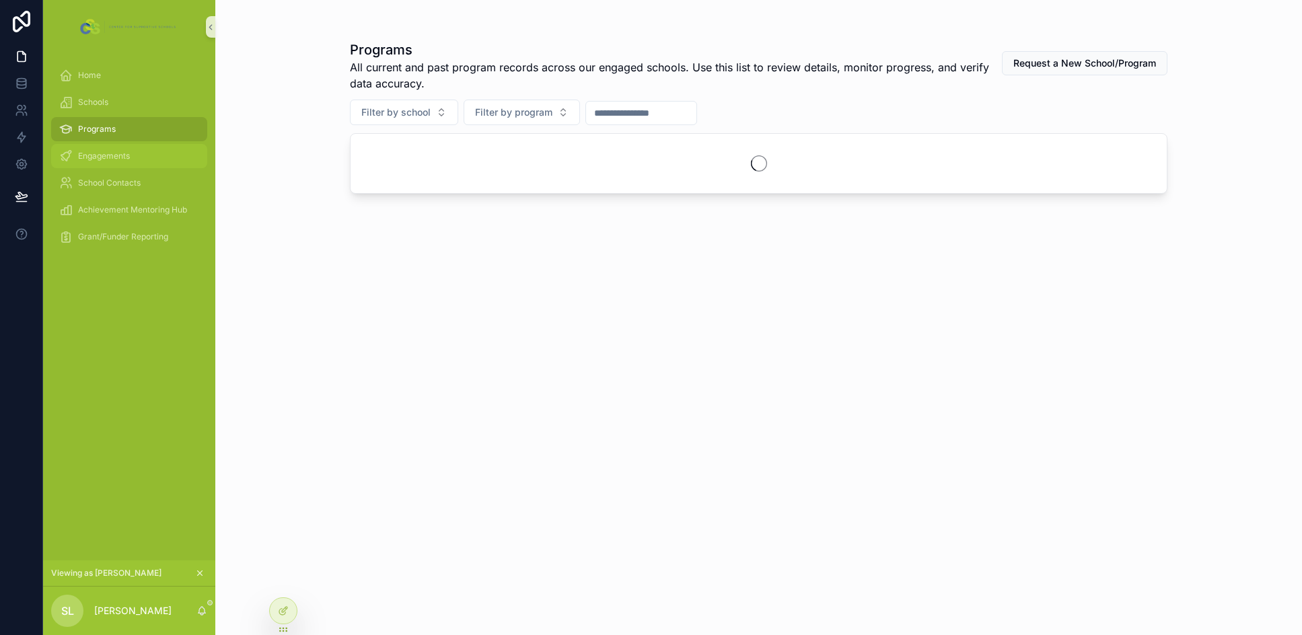
click at [112, 152] on span "Engagements" at bounding box center [104, 156] width 52 height 11
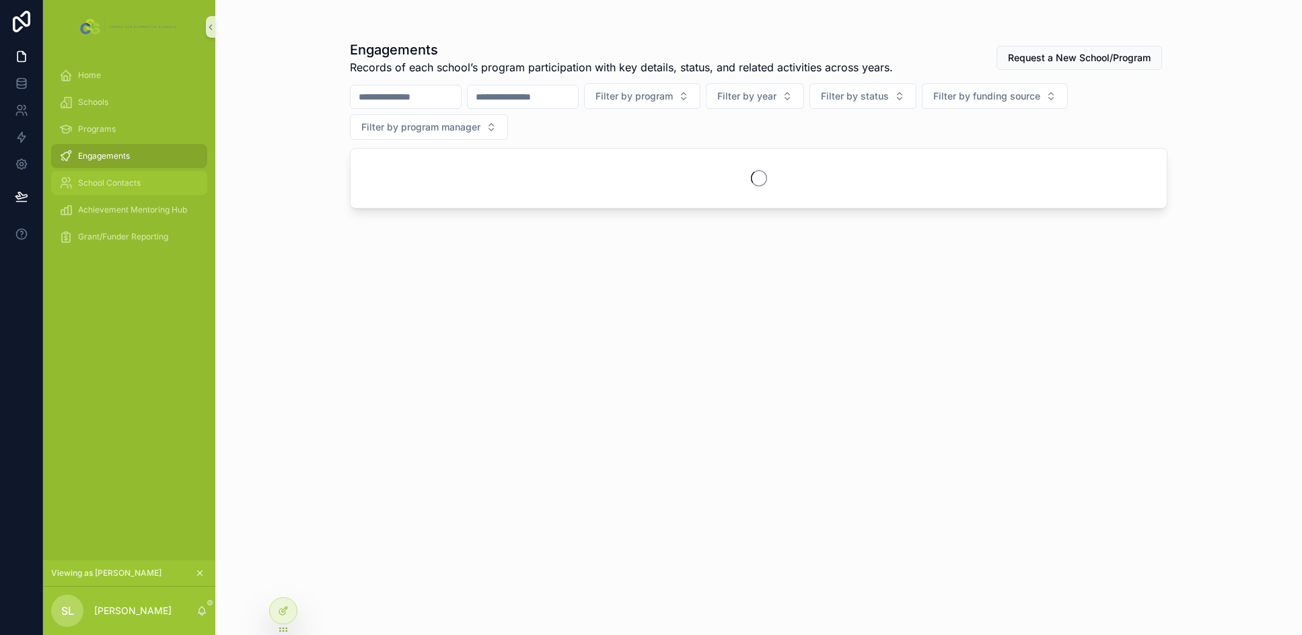
click at [122, 186] on span "School Contacts" at bounding box center [109, 183] width 63 height 11
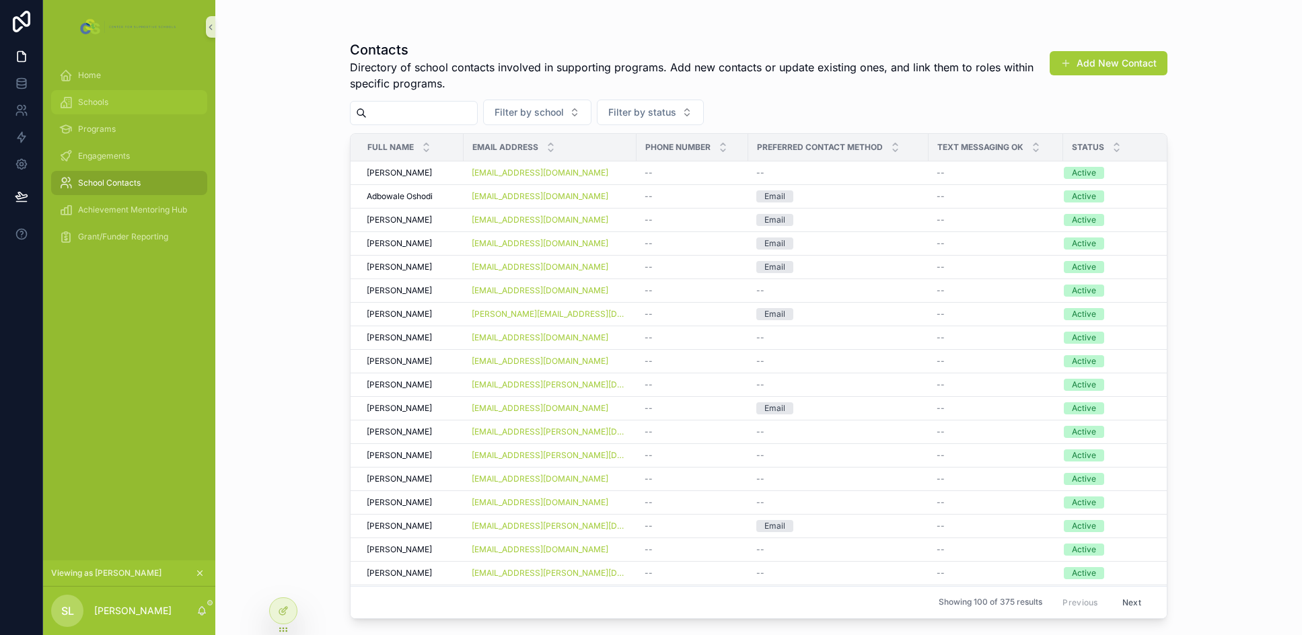
click at [120, 96] on div "Schools" at bounding box center [129, 103] width 140 height 22
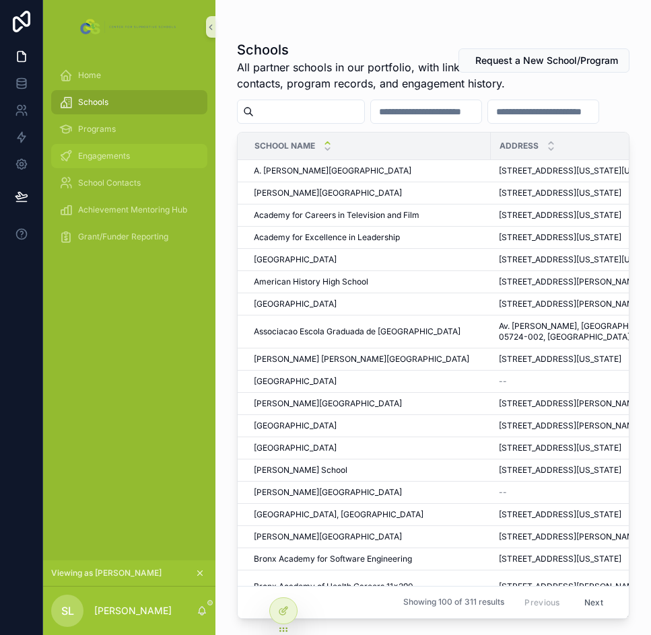
click at [110, 159] on span "Engagements" at bounding box center [104, 156] width 52 height 11
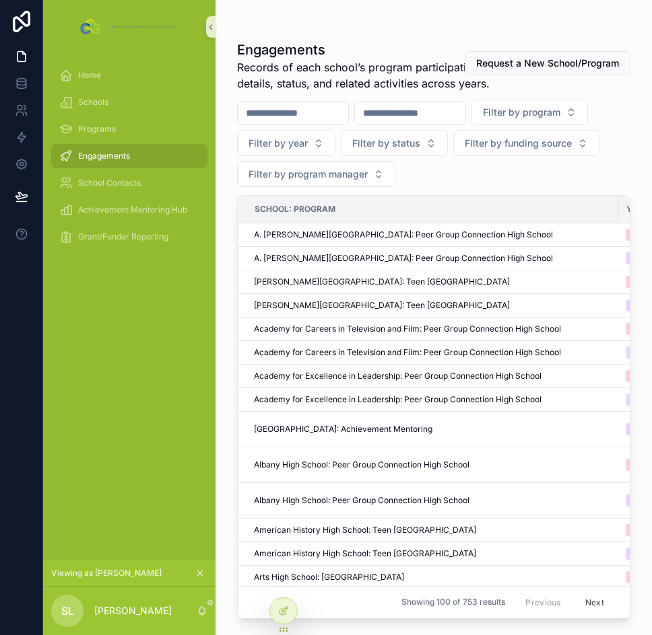
click at [607, 129] on div "Filter by program Filter by year Filter by status Filter by funding source Filt…" at bounding box center [433, 144] width 393 height 88
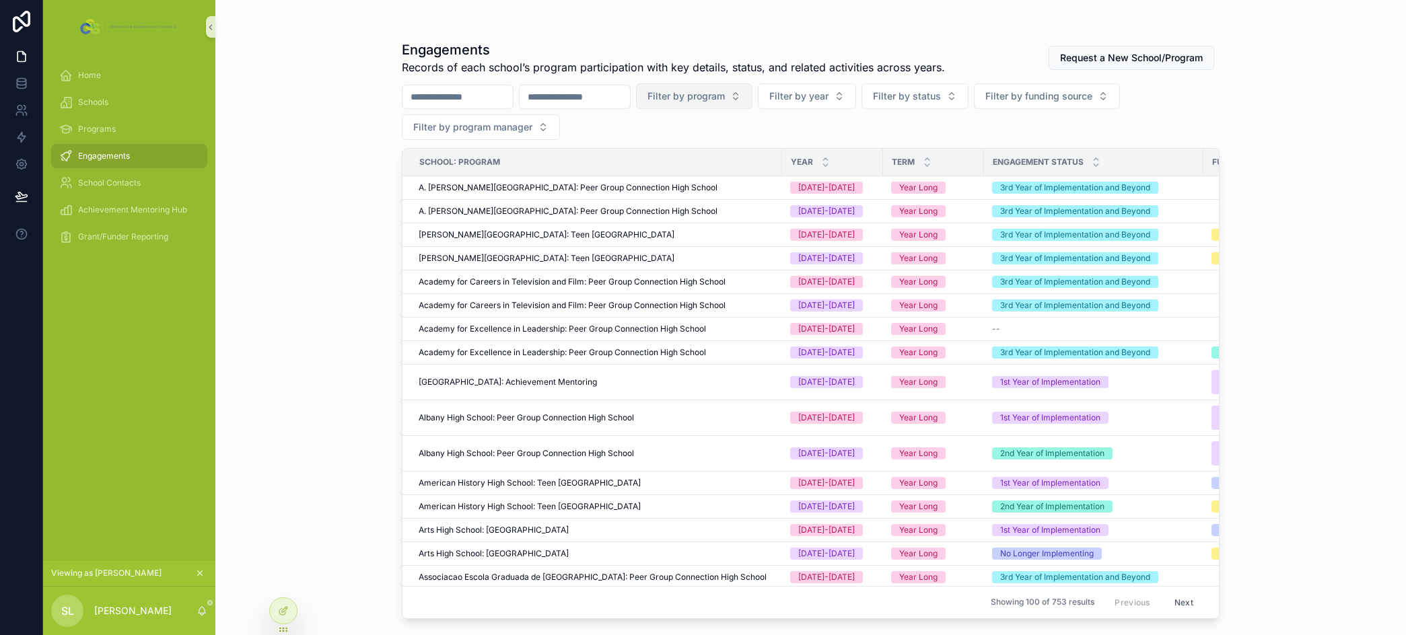
click at [725, 98] on span "Filter by program" at bounding box center [686, 96] width 77 height 13
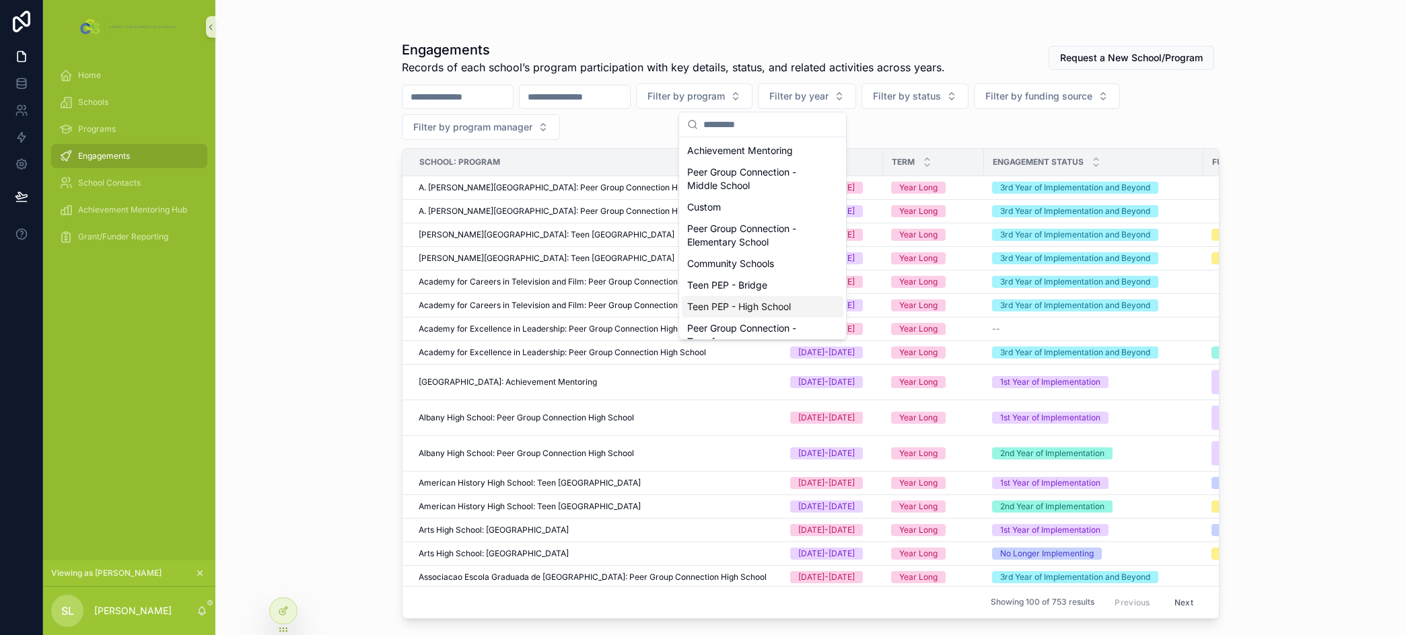
click at [761, 309] on div "Teen PEP - High School" at bounding box center [763, 307] width 162 height 22
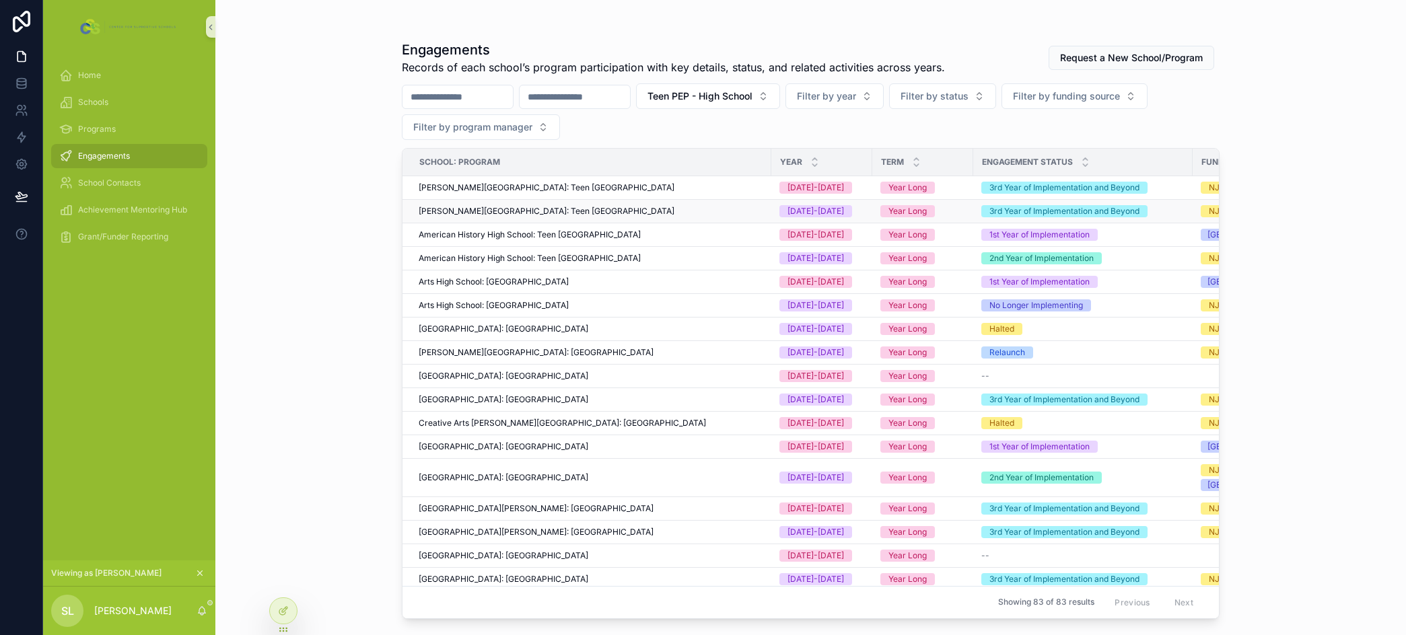
click at [716, 212] on div "[PERSON_NAME][GEOGRAPHIC_DATA]: Teen [GEOGRAPHIC_DATA]" at bounding box center [591, 211] width 345 height 11
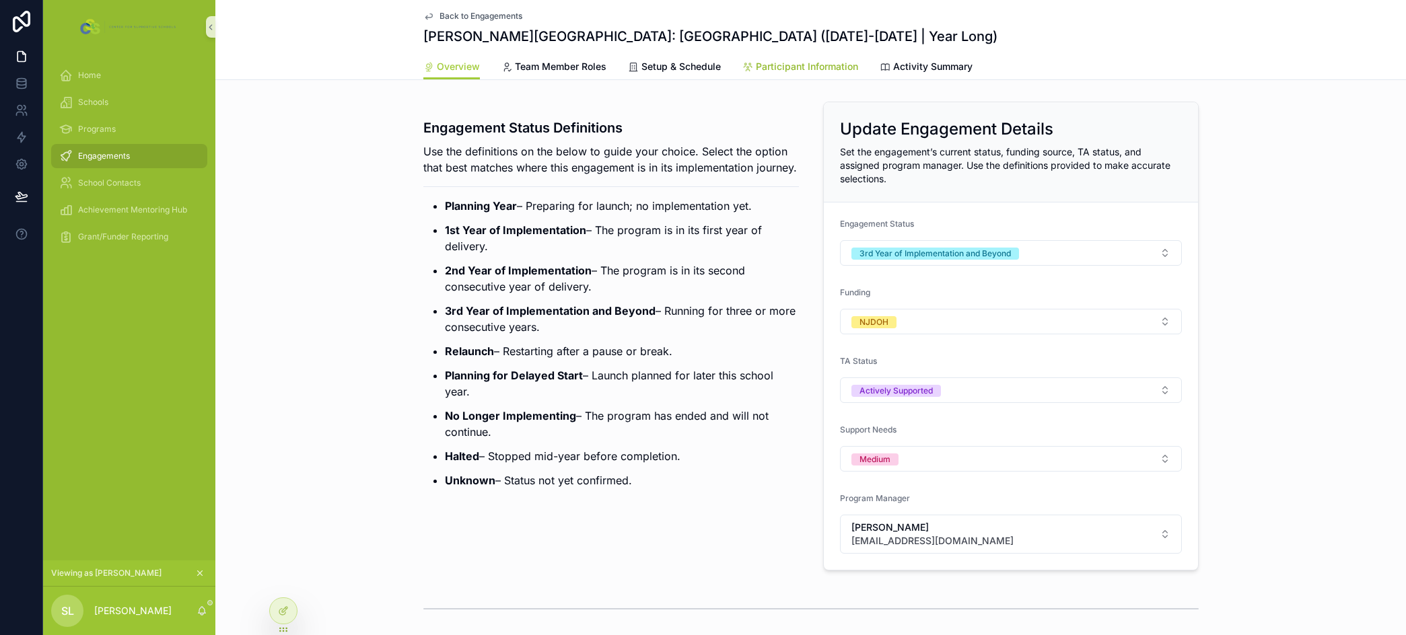
click at [827, 69] on span "Participant Information" at bounding box center [807, 66] width 102 height 13
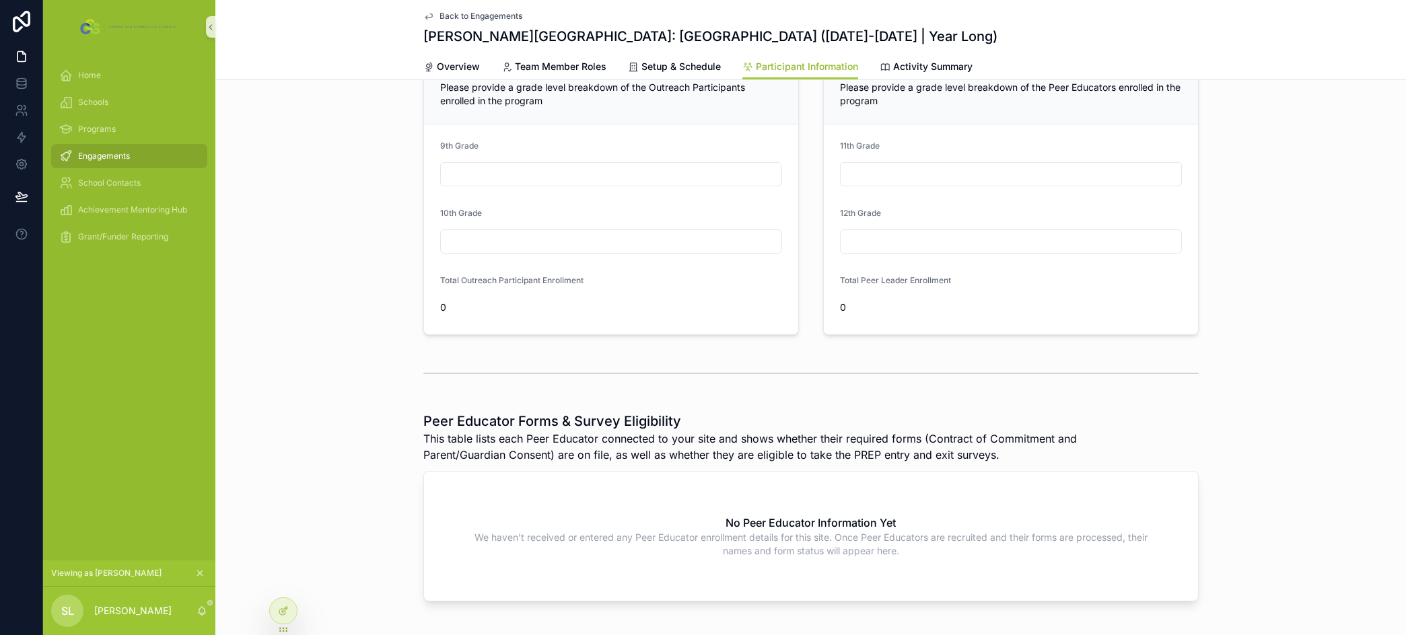
scroll to position [123, 0]
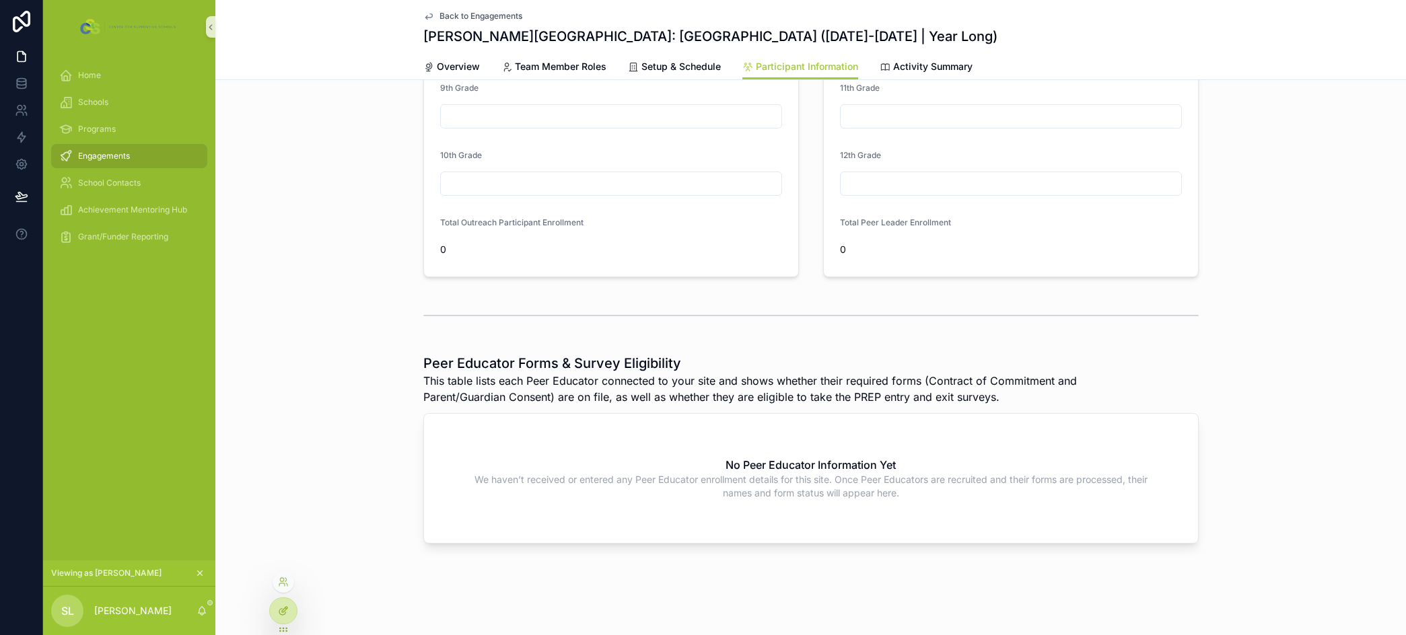
click at [282, 610] on icon at bounding box center [283, 611] width 11 height 11
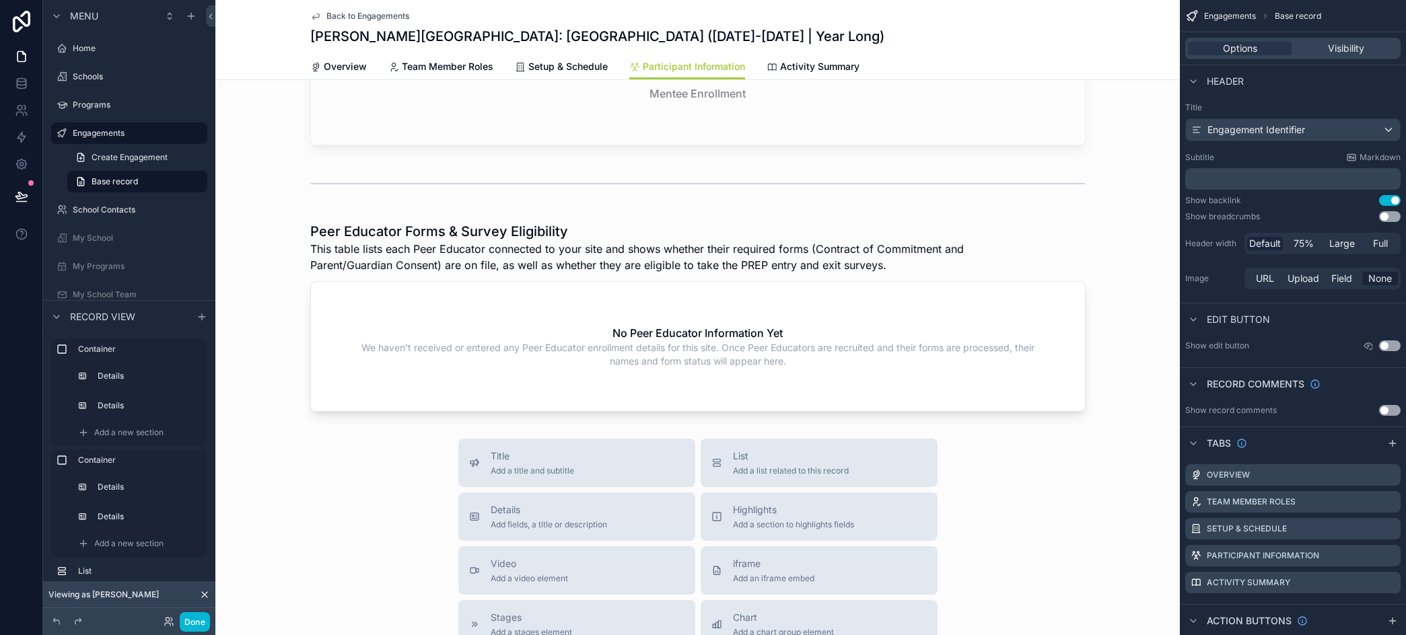
scroll to position [771, 0]
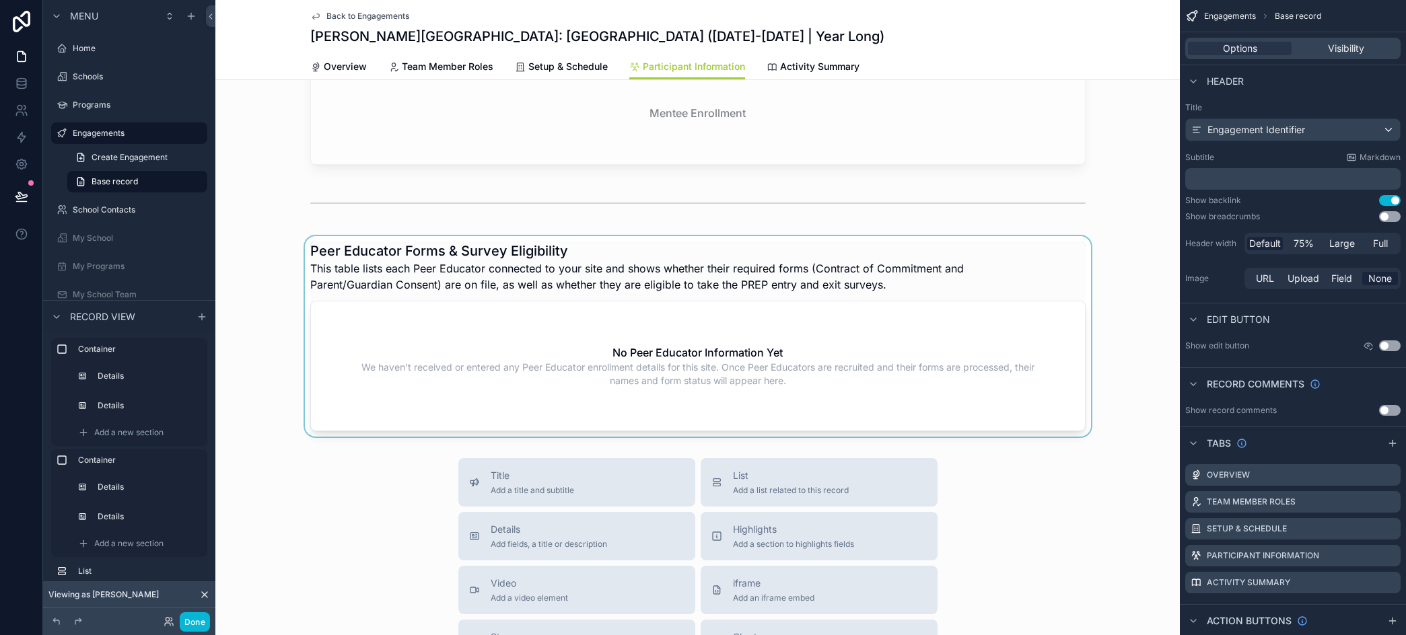
click at [649, 262] on div "scrollable content" at bounding box center [697, 336] width 965 height 201
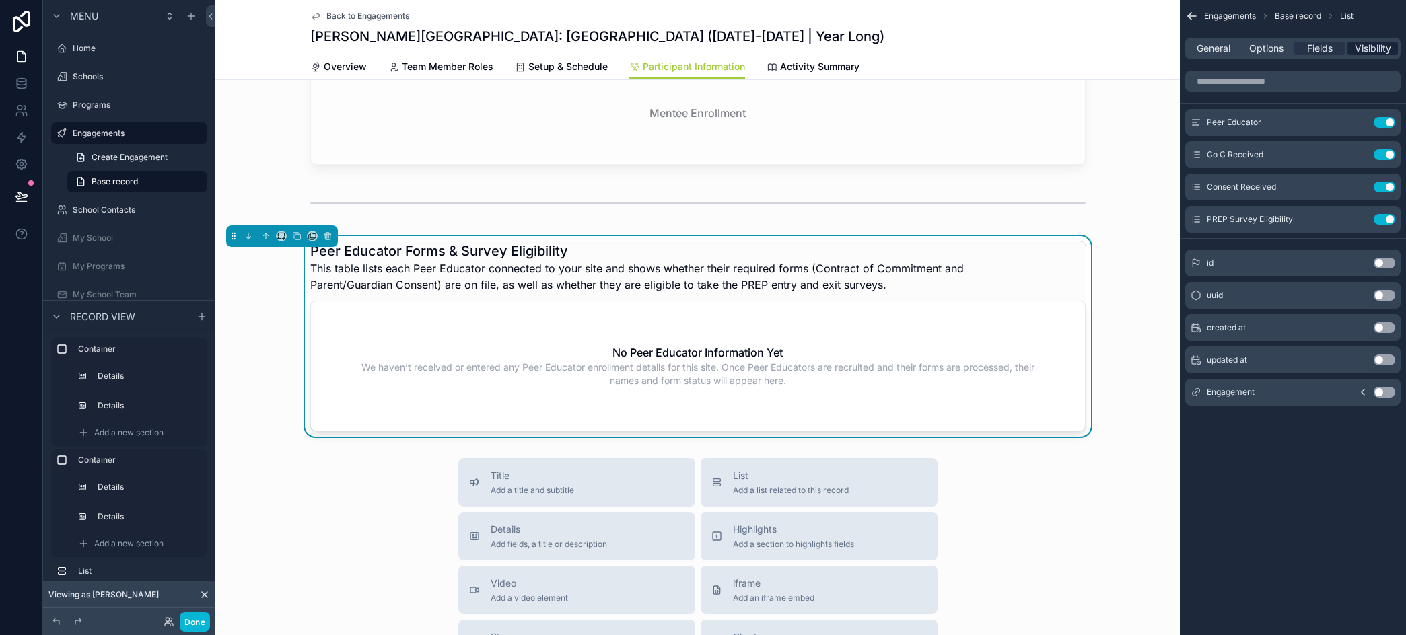
click at [975, 46] on span "Visibility" at bounding box center [1373, 48] width 36 height 13
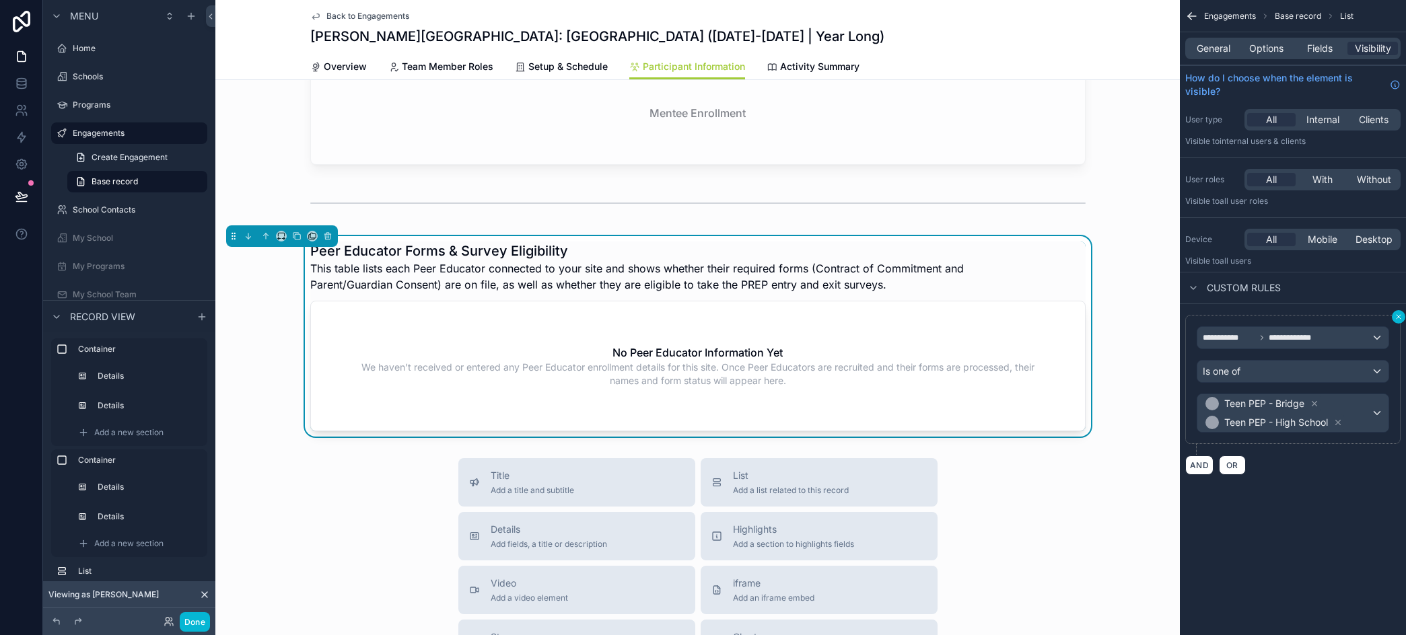
click at [975, 317] on icon "scrollable content" at bounding box center [1399, 317] width 8 height 8
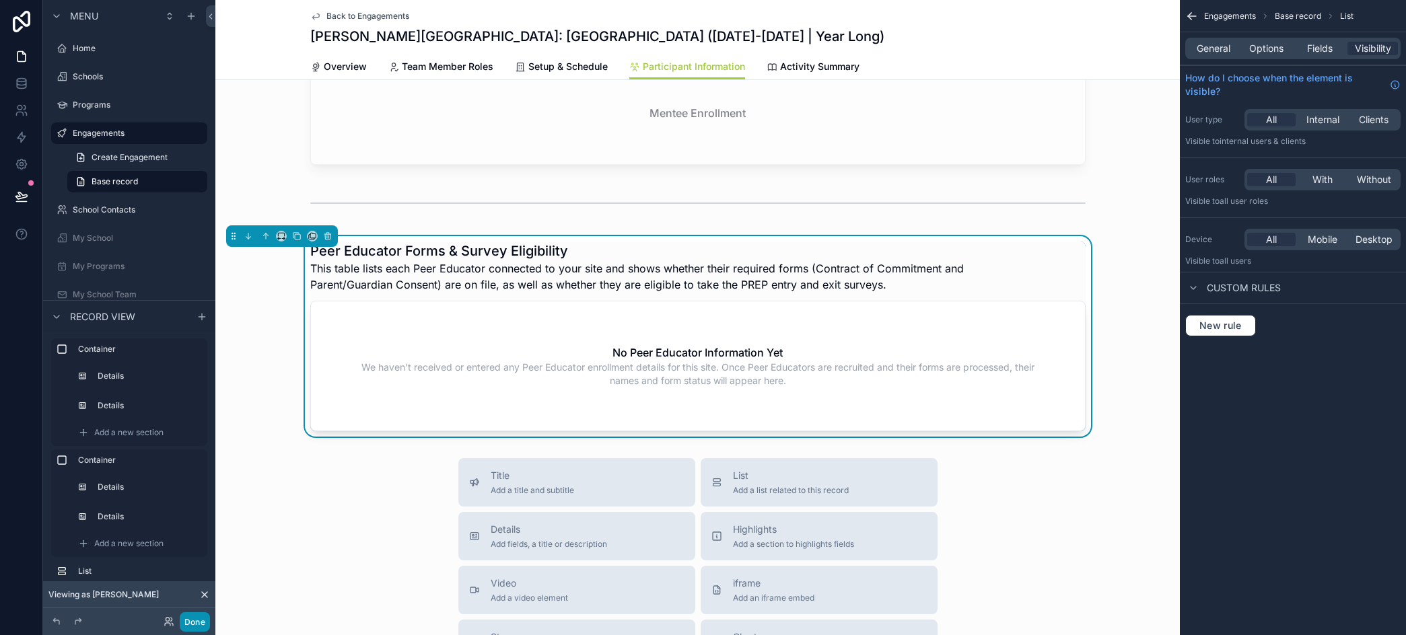
click at [189, 625] on button "Done" at bounding box center [195, 623] width 30 height 20
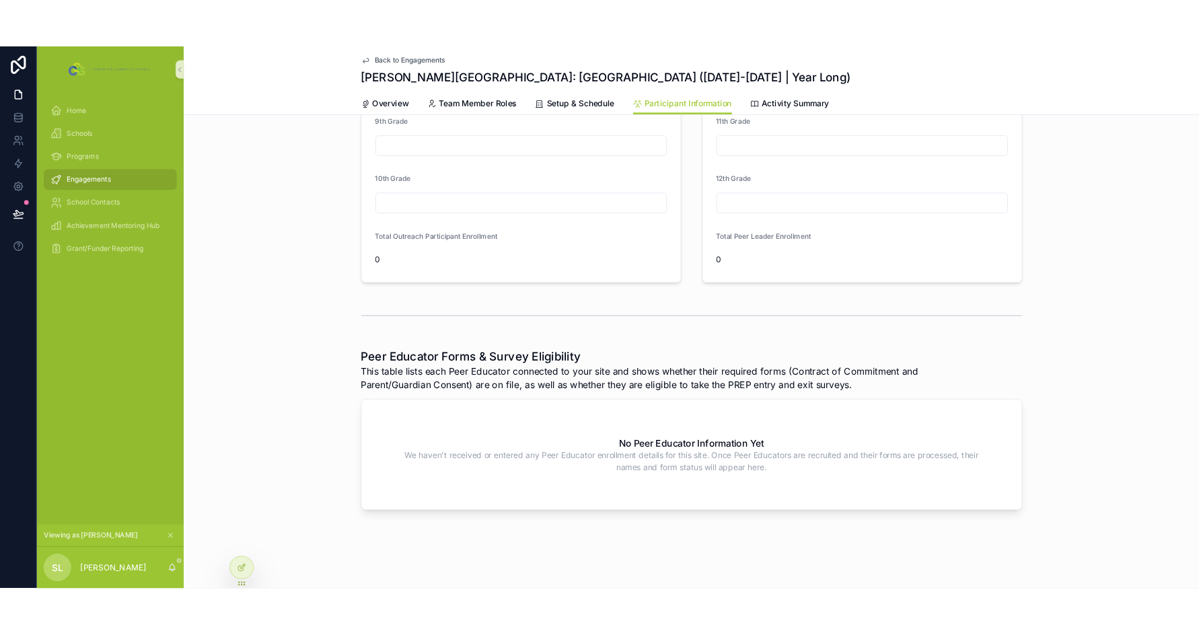
scroll to position [123, 0]
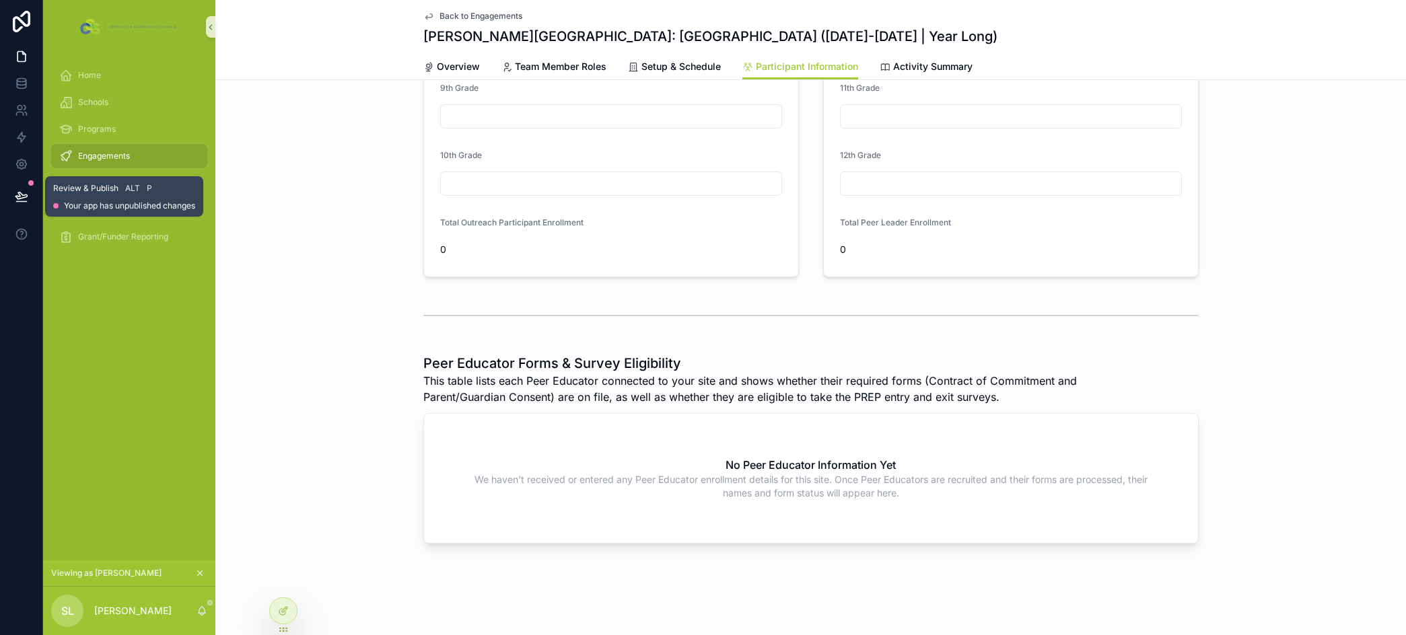
click at [11, 196] on button at bounding box center [22, 197] width 30 height 38
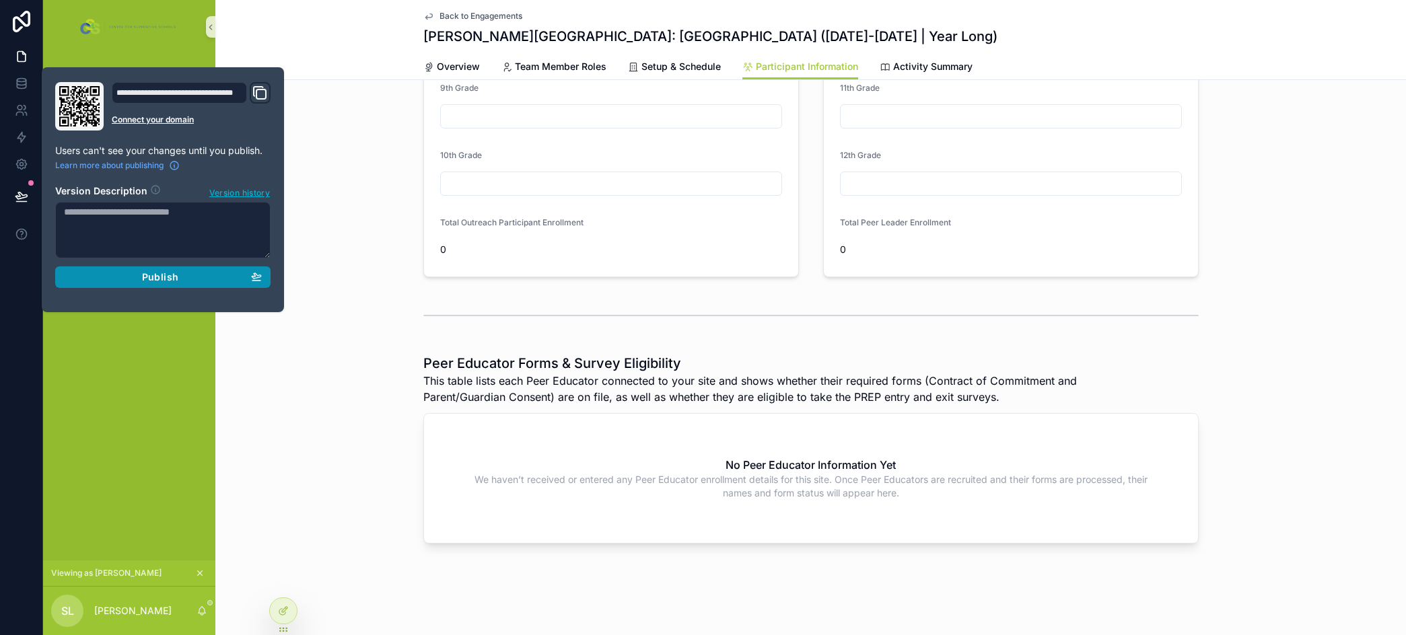
click at [146, 276] on span "Publish" at bounding box center [160, 277] width 36 height 12
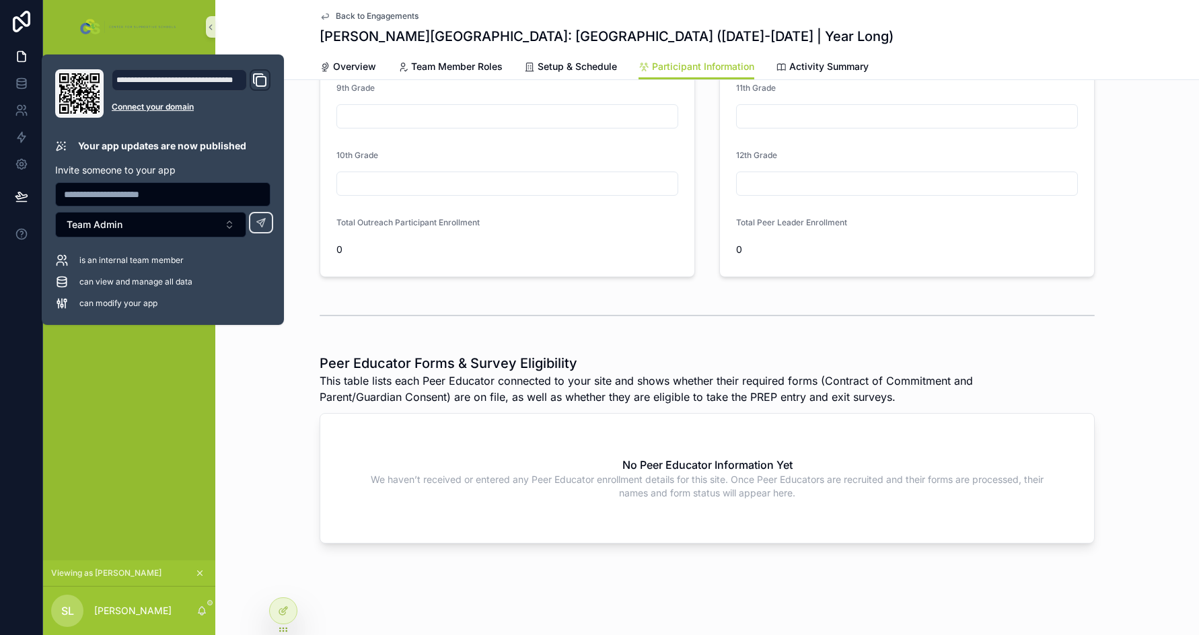
click at [718, 371] on h1 "Peer Educator Forms & Survey Eligibility" at bounding box center [657, 363] width 674 height 19
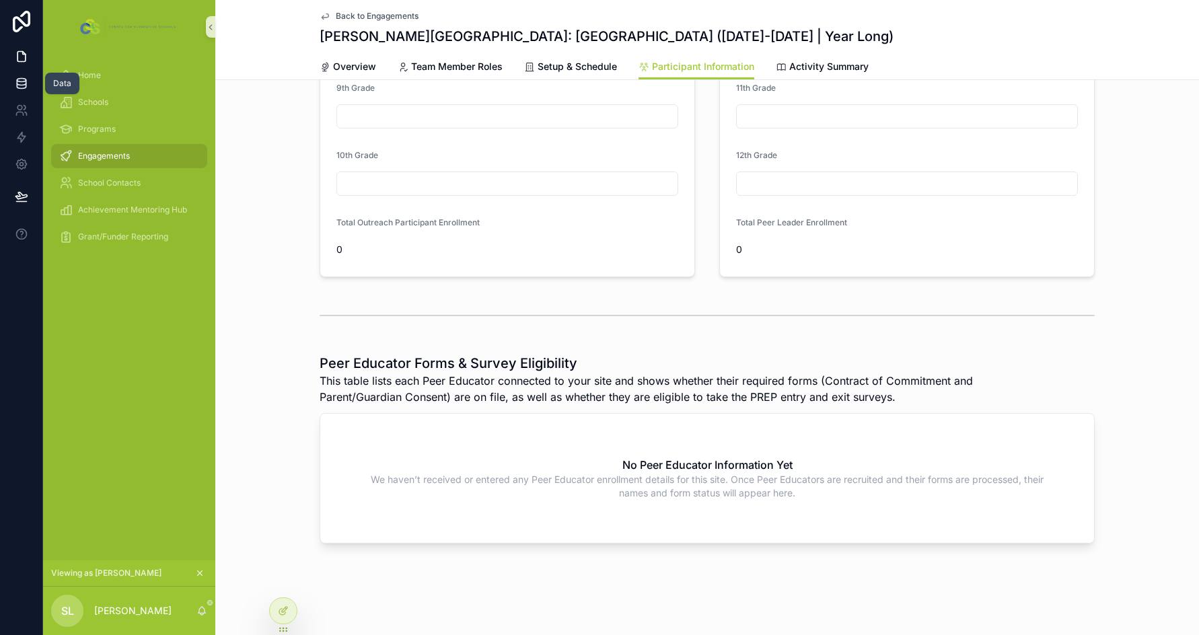
click at [24, 81] on icon at bounding box center [21, 80] width 9 height 3
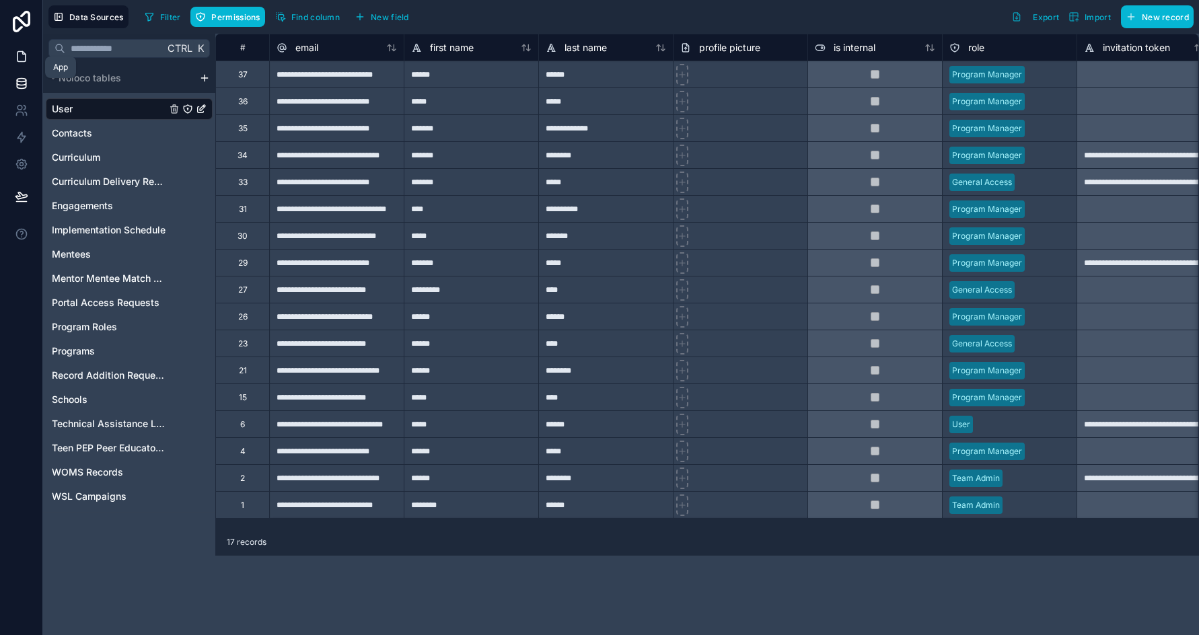
click at [18, 61] on icon at bounding box center [22, 57] width 8 height 10
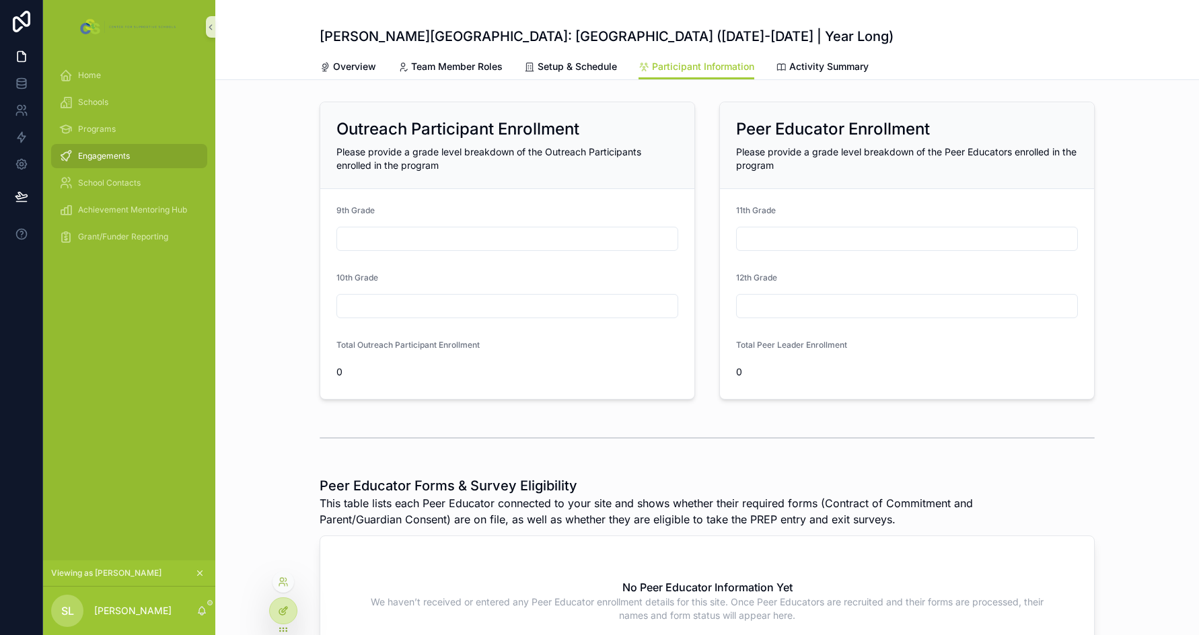
click at [286, 615] on icon at bounding box center [283, 611] width 11 height 11
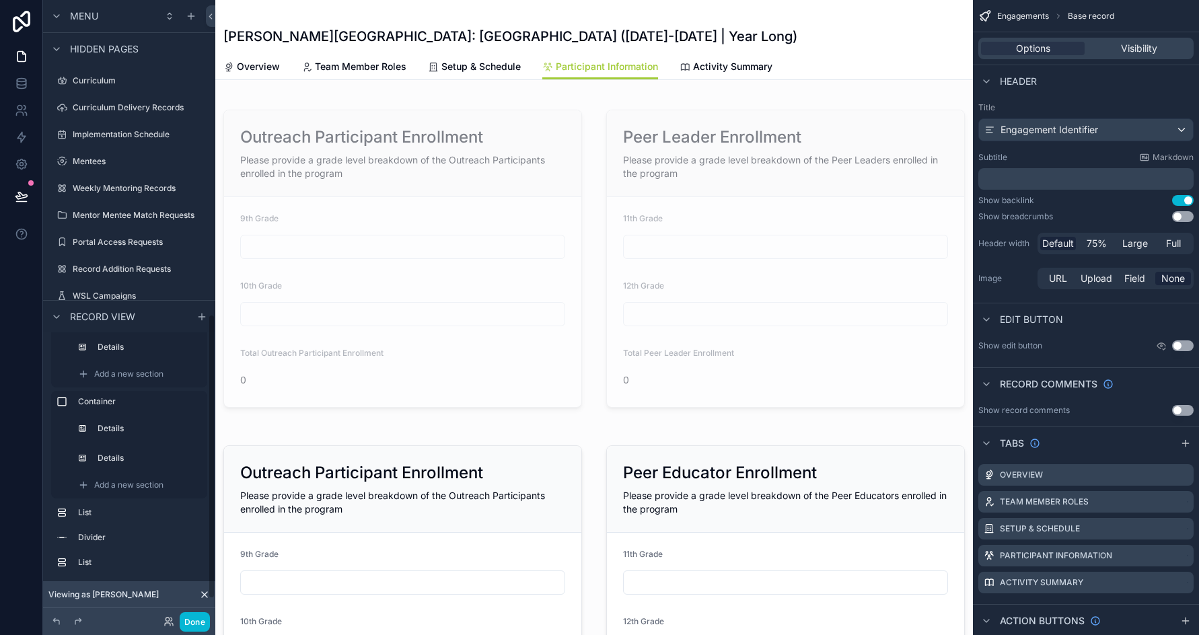
scroll to position [727, 0]
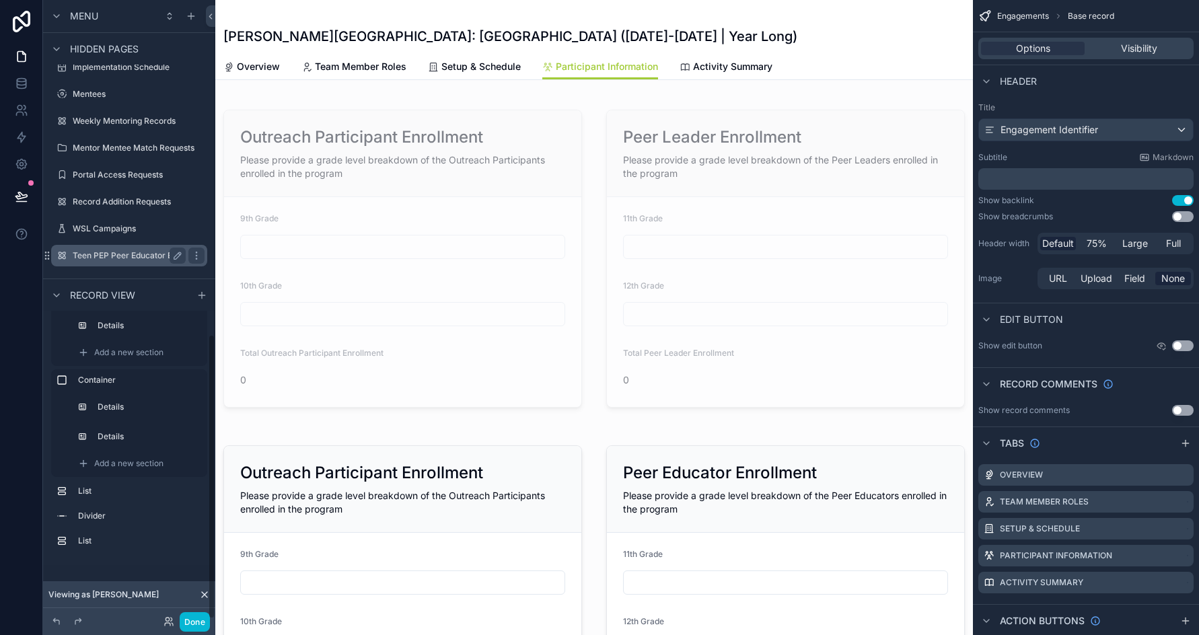
click at [151, 256] on label "Teen PEP Peer Educator Enrollment" at bounding box center [141, 255] width 136 height 11
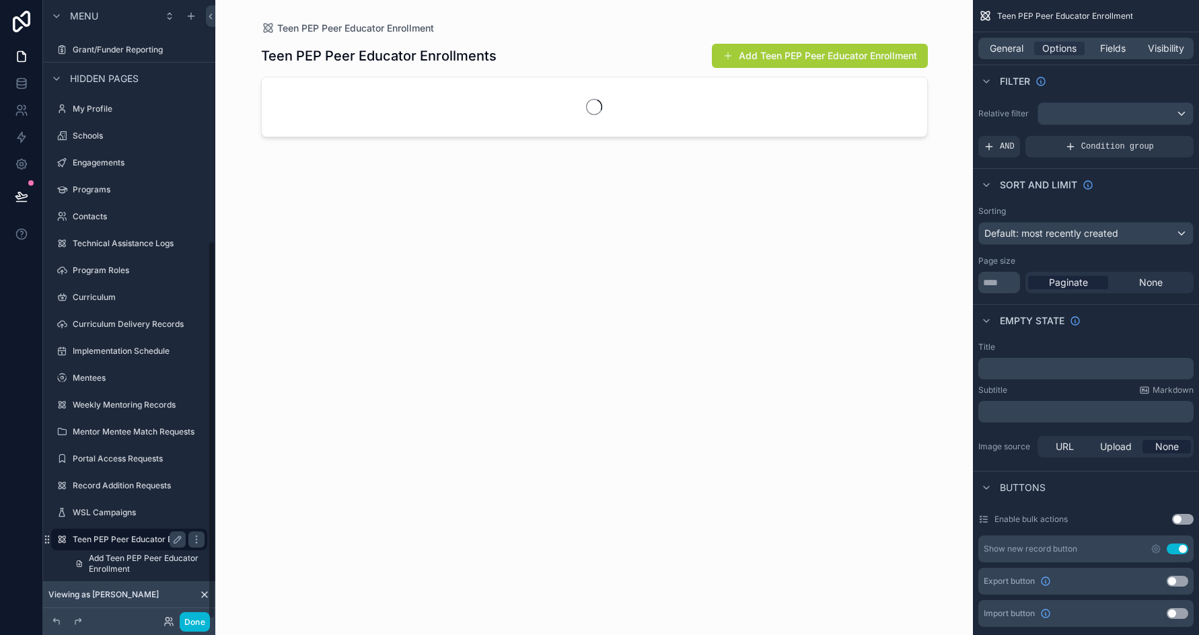
scroll to position [394, 0]
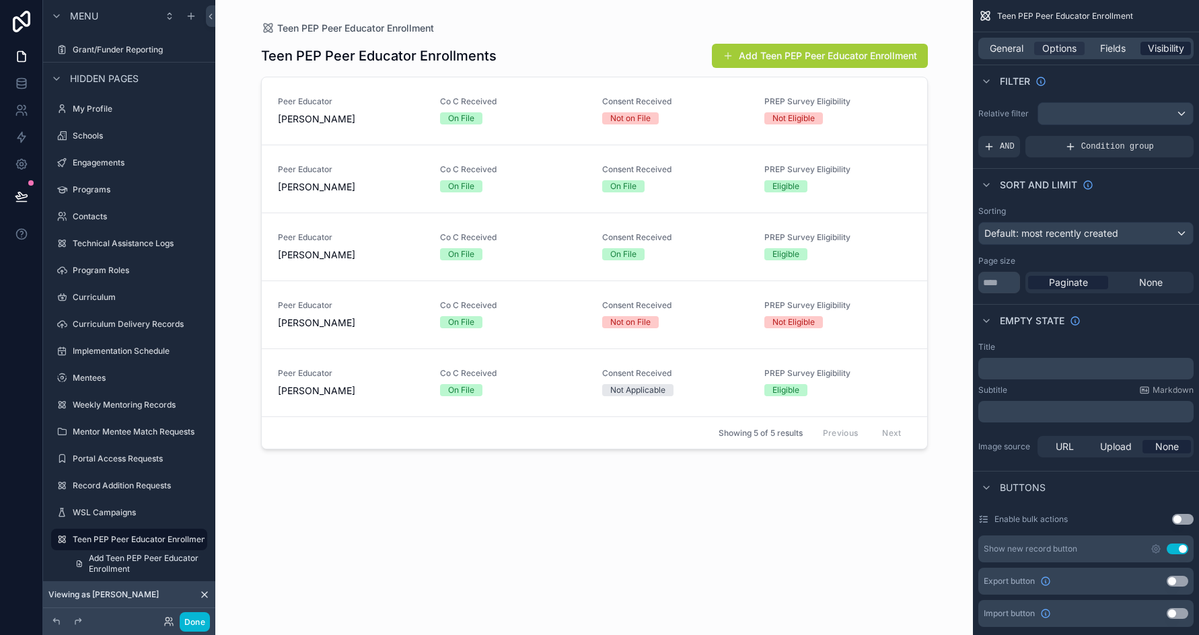
click at [975, 42] on span "Visibility" at bounding box center [1166, 48] width 36 height 13
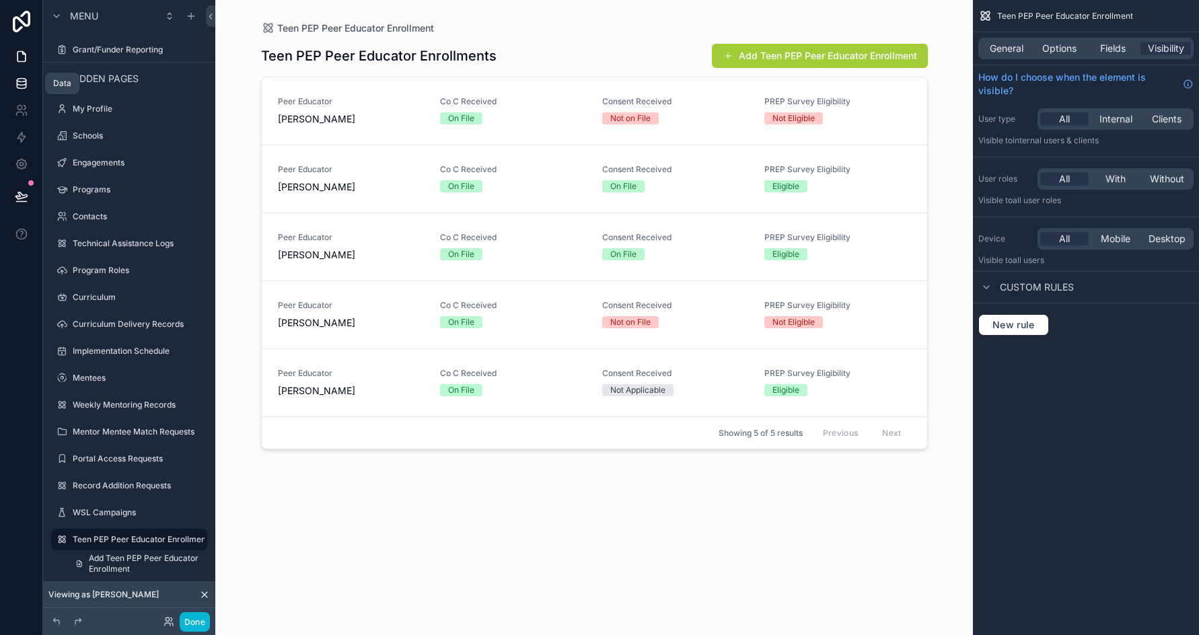
click at [19, 88] on icon at bounding box center [21, 83] width 13 height 13
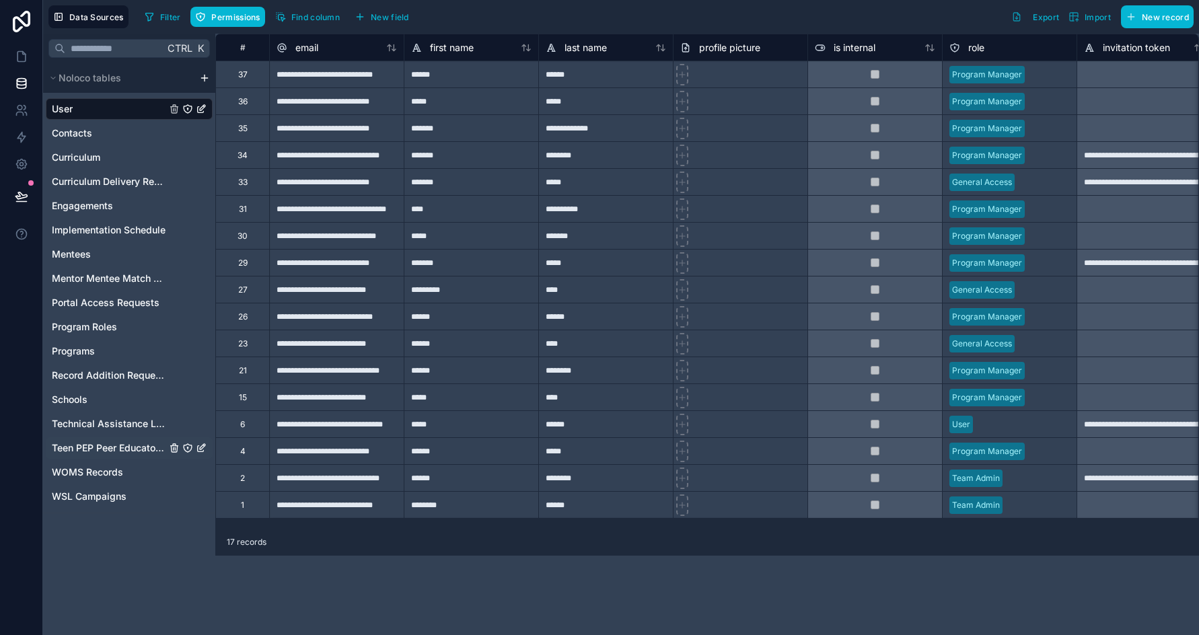
click at [187, 447] on icon "Teen PEP Peer Educator Enrollment" at bounding box center [187, 448] width 11 height 11
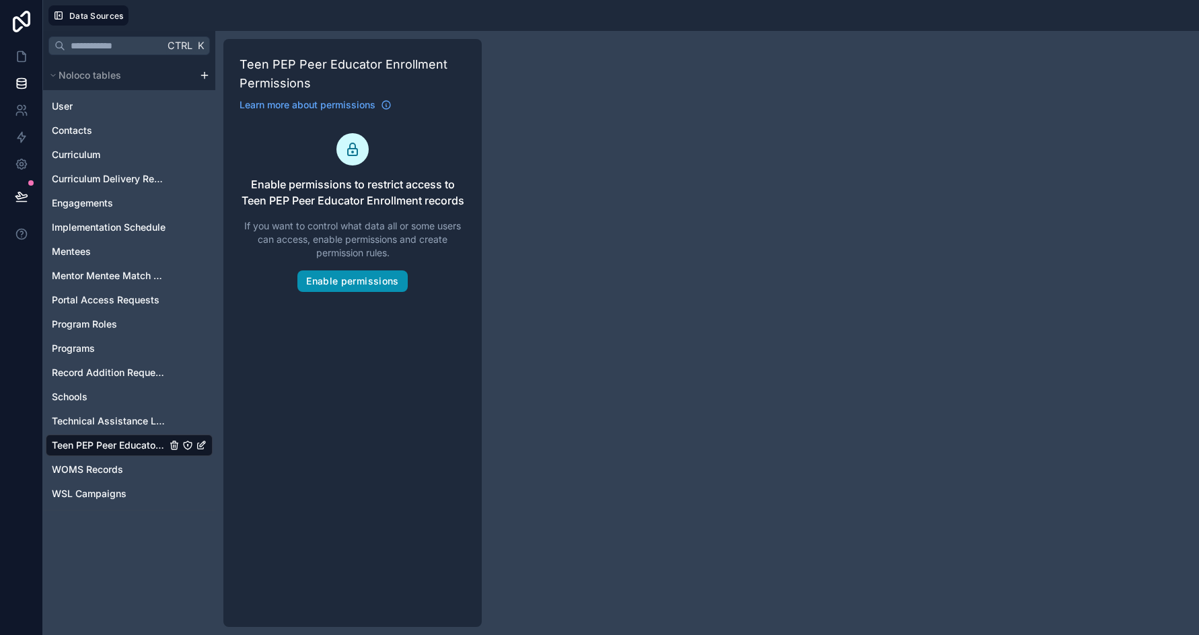
click at [339, 284] on button "Enable permissions" at bounding box center [353, 282] width 110 height 22
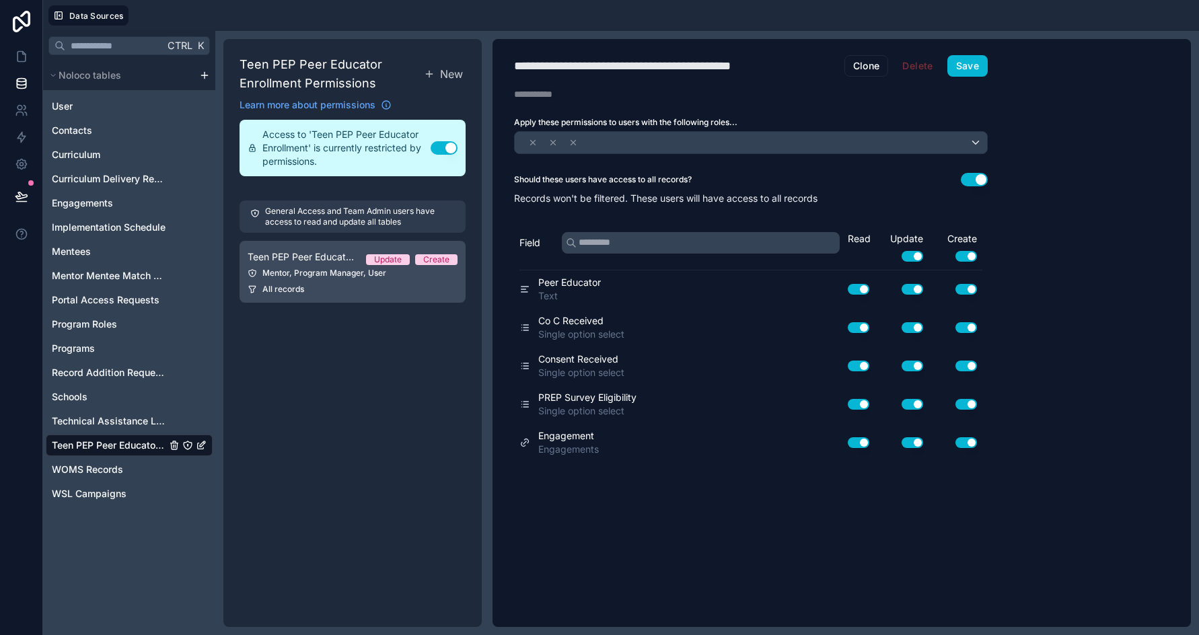
click at [365, 281] on link "Teen PEP Peer Educator Enrollment Permission 1 Update Create Mentor, Program Ma…" at bounding box center [353, 272] width 226 height 62
click at [707, 139] on icon at bounding box center [705, 141] width 9 height 9
click at [565, 141] on icon at bounding box center [565, 141] width 5 height 5
click at [908, 256] on button "Use setting" at bounding box center [913, 255] width 22 height 11
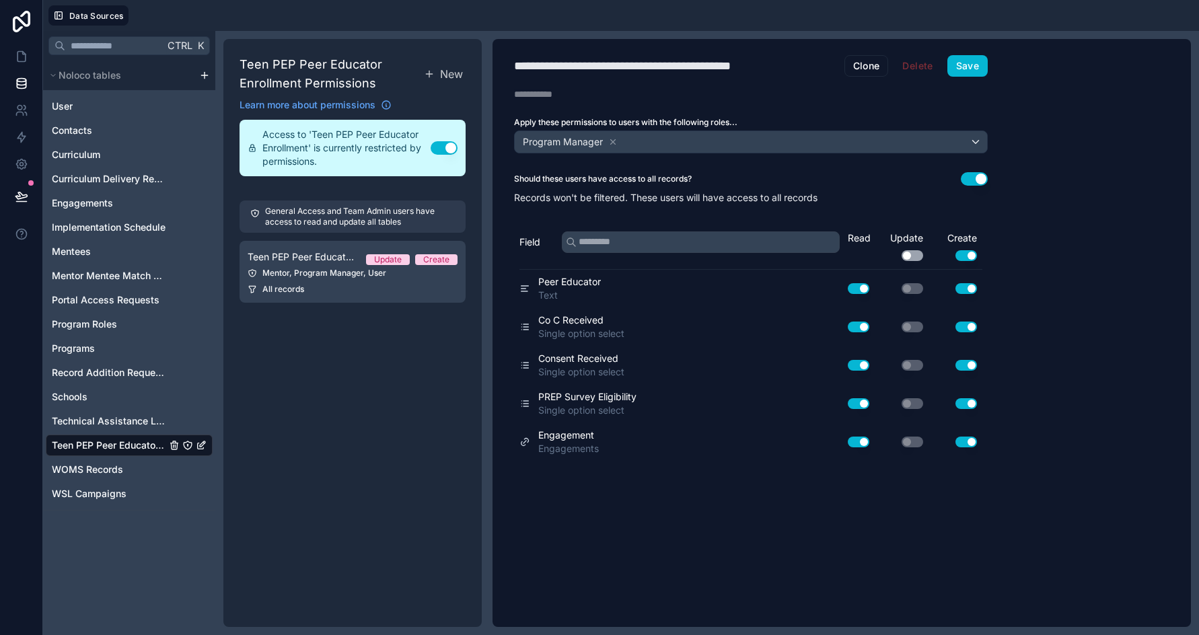
click at [964, 253] on button "Use setting" at bounding box center [967, 255] width 22 height 11
click at [967, 67] on button "Save" at bounding box center [968, 66] width 40 height 22
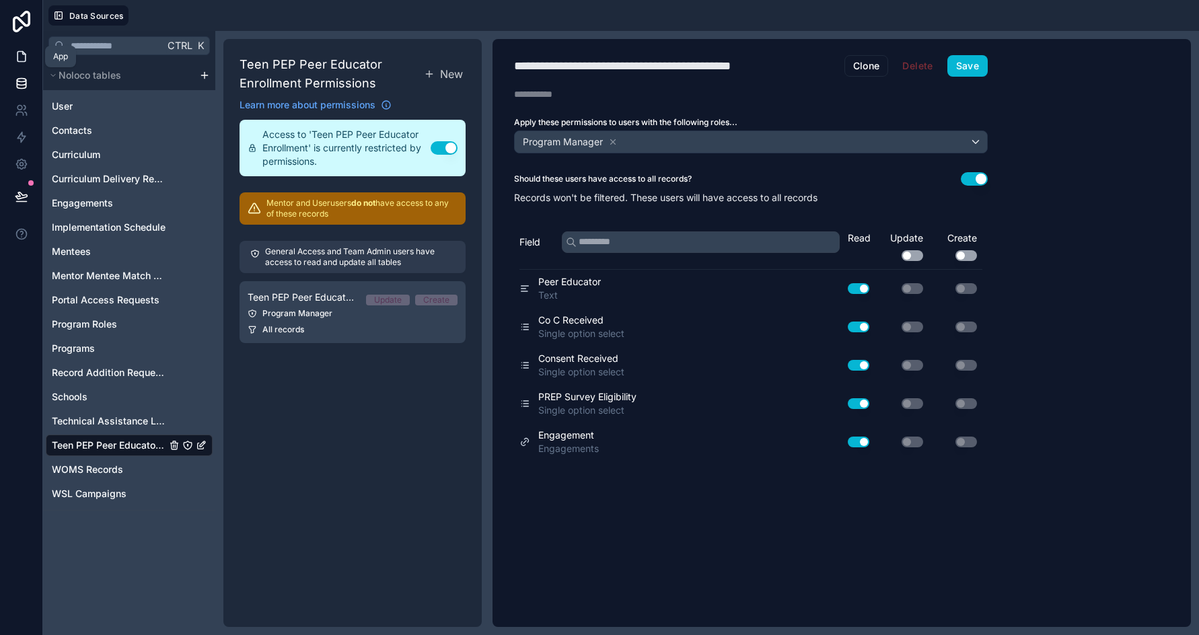
click at [30, 61] on link at bounding box center [21, 56] width 42 height 27
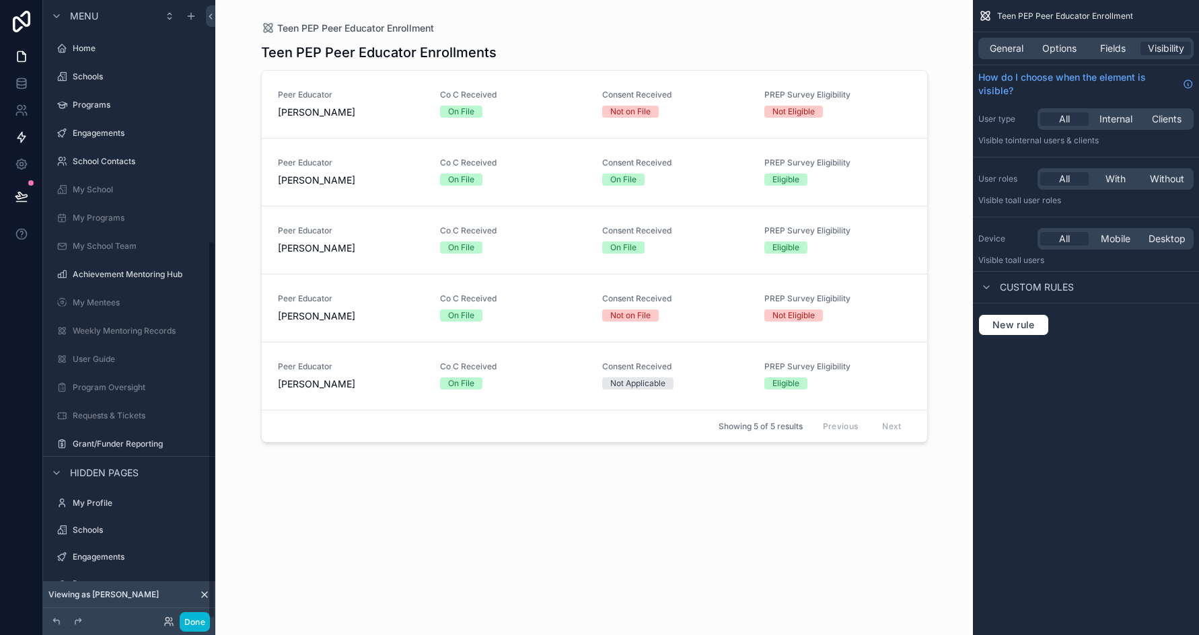
scroll to position [394, 0]
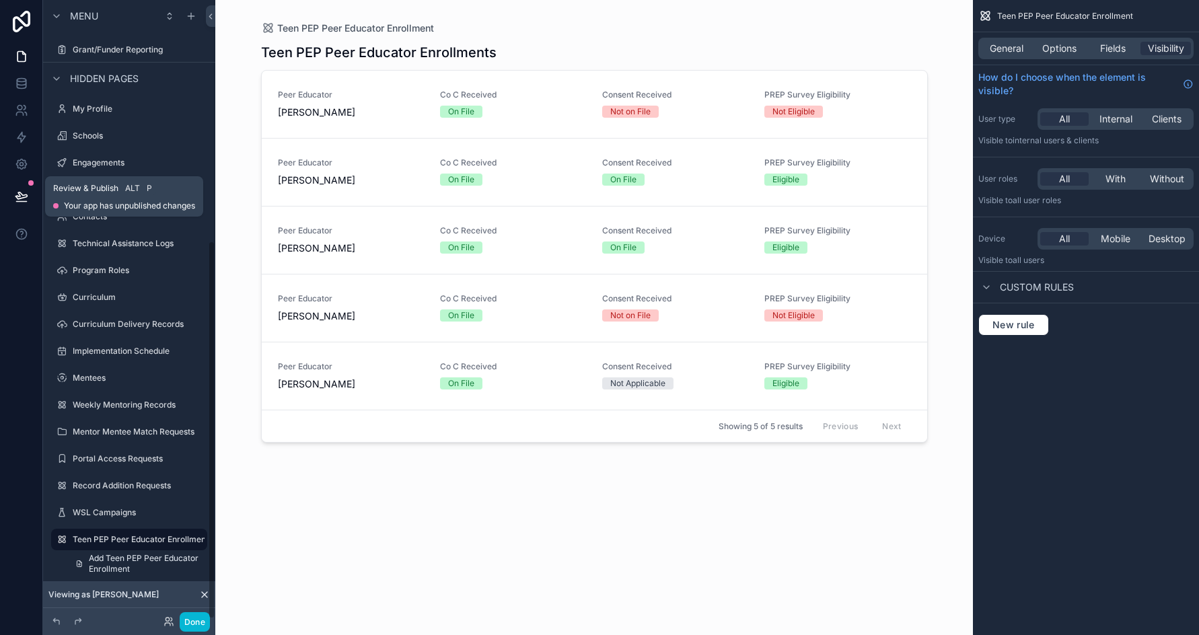
click at [21, 191] on icon at bounding box center [21, 196] width 13 height 13
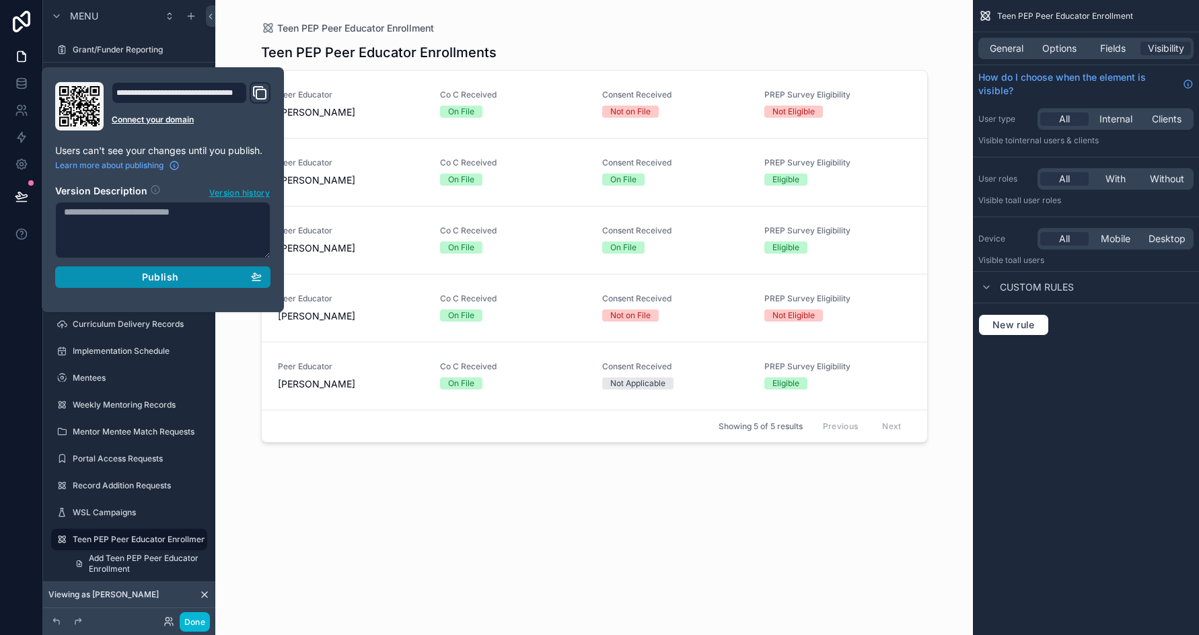
click at [151, 279] on span "Publish" at bounding box center [160, 277] width 36 height 12
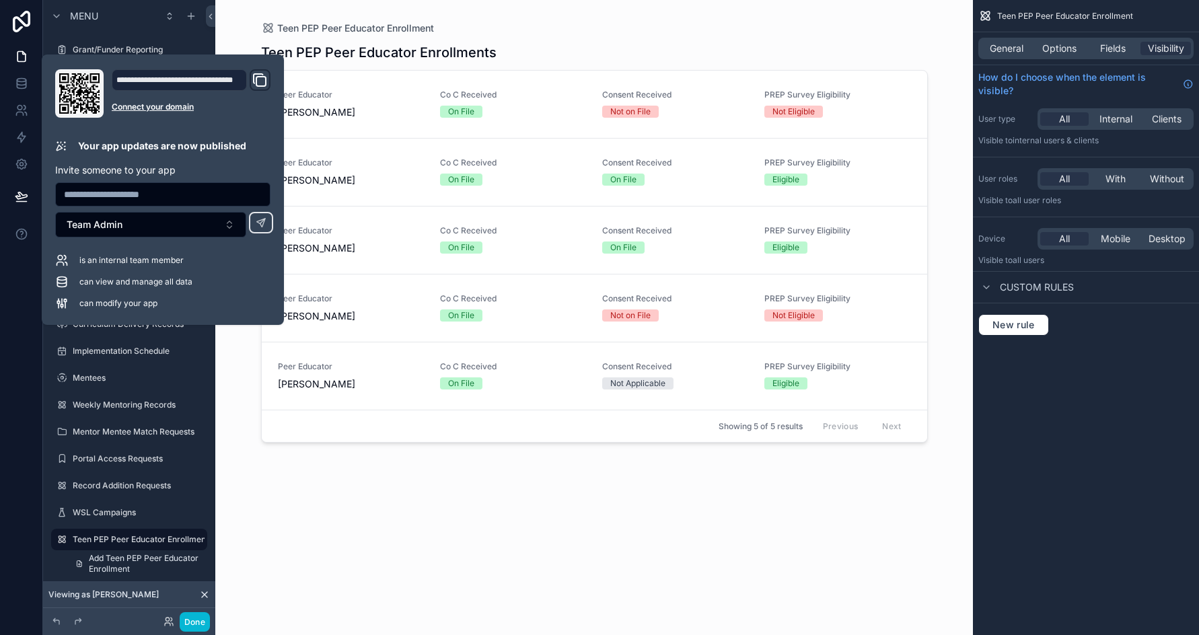
click at [434, 487] on div "scrollable content" at bounding box center [594, 309] width 689 height 619
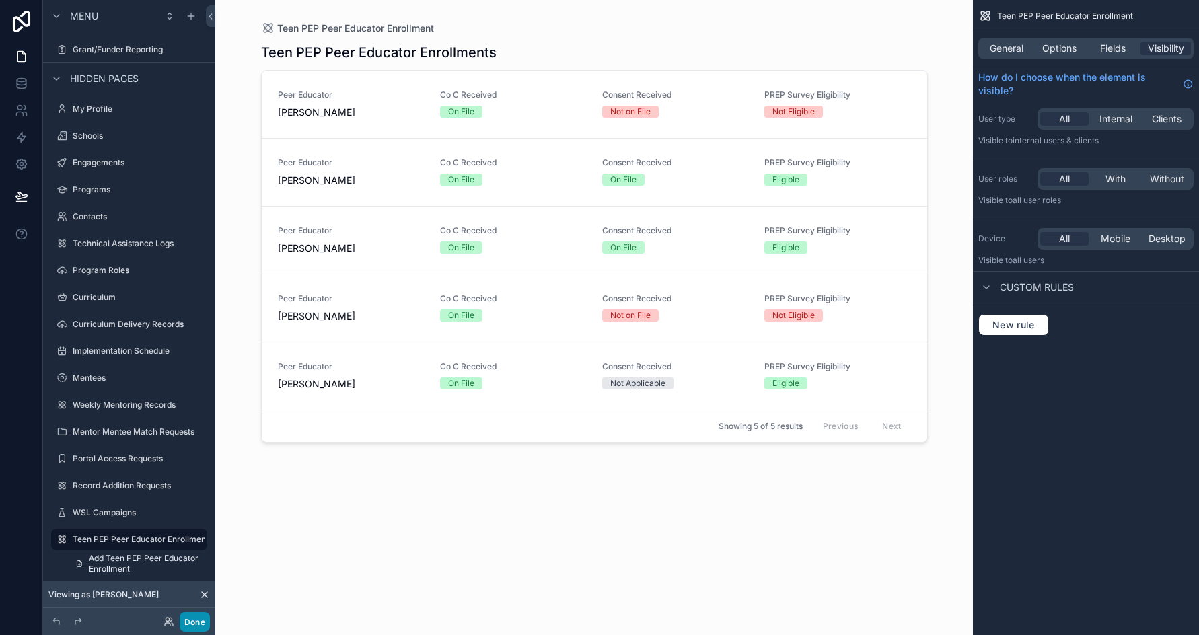
click at [193, 621] on button "Done" at bounding box center [195, 623] width 30 height 20
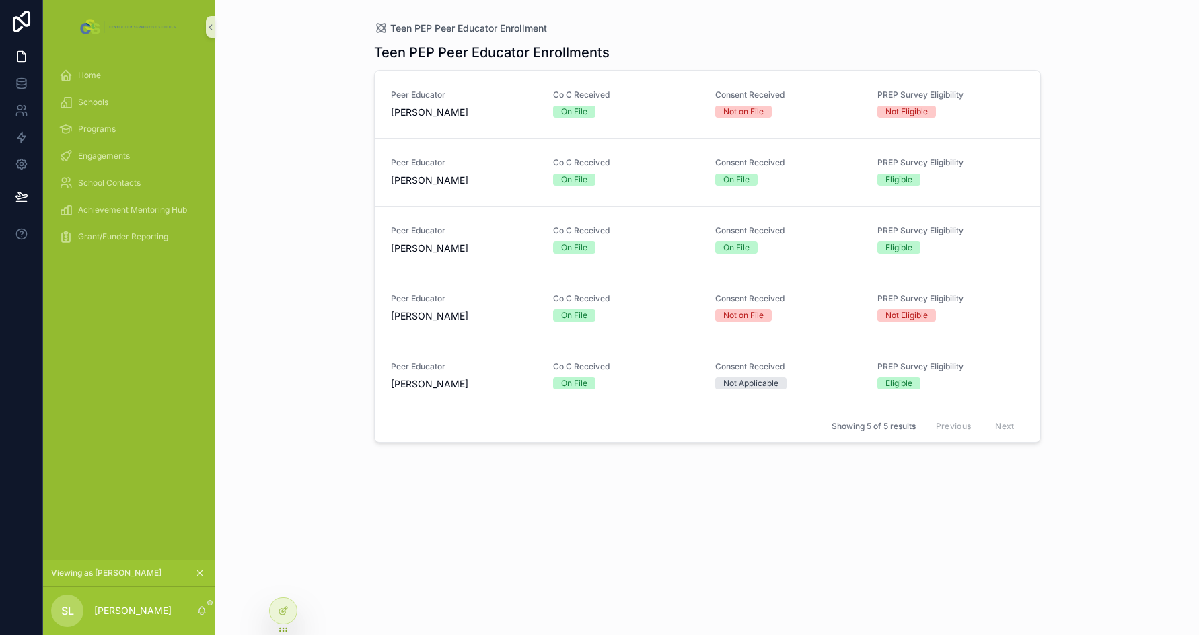
click at [326, 222] on div "Teen PEP Peer Educator Enrollment Teen PEP Peer Educator Enrollments Peer Educa…" at bounding box center [707, 317] width 984 height 635
click at [92, 153] on span "Engagements" at bounding box center [104, 156] width 52 height 11
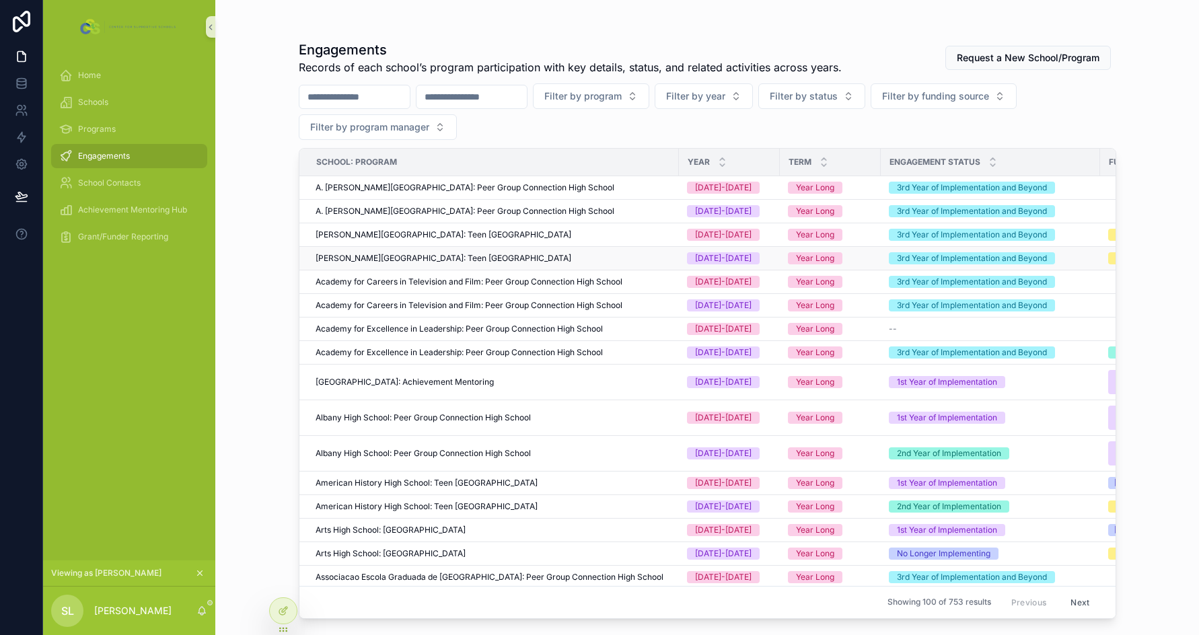
click at [523, 256] on div "[PERSON_NAME][GEOGRAPHIC_DATA]: Teen [GEOGRAPHIC_DATA]" at bounding box center [493, 258] width 355 height 11
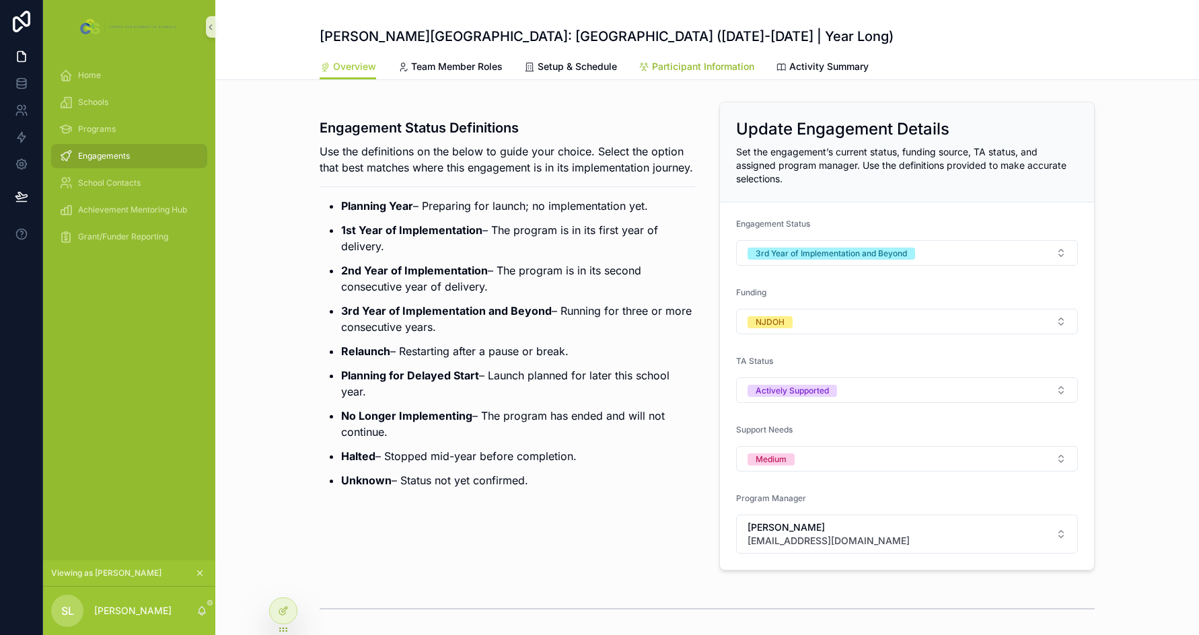
click at [672, 76] on link "Participant Information" at bounding box center [697, 68] width 116 height 27
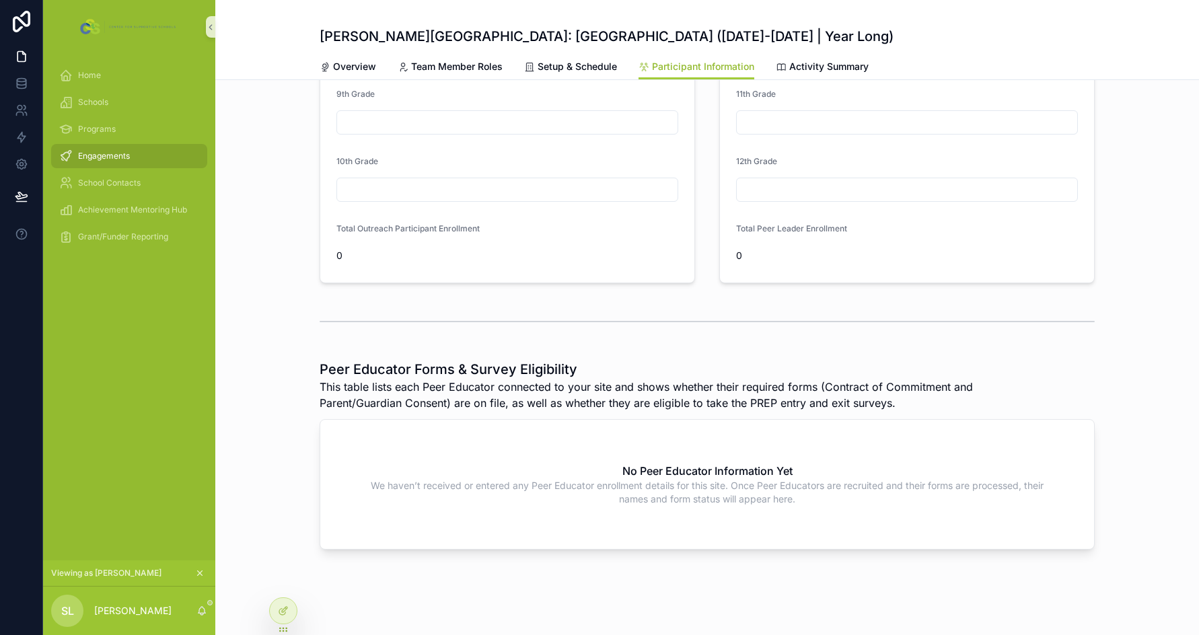
scroll to position [123, 0]
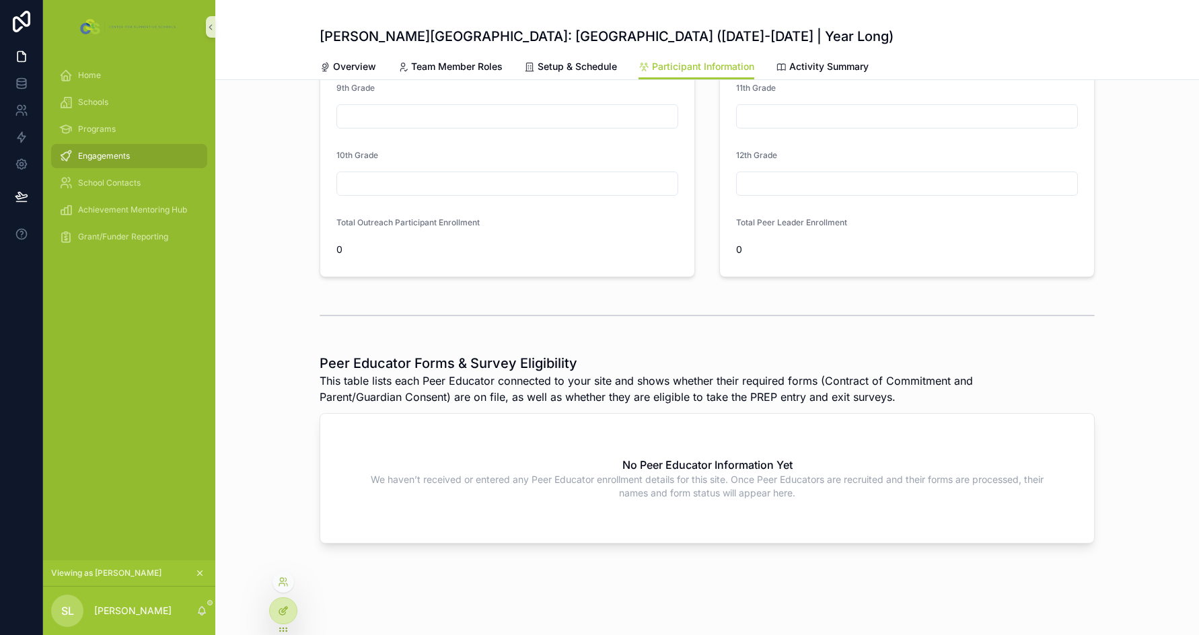
click at [281, 612] on icon at bounding box center [283, 611] width 11 height 11
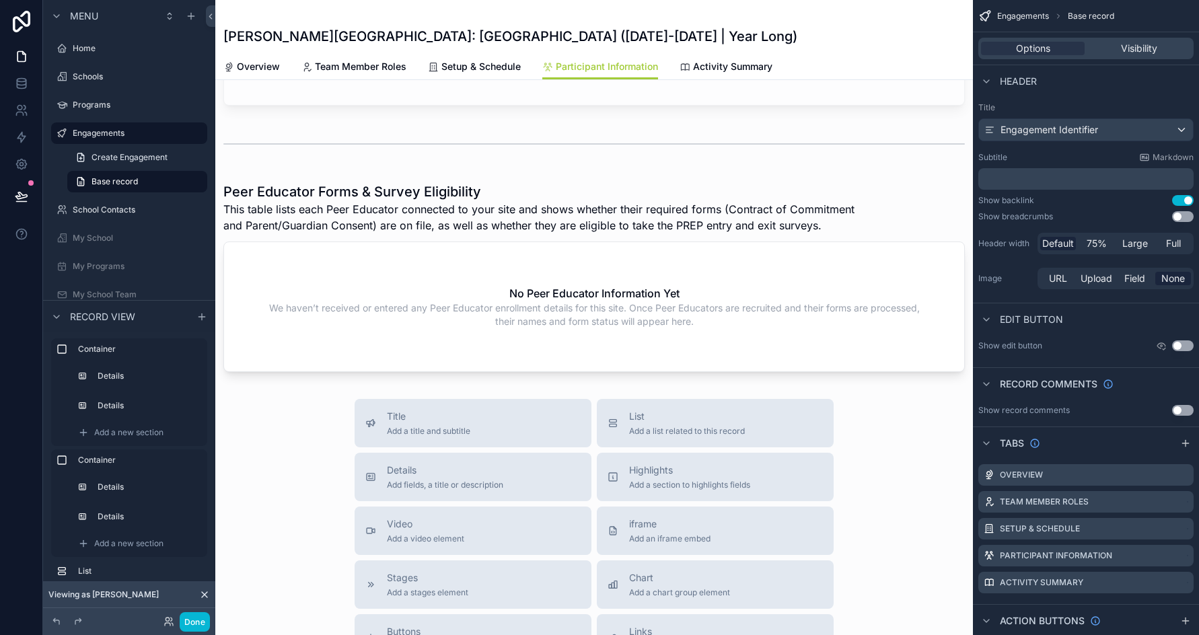
scroll to position [726, 0]
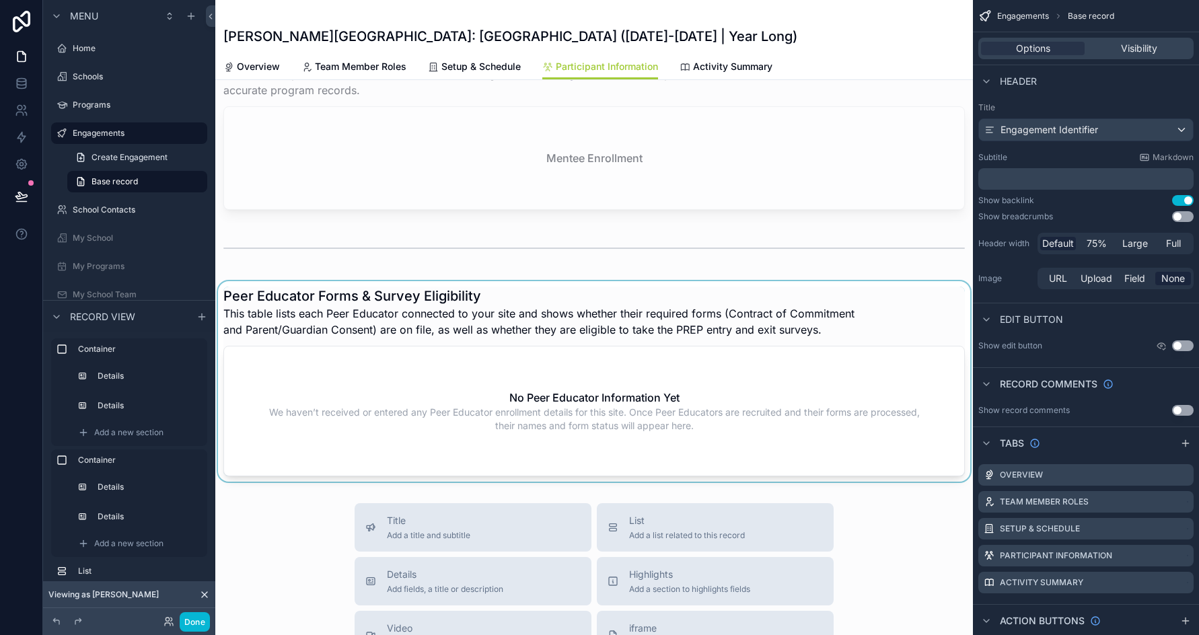
click at [578, 303] on div "scrollable content" at bounding box center [594, 381] width 758 height 201
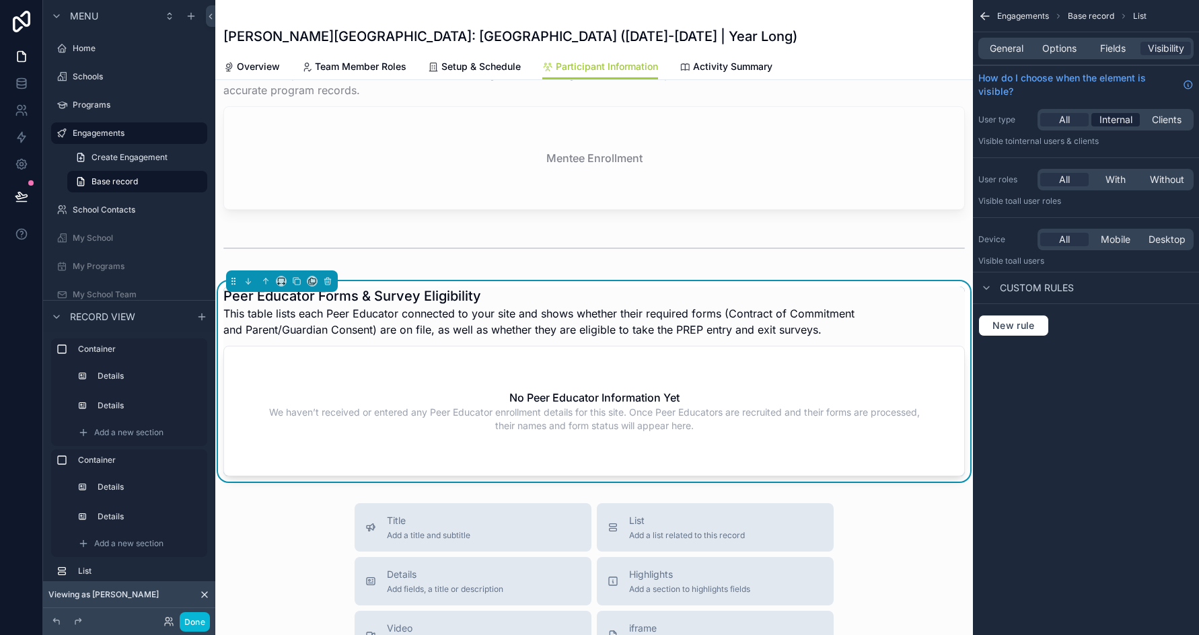
click at [975, 123] on span "Internal" at bounding box center [1116, 119] width 33 height 13
click at [975, 119] on span "All" at bounding box center [1064, 119] width 11 height 13
click at [202, 625] on button "Done" at bounding box center [195, 623] width 30 height 20
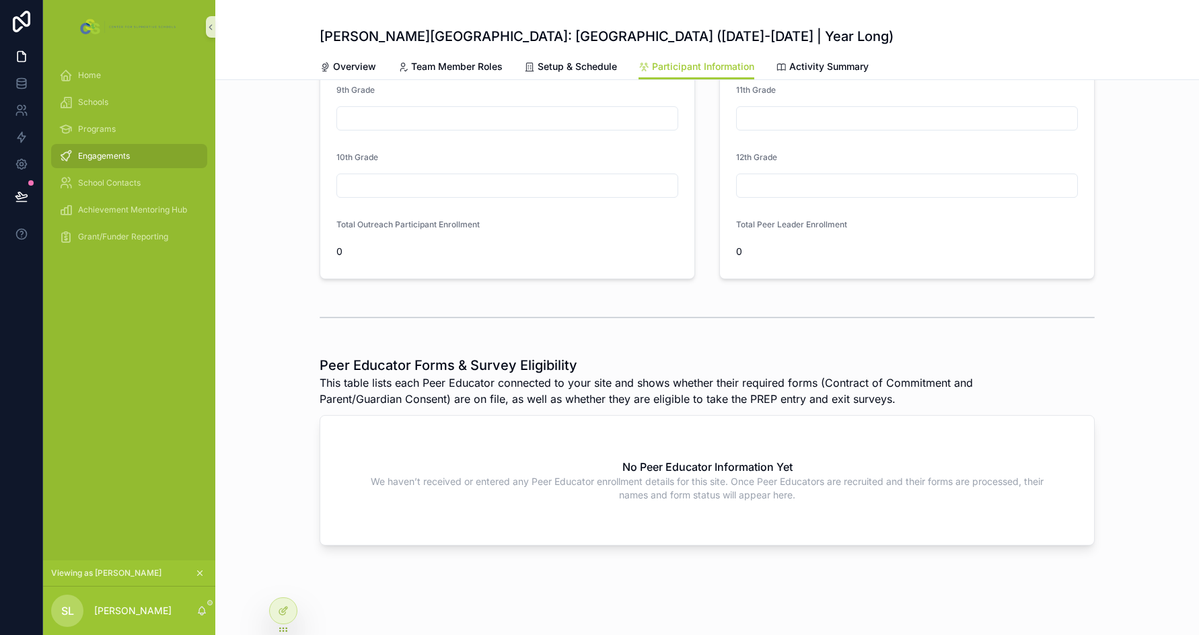
scroll to position [123, 0]
click at [93, 153] on span "Engagements" at bounding box center [104, 156] width 52 height 11
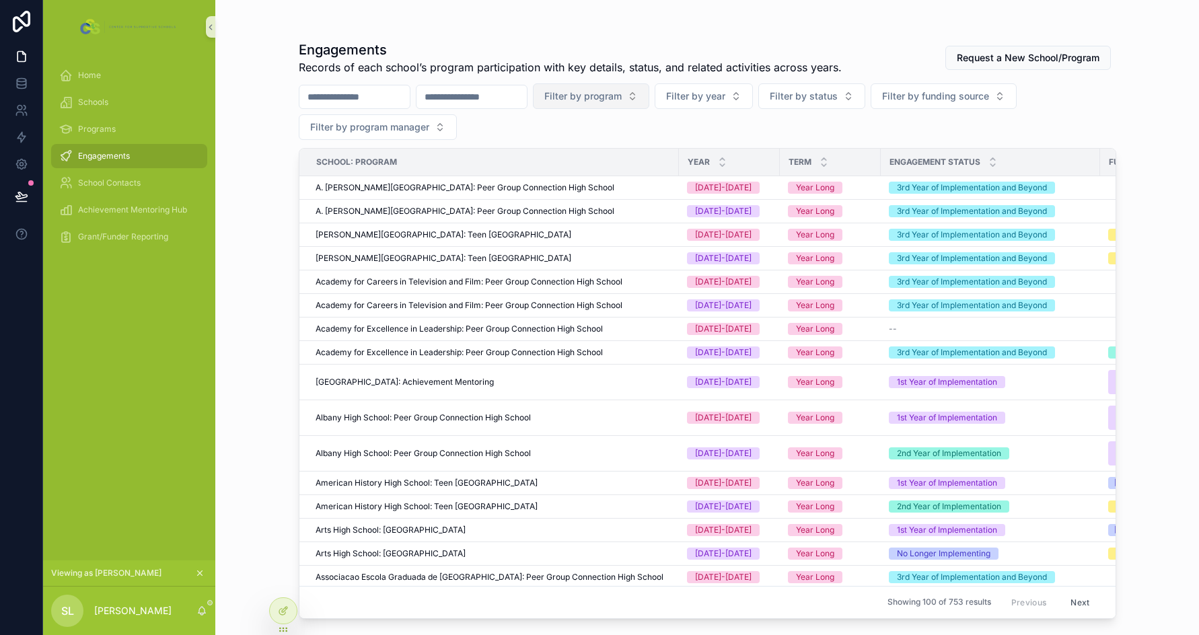
click at [622, 100] on span "Filter by program" at bounding box center [583, 96] width 77 height 13
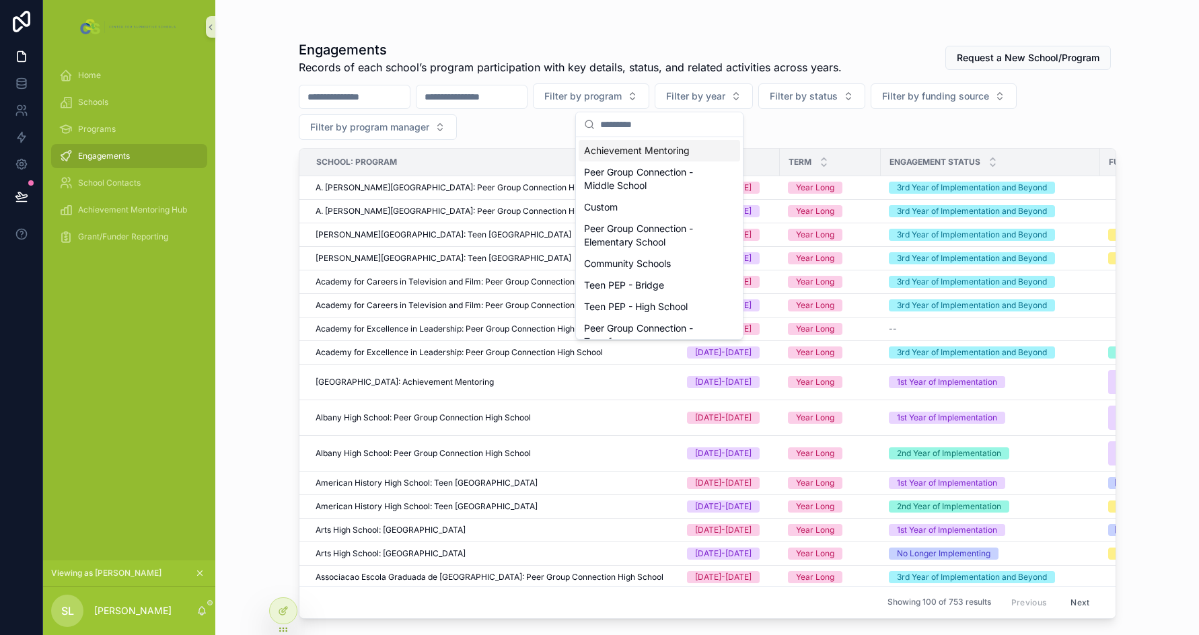
click at [527, 102] on input "scrollable content" at bounding box center [472, 97] width 110 height 19
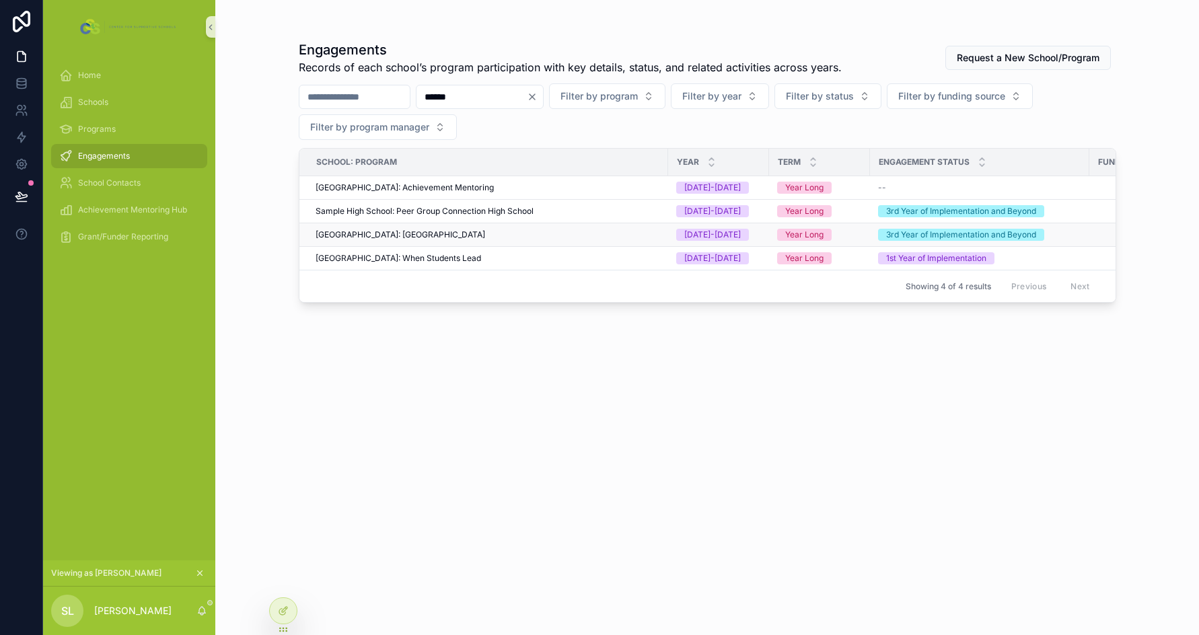
type input "******"
click at [504, 236] on div "Sample High School: Teen Pep High School" at bounding box center [488, 235] width 345 height 11
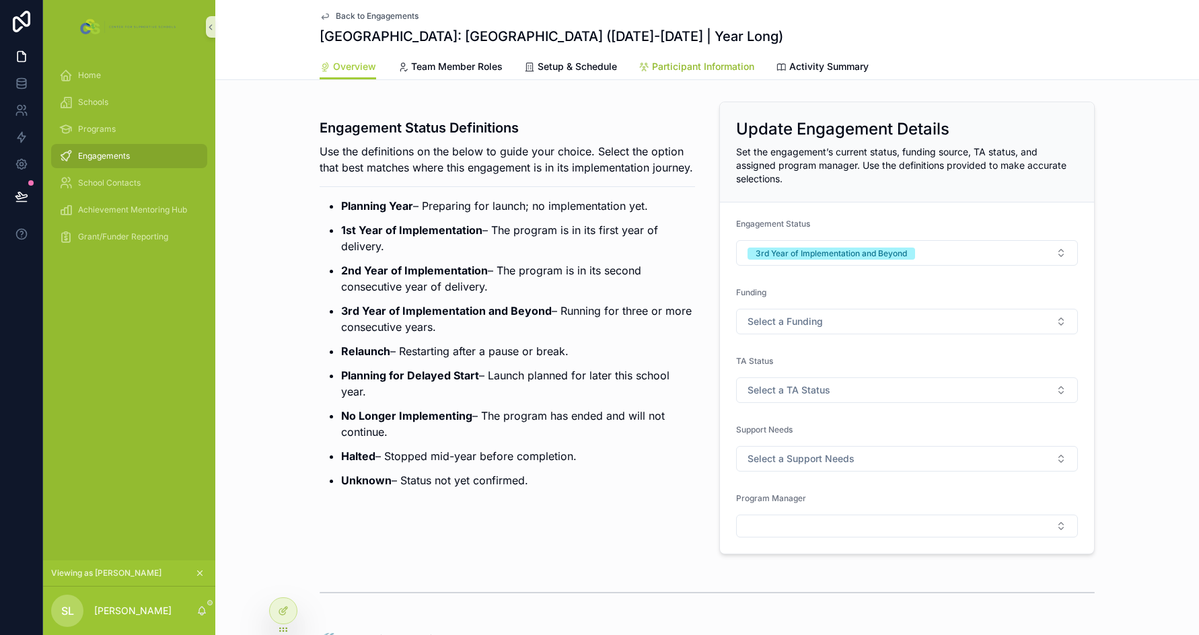
click at [710, 70] on span "Participant Information" at bounding box center [703, 66] width 102 height 13
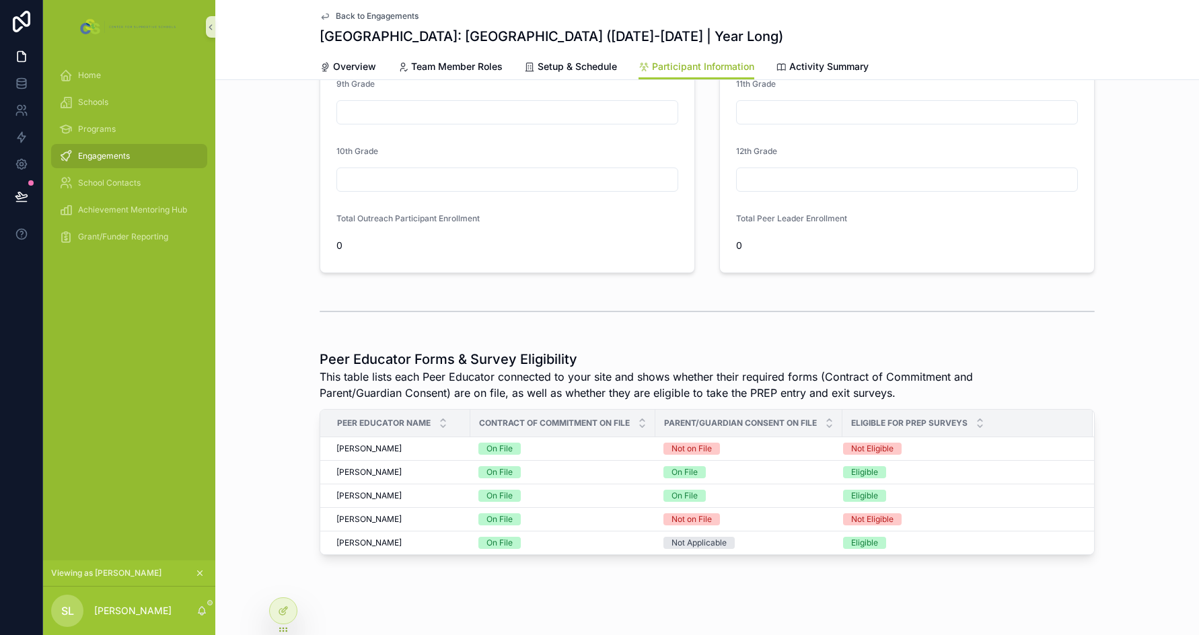
scroll to position [138, 0]
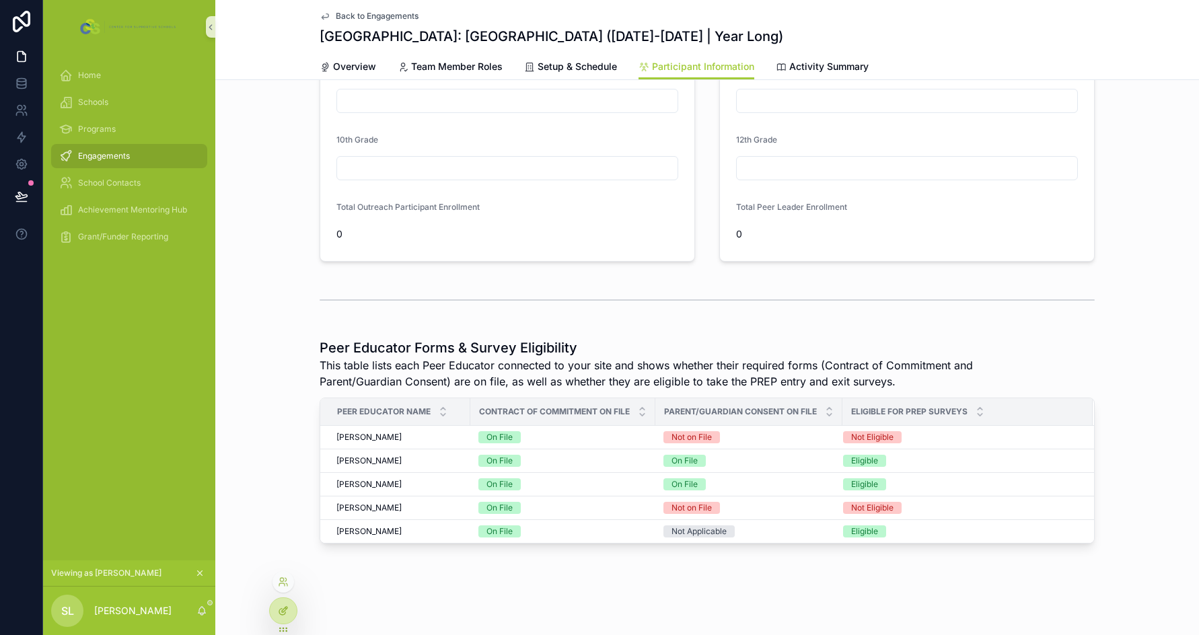
click at [284, 617] on div at bounding box center [283, 611] width 27 height 26
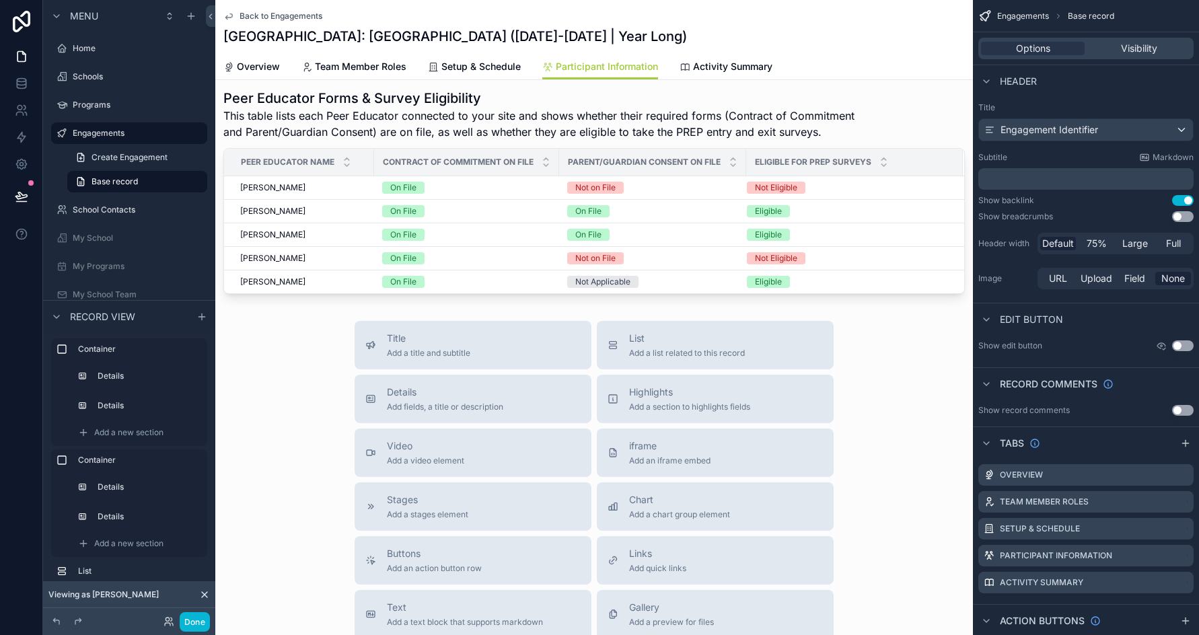
scroll to position [744, 0]
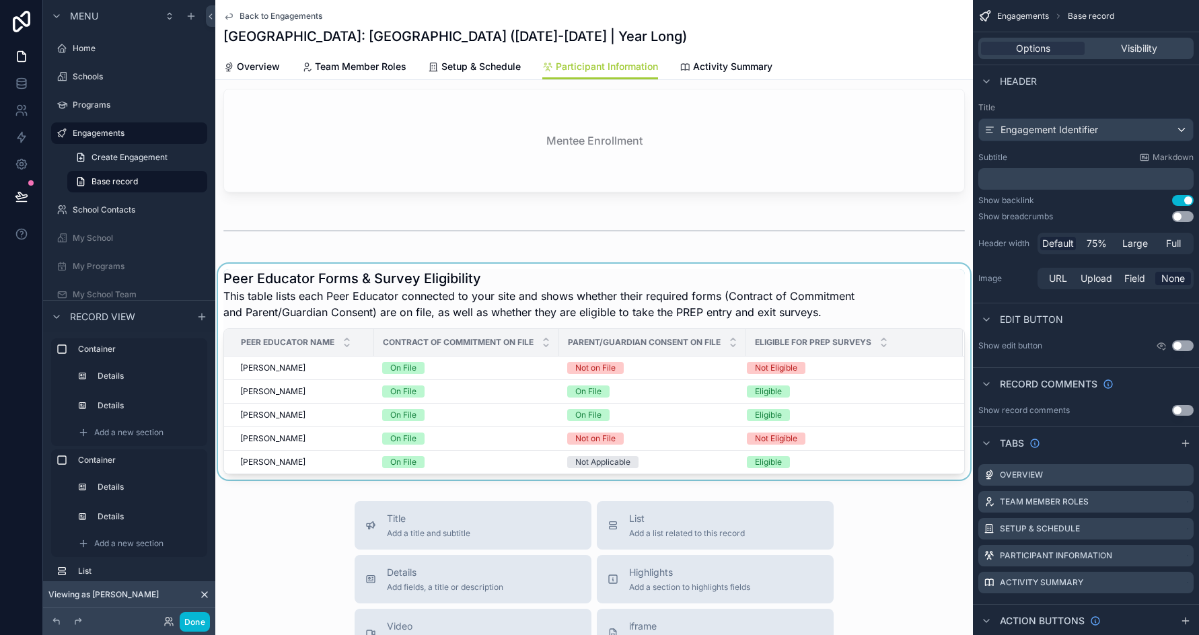
click at [600, 281] on div "scrollable content" at bounding box center [594, 372] width 758 height 216
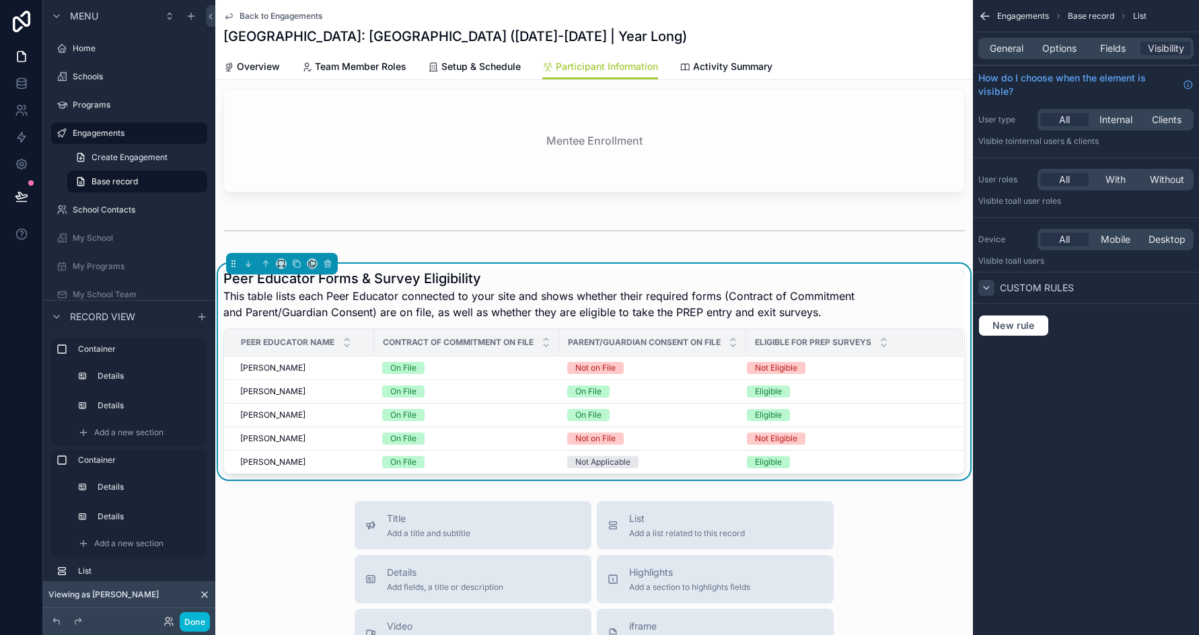
click at [975, 285] on icon "scrollable content" at bounding box center [986, 288] width 11 height 11
click at [975, 287] on icon "scrollable content" at bounding box center [986, 288] width 11 height 11
click at [975, 314] on div "New rule" at bounding box center [1086, 325] width 226 height 43
click at [975, 324] on span "New rule" at bounding box center [1013, 326] width 53 height 12
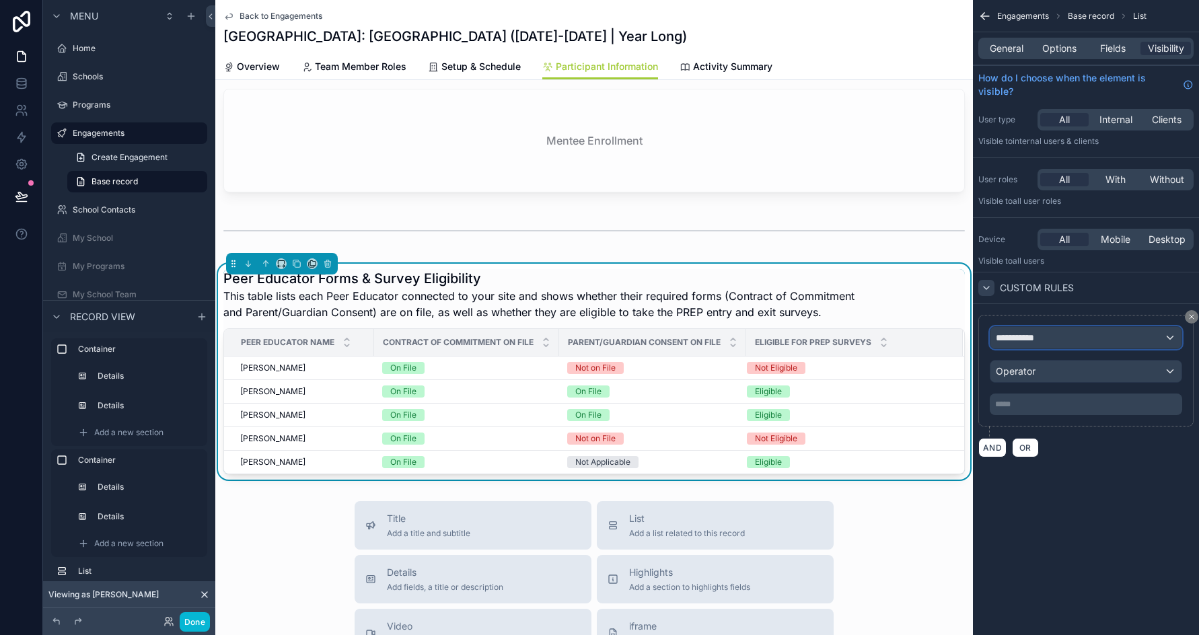
click at [975, 328] on div "**********" at bounding box center [1086, 338] width 191 height 22
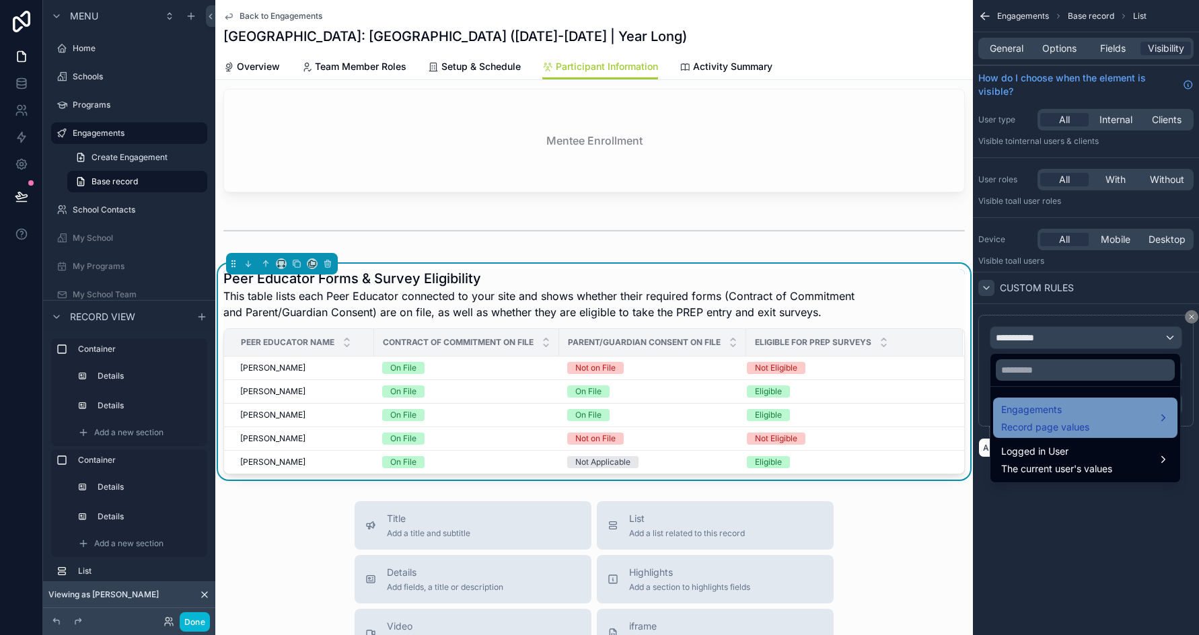
click at [975, 411] on div "Engagements Record page values" at bounding box center [1086, 418] width 168 height 32
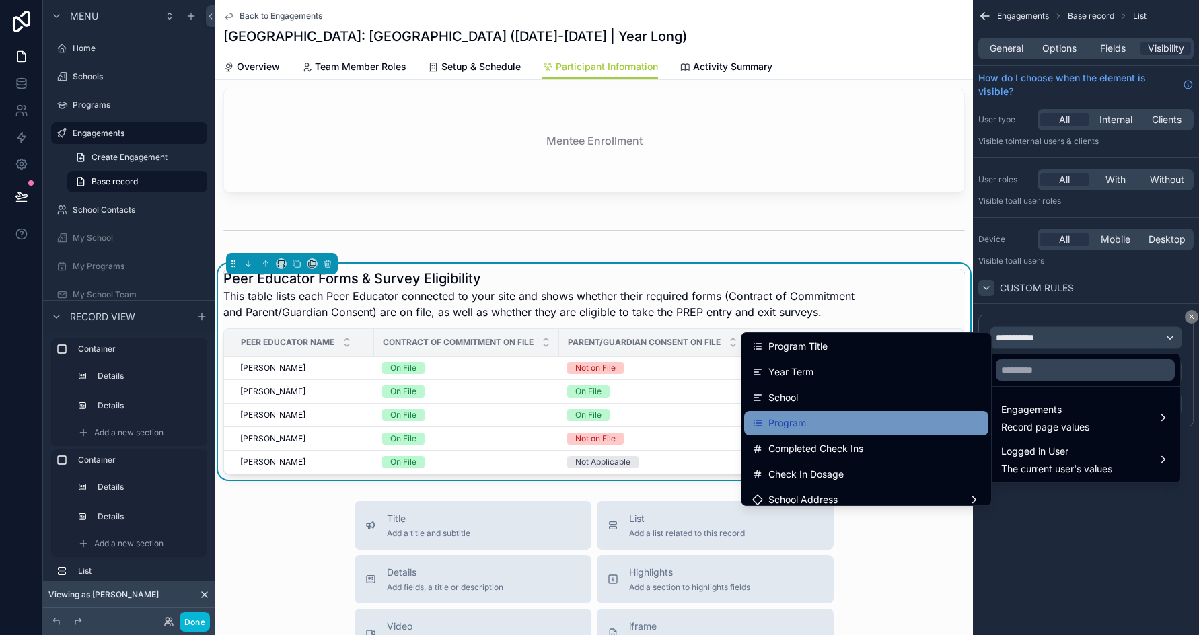
scroll to position [1413, 0]
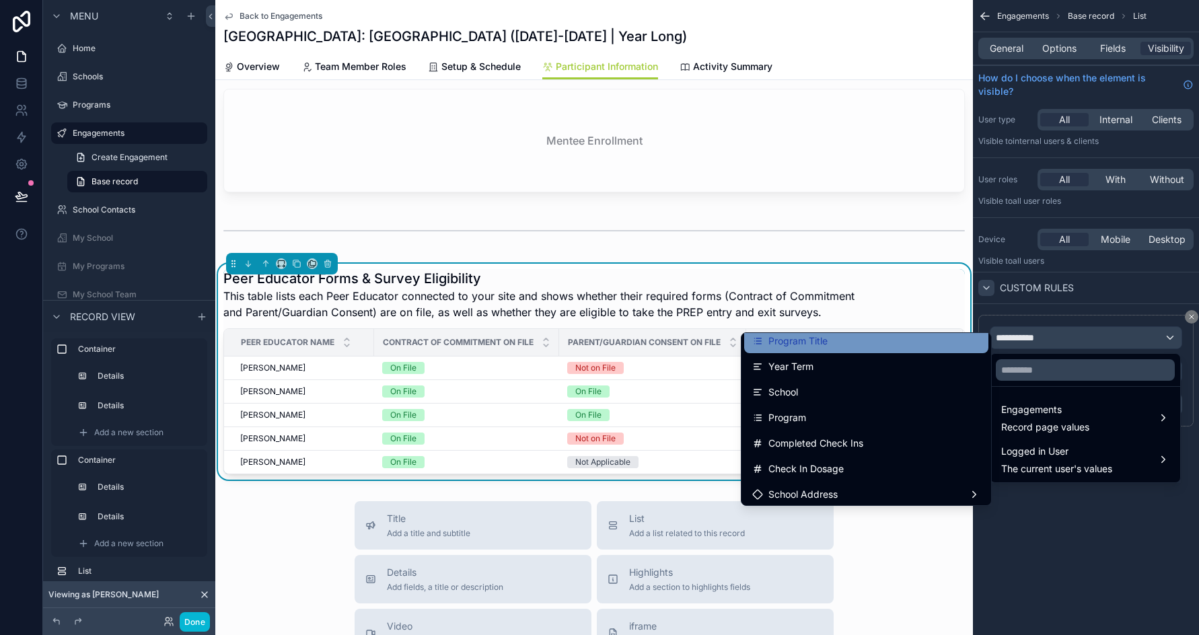
click at [821, 346] on div "Program Title" at bounding box center [867, 341] width 228 height 16
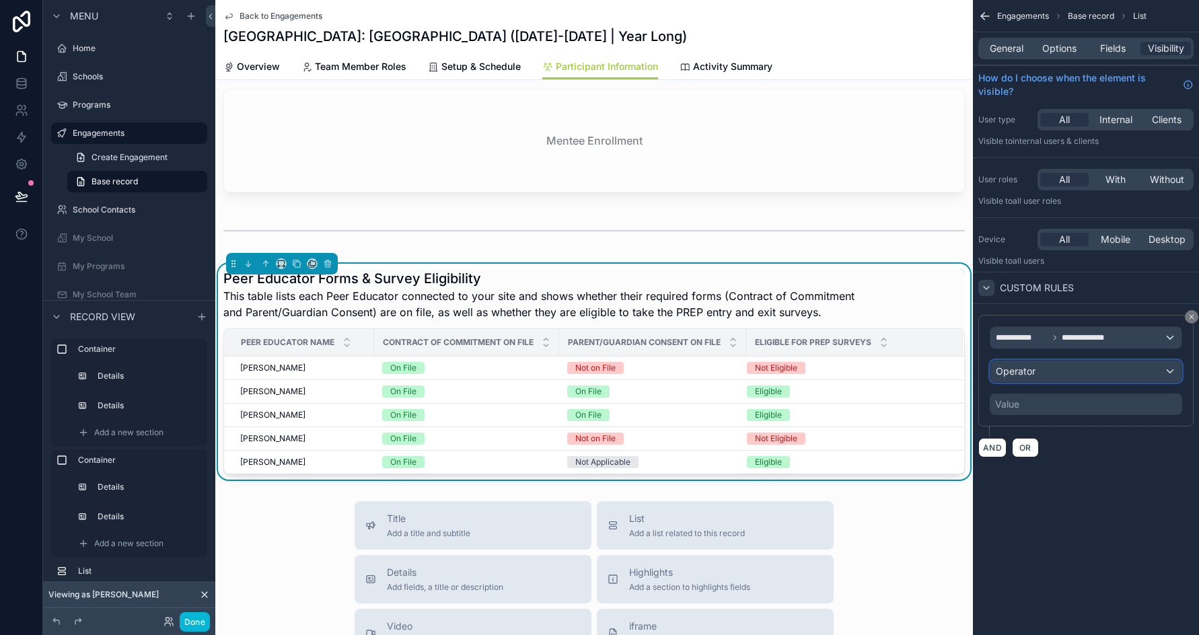
click at [975, 373] on div "Operator" at bounding box center [1086, 372] width 191 height 22
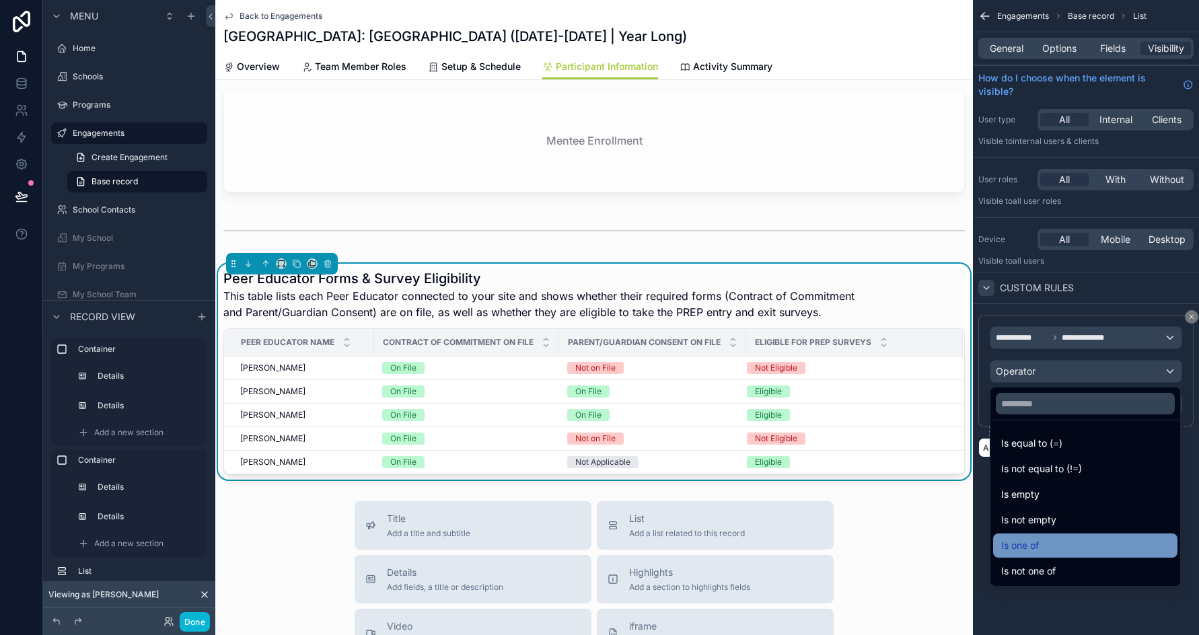
click at [975, 542] on span "Is one of" at bounding box center [1021, 546] width 38 height 16
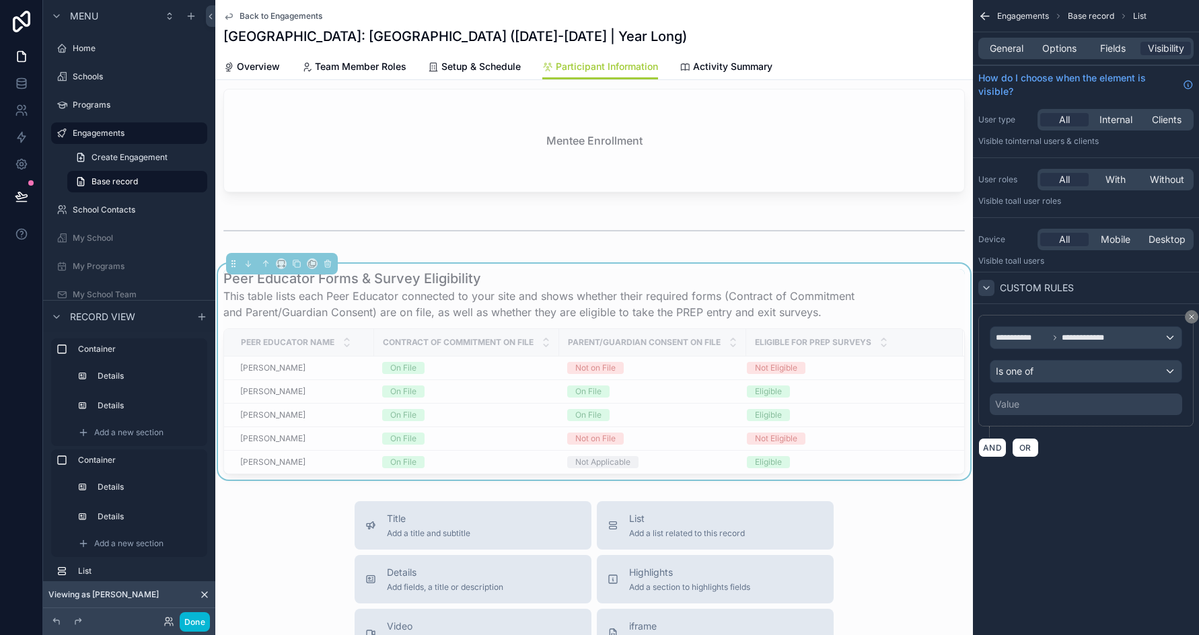
click at [975, 406] on div "Value" at bounding box center [1086, 405] width 193 height 22
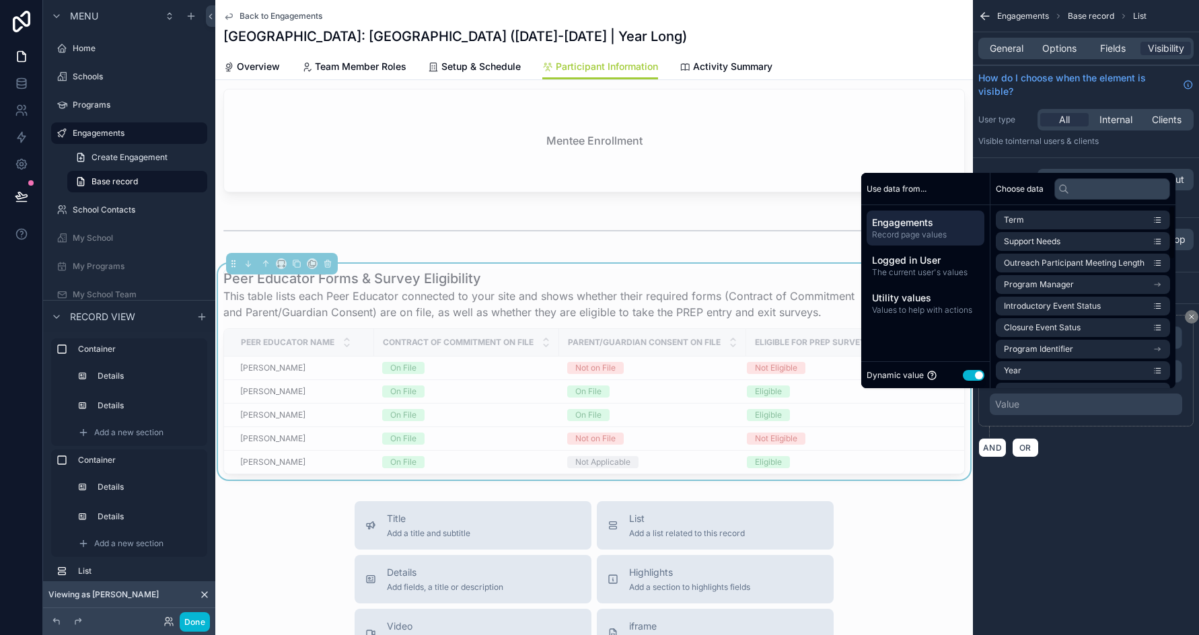
click at [963, 374] on button "Use setting" at bounding box center [974, 375] width 22 height 11
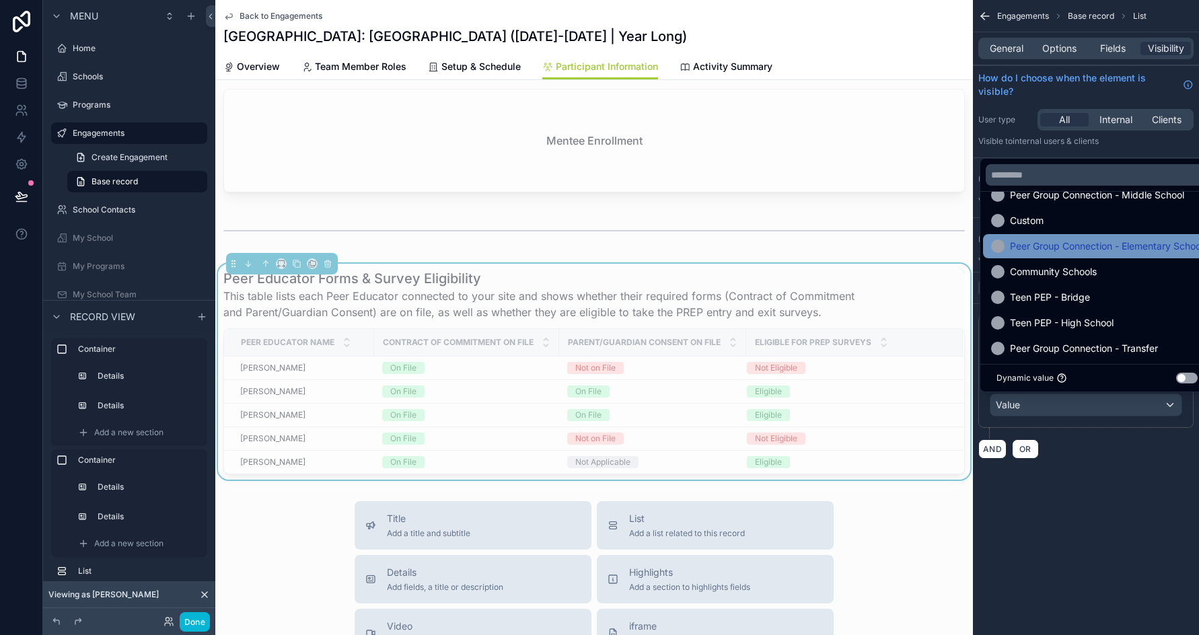
scroll to position [67, 0]
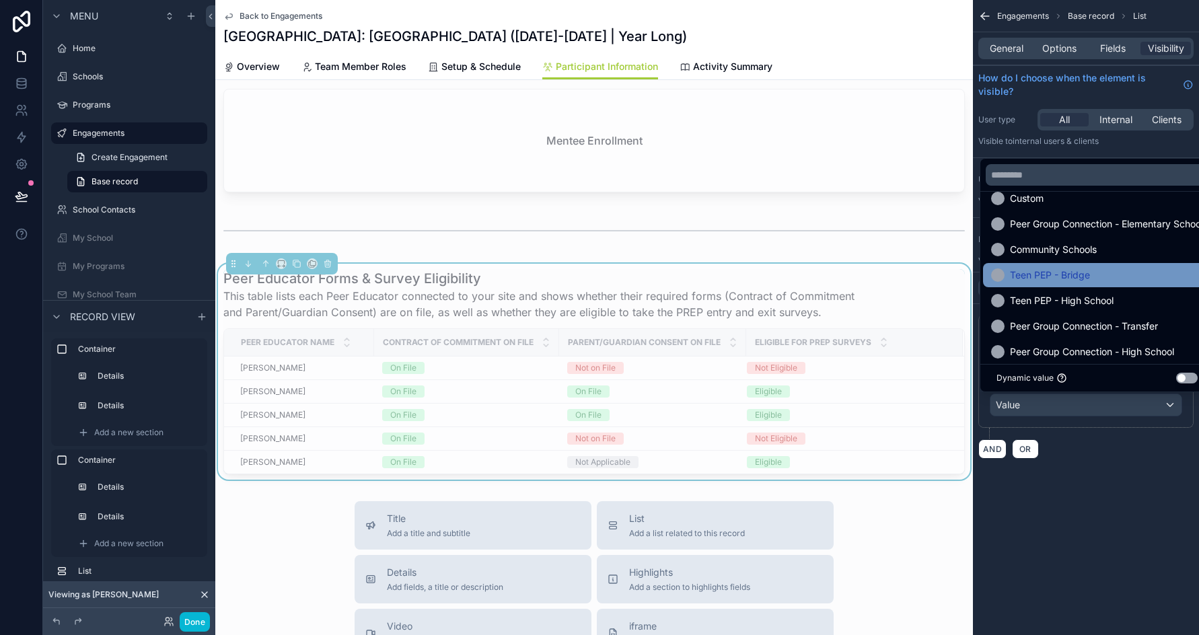
click at [975, 274] on span "Teen PEP - Bridge" at bounding box center [1050, 275] width 80 height 16
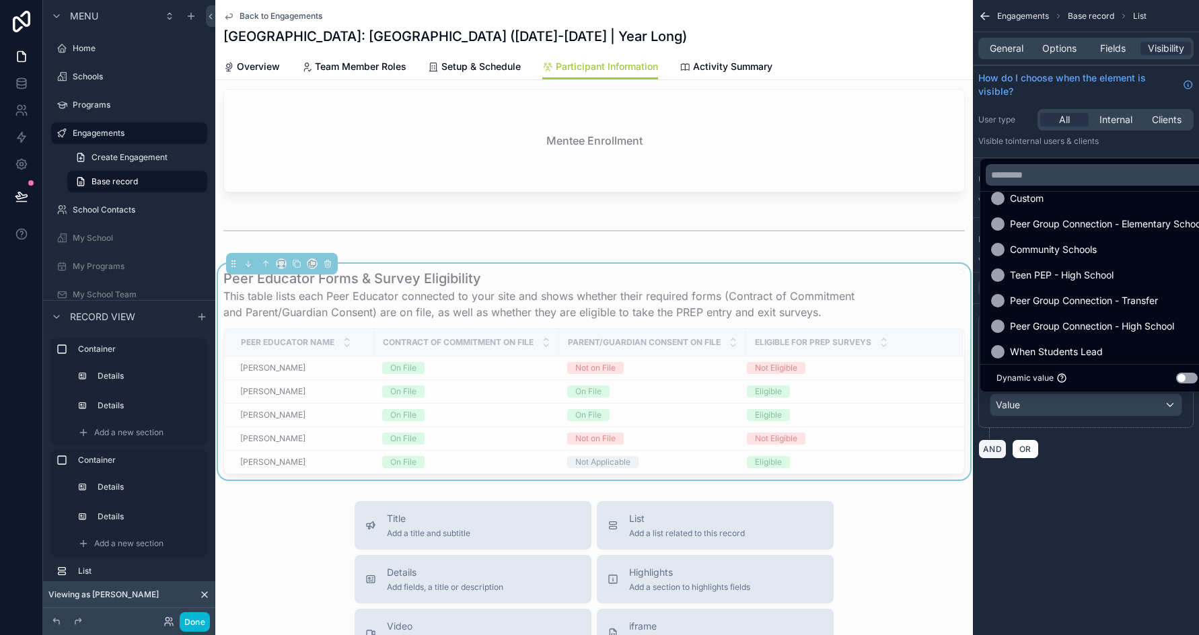
click at [975, 275] on span "Teen PEP - High School" at bounding box center [1062, 275] width 104 height 16
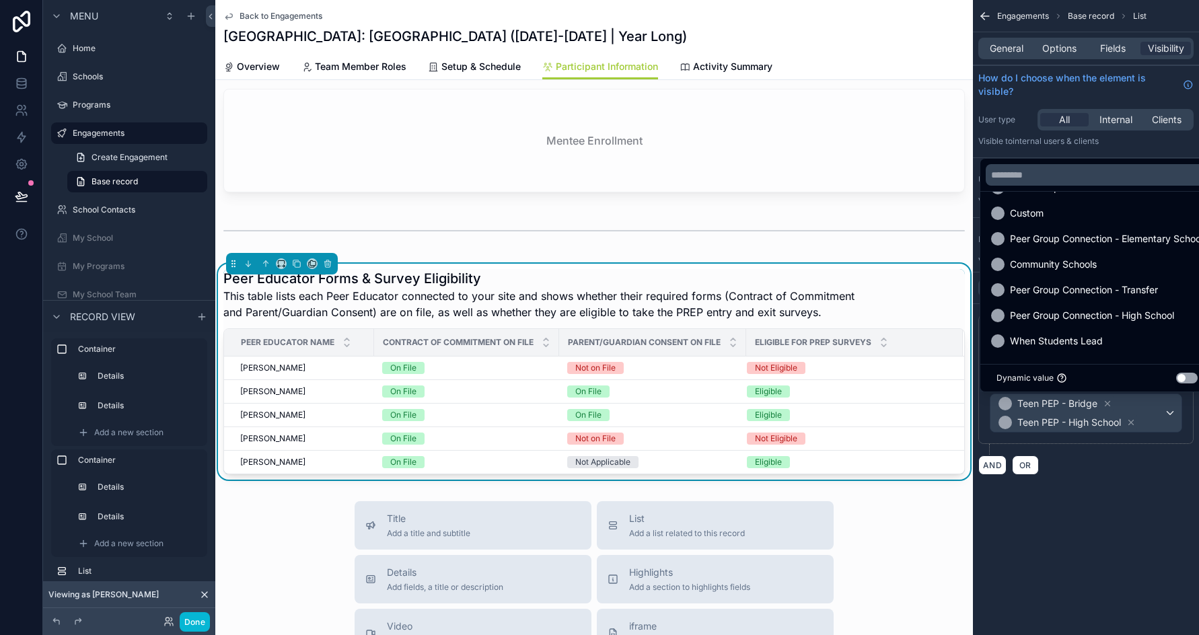
scroll to position [53, 0]
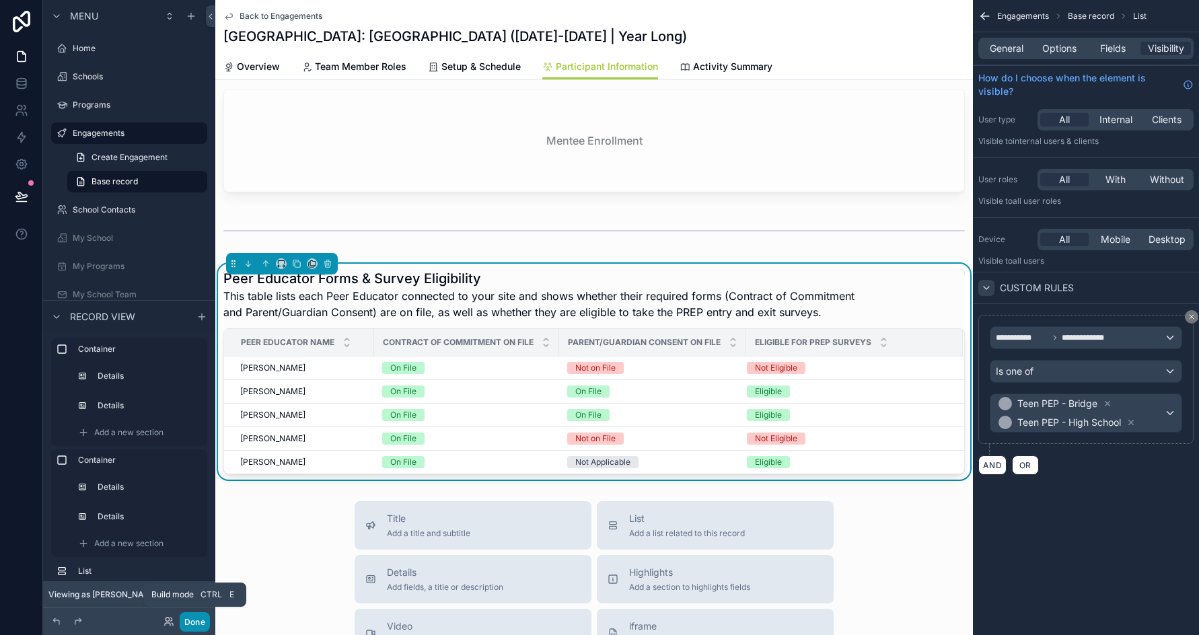
click at [197, 622] on button "Done" at bounding box center [195, 623] width 30 height 20
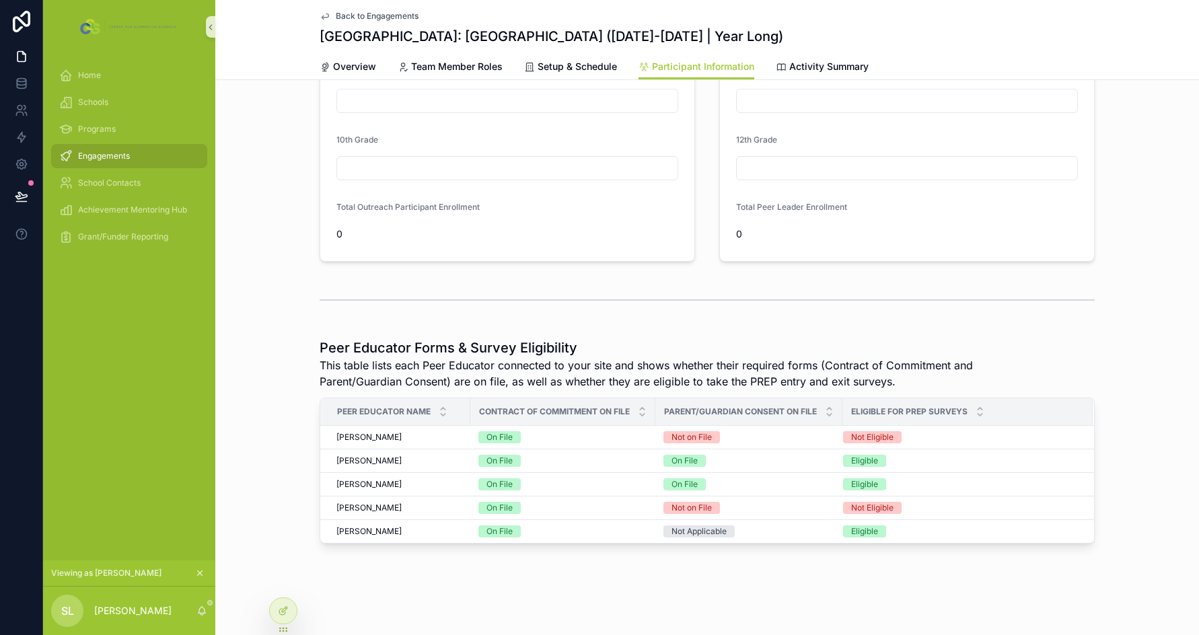
scroll to position [138, 0]
click at [18, 192] on icon at bounding box center [21, 196] width 13 height 13
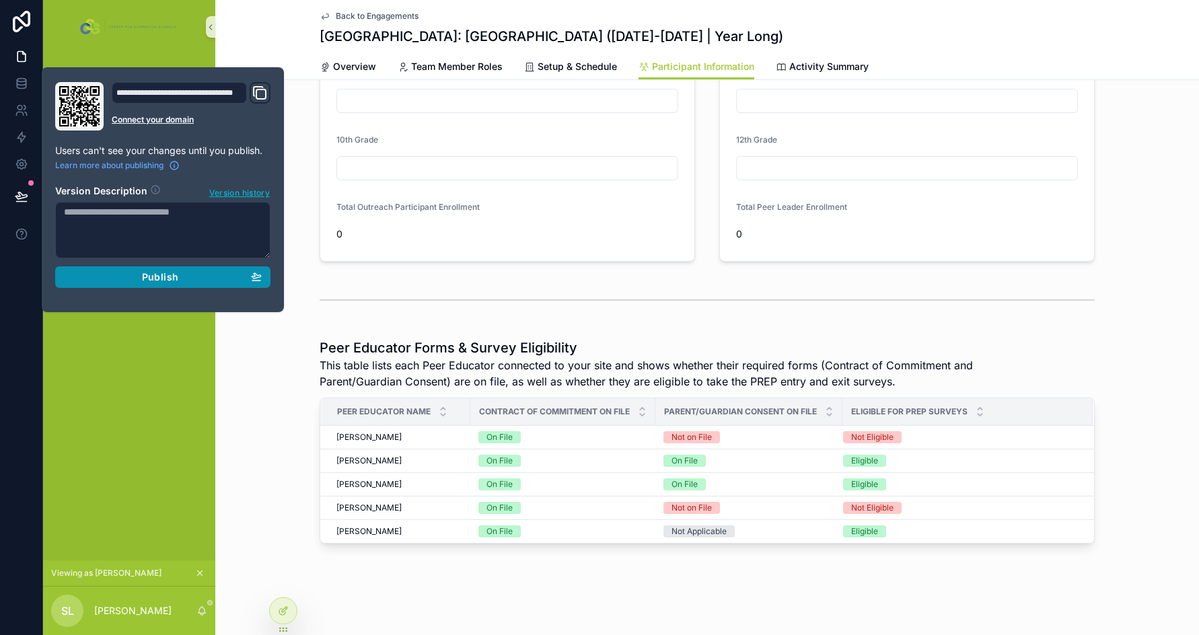
click at [190, 280] on div "Publish" at bounding box center [163, 277] width 198 height 12
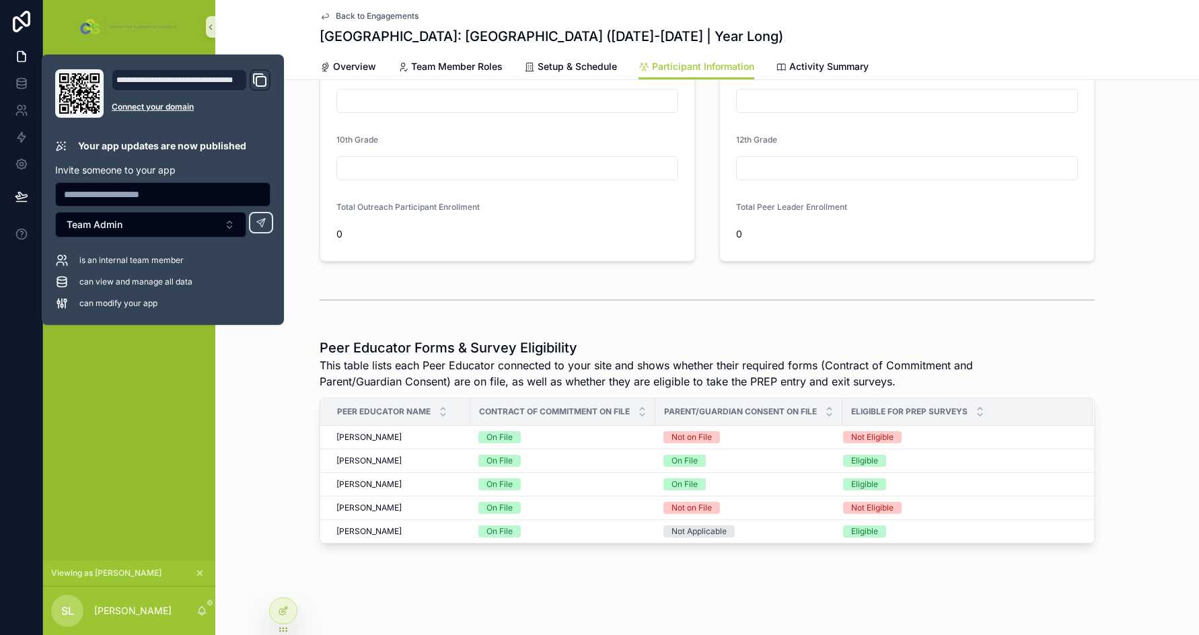
click at [274, 402] on div "Peer Educator Forms & Survey Eligibility This table lists each Peer Educator co…" at bounding box center [707, 441] width 984 height 216
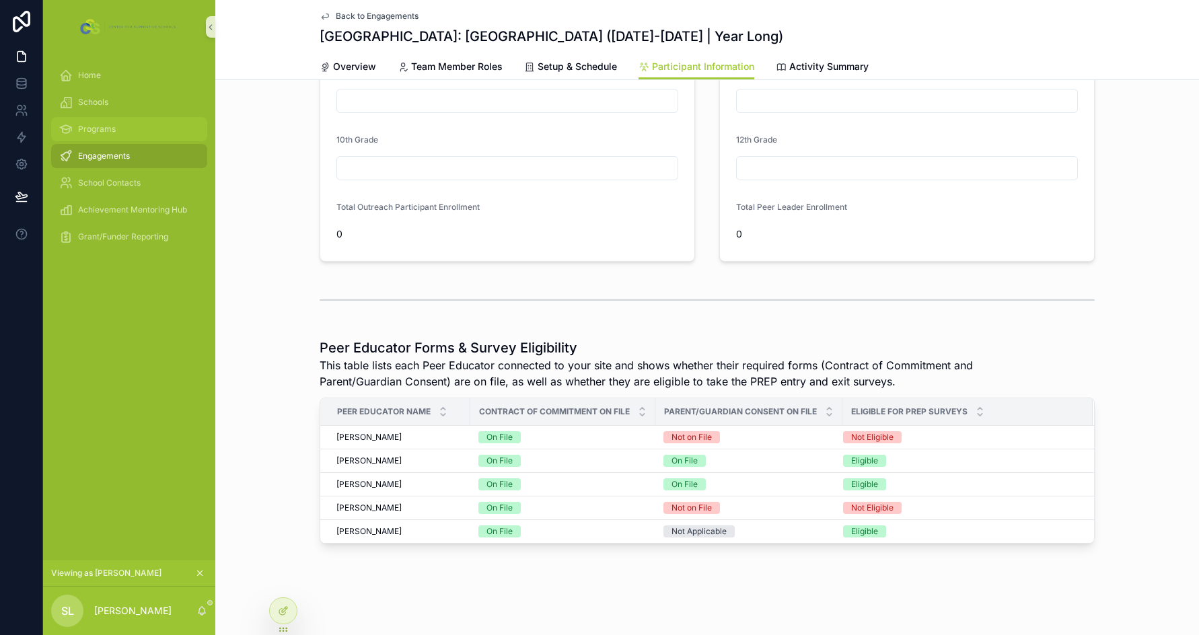
click at [96, 133] on span "Programs" at bounding box center [97, 129] width 38 height 11
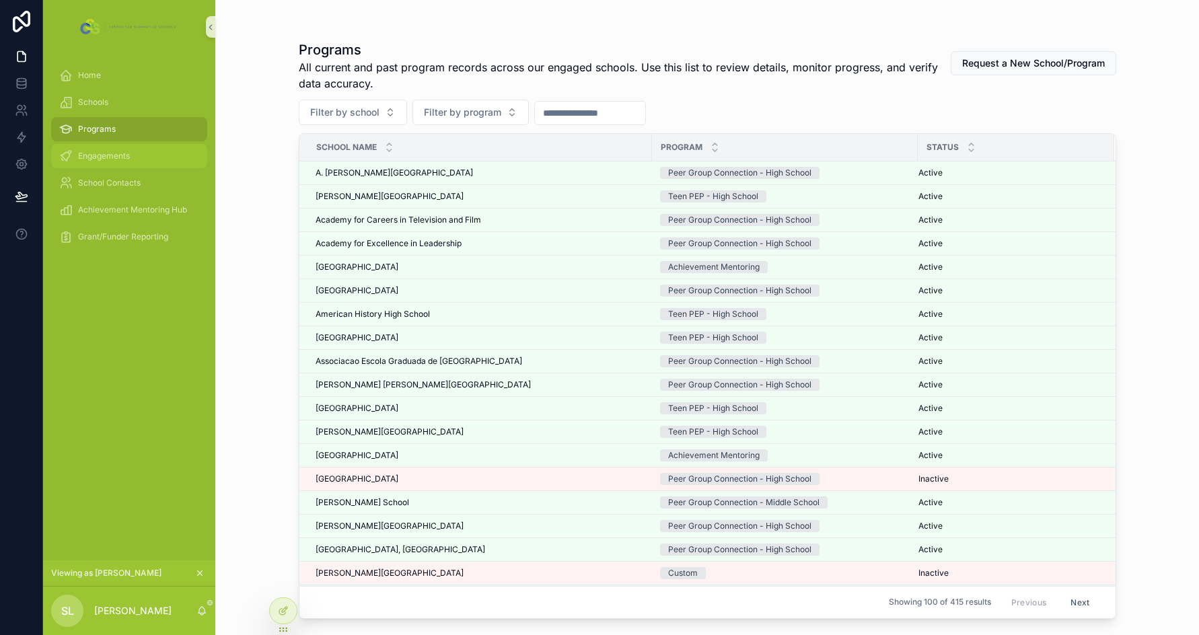
click at [120, 152] on span "Engagements" at bounding box center [104, 156] width 52 height 11
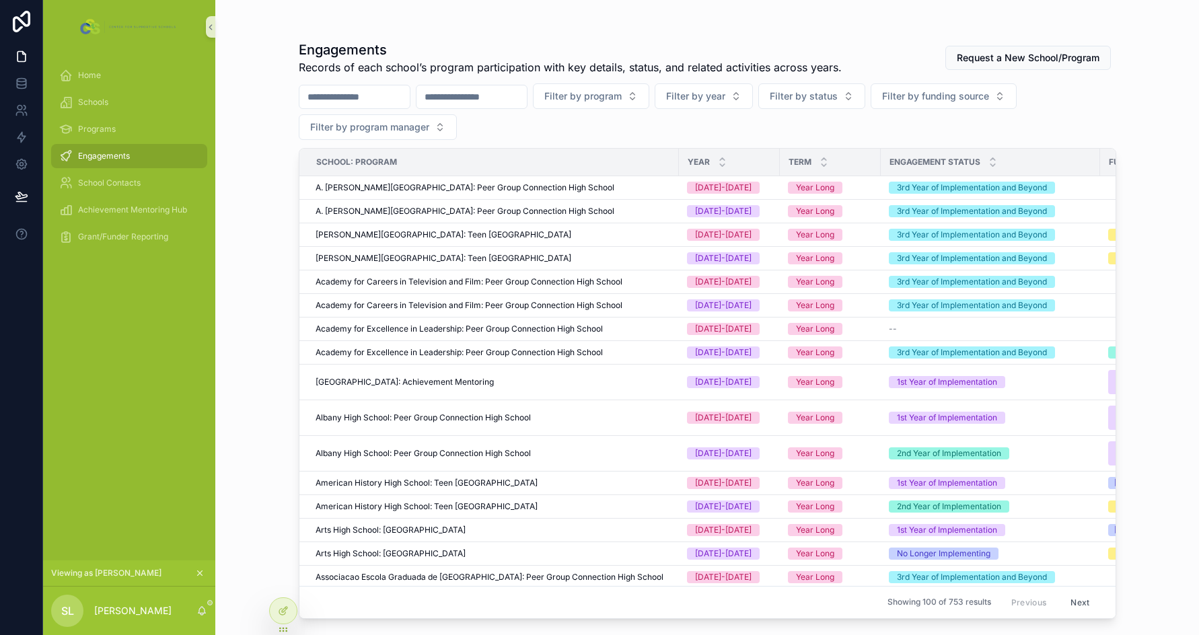
click at [269, 280] on div "Engagements Records of each school’s program participation with key details, st…" at bounding box center [707, 317] width 984 height 635
